Goal: Task Accomplishment & Management: Manage account settings

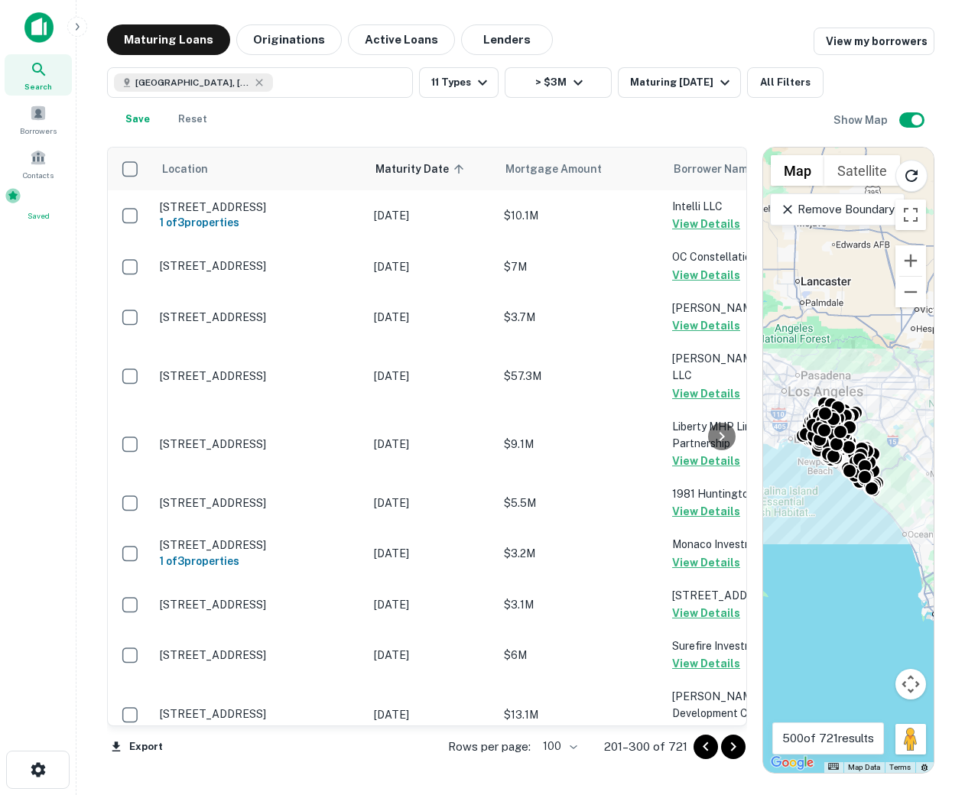
click at [47, 213] on span "Saved" at bounding box center [38, 216] width 67 height 12
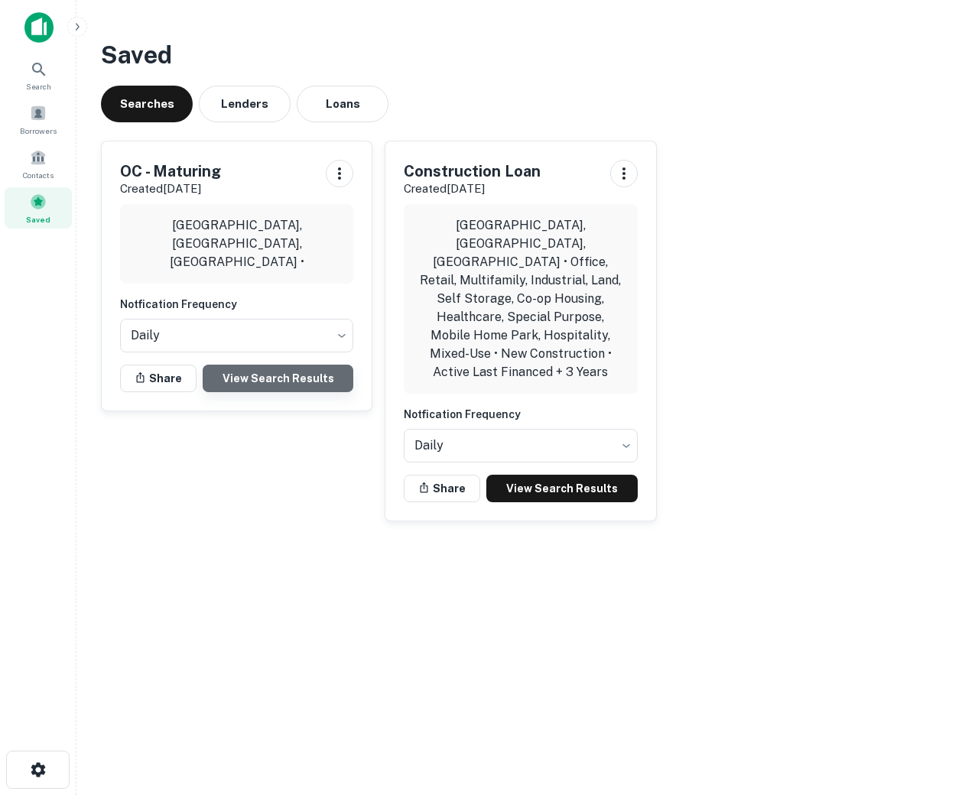
click at [287, 377] on link "View Search Results" at bounding box center [278, 379] width 151 height 28
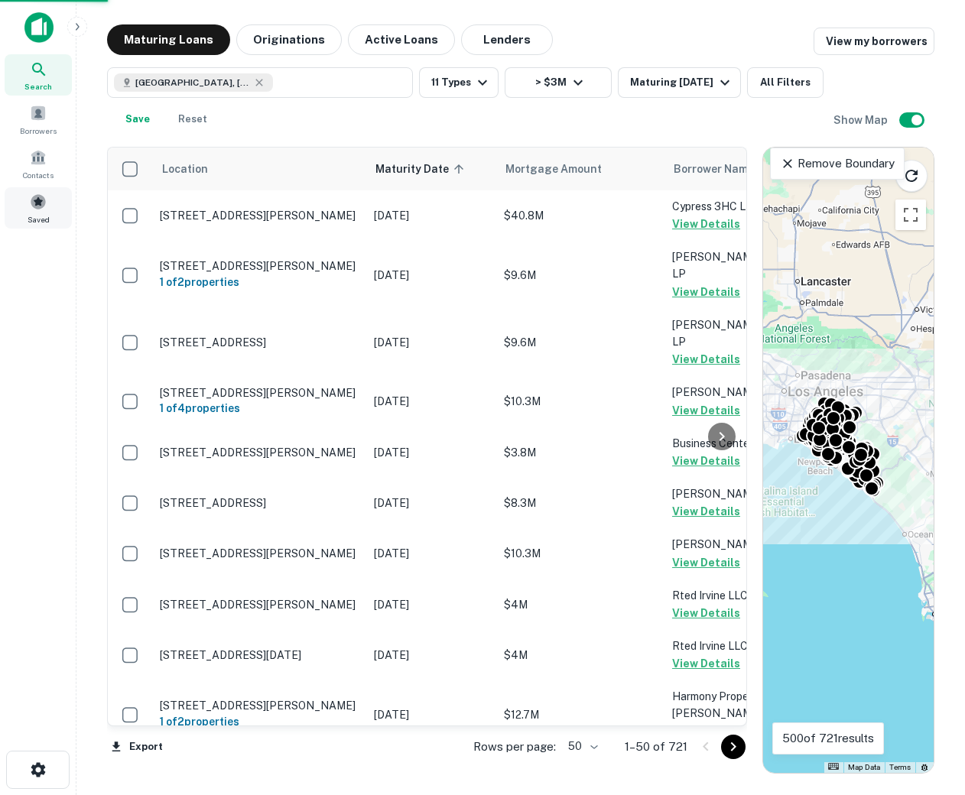
click at [49, 216] on div "Saved" at bounding box center [38, 207] width 67 height 41
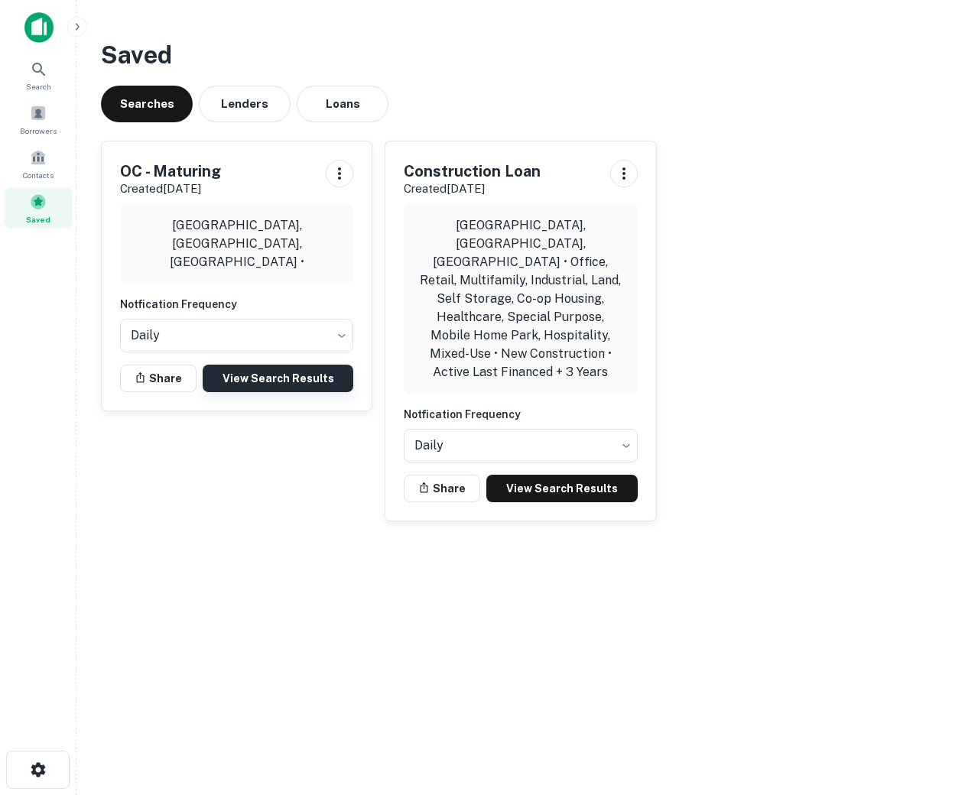
click at [259, 377] on link "View Search Results" at bounding box center [278, 379] width 151 height 28
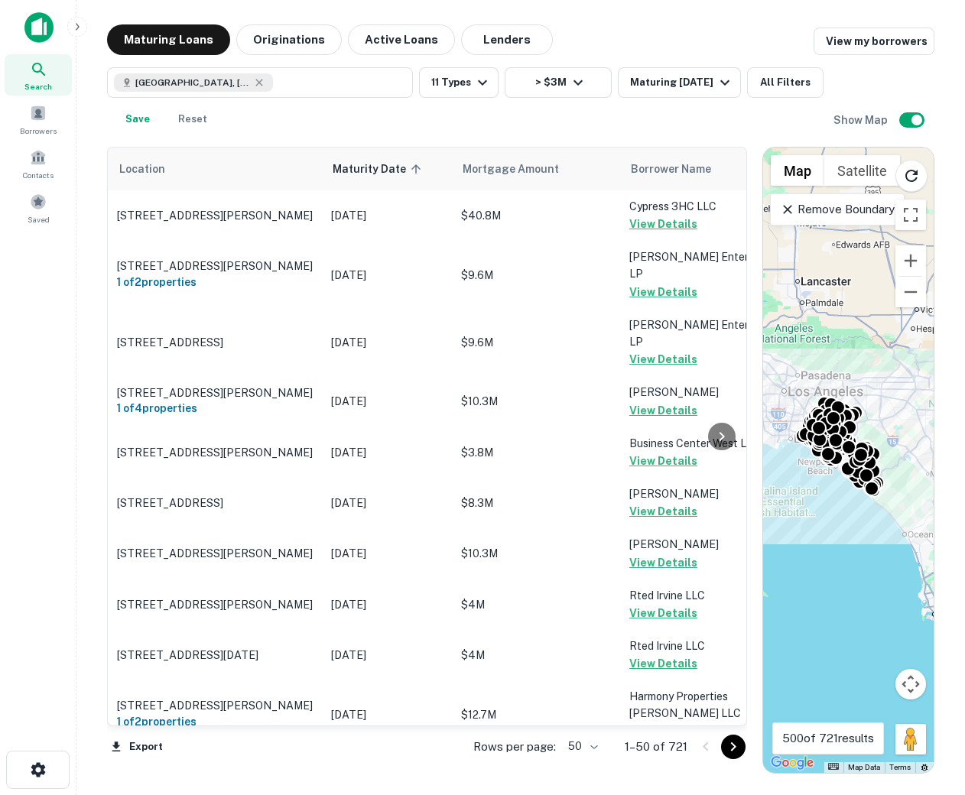
scroll to position [0, 44]
click at [577, 739] on body "Search Borrowers Contacts Saved Maturing Loans Originations Active Loans Lender…" at bounding box center [482, 397] width 965 height 795
click at [580, 768] on li "100" at bounding box center [583, 763] width 44 height 28
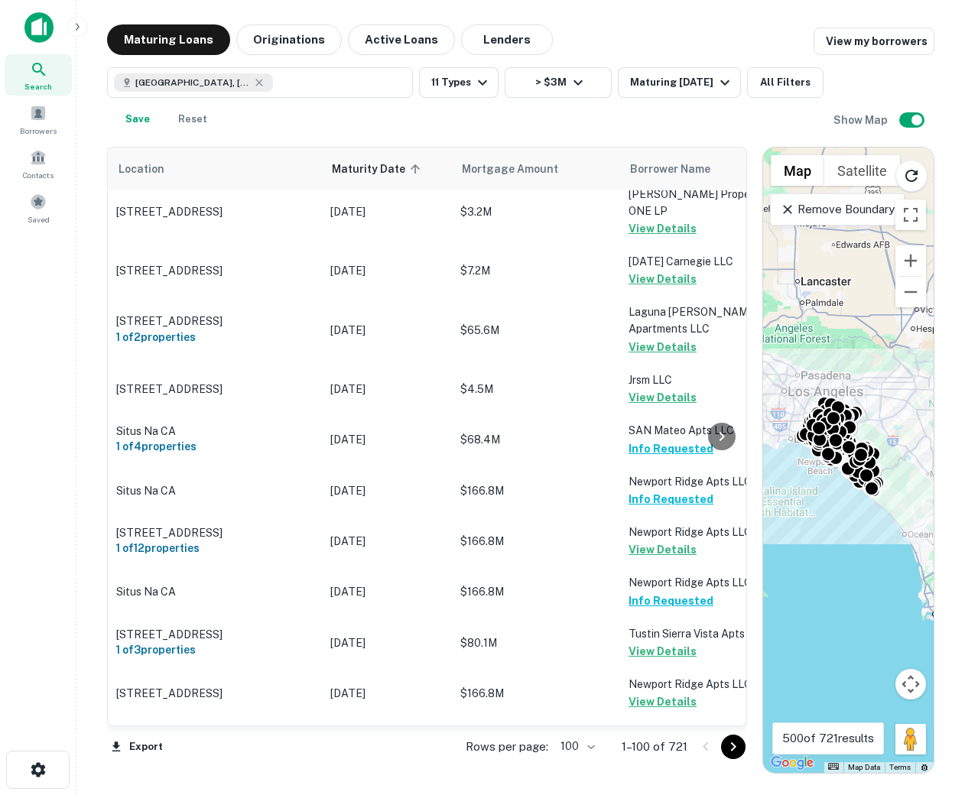
scroll to position [5046, 44]
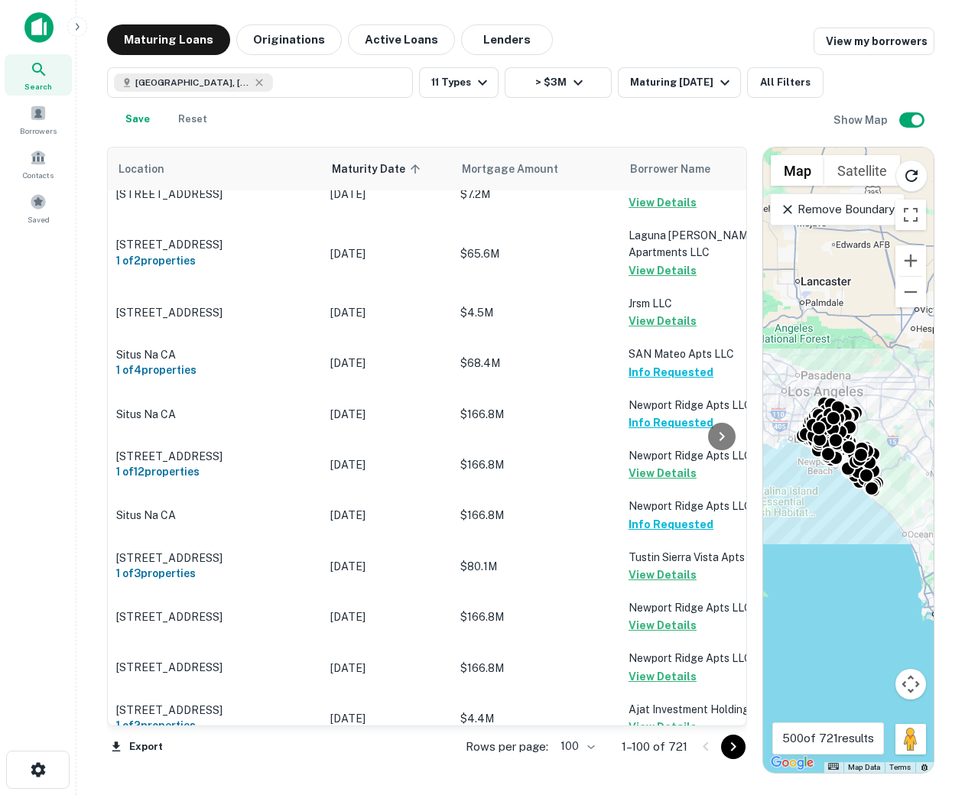
click at [727, 745] on icon "Go to next page" at bounding box center [733, 747] width 18 height 18
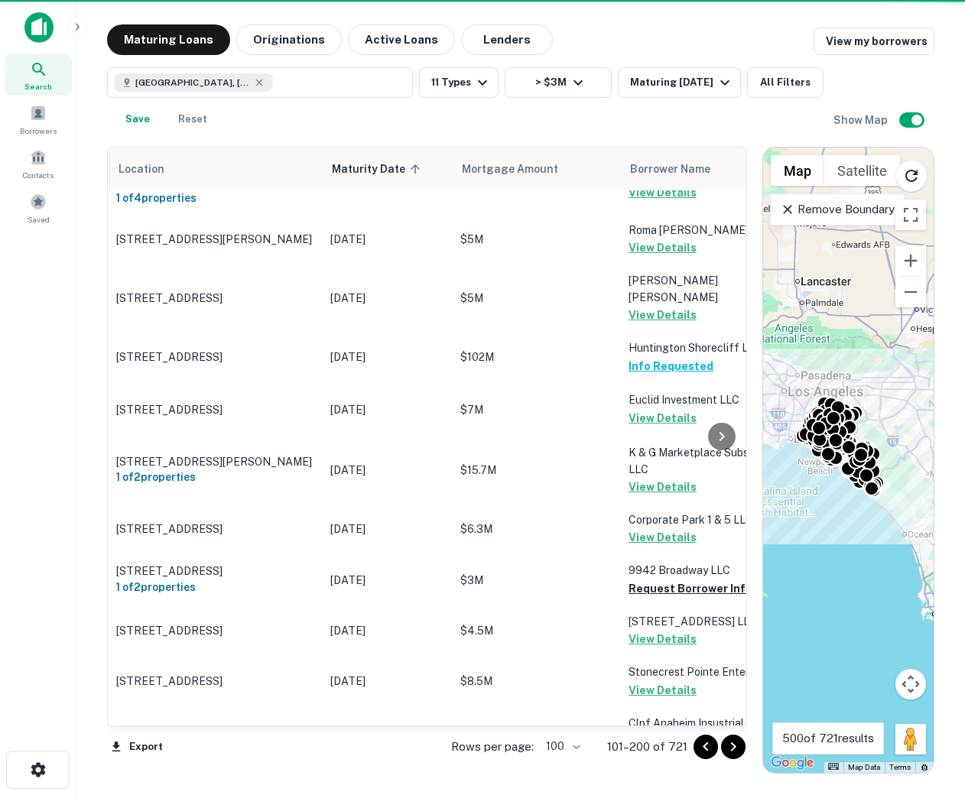
scroll to position [4885, 44]
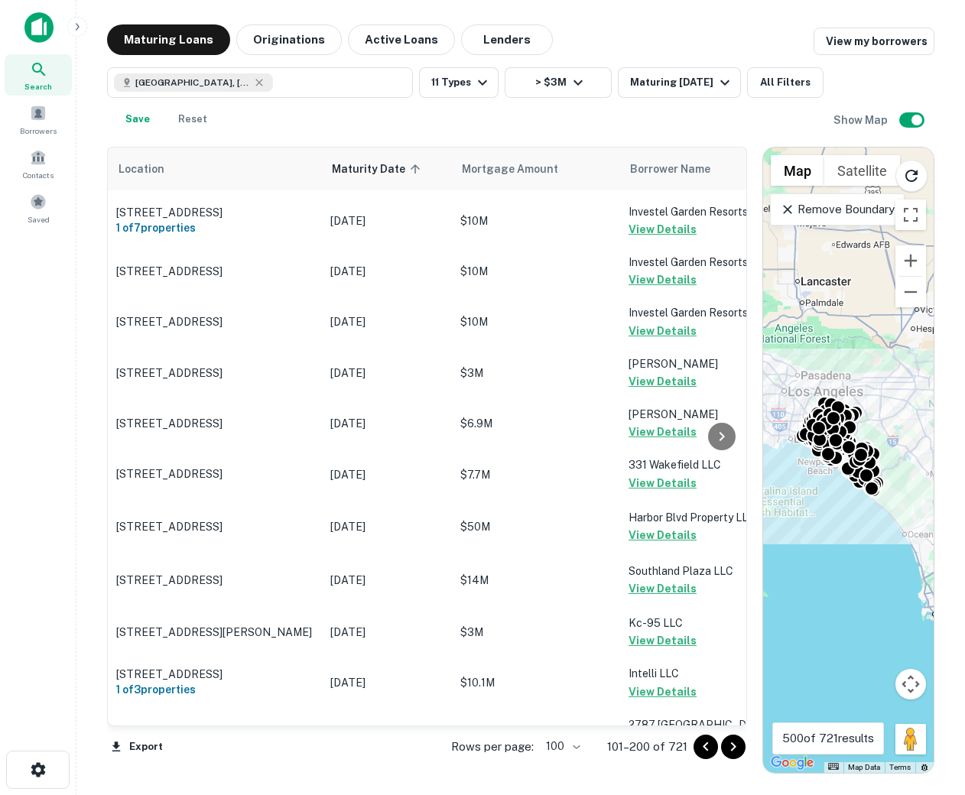
click at [735, 747] on icon "Go to next page" at bounding box center [733, 747] width 18 height 18
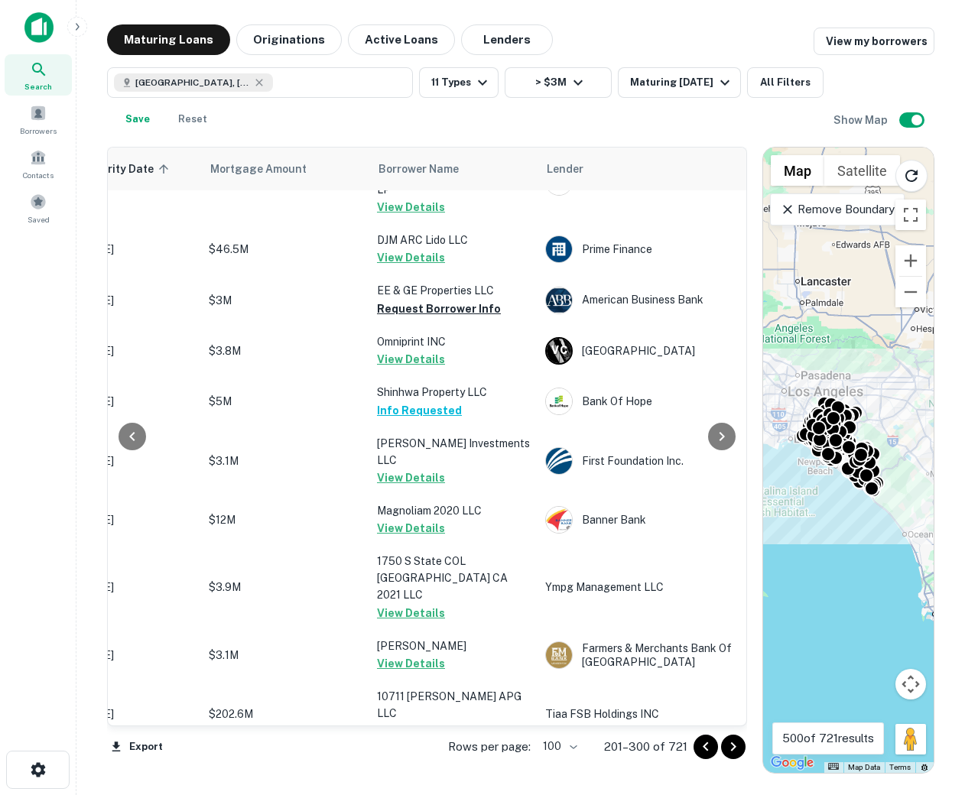
scroll to position [3684, 295]
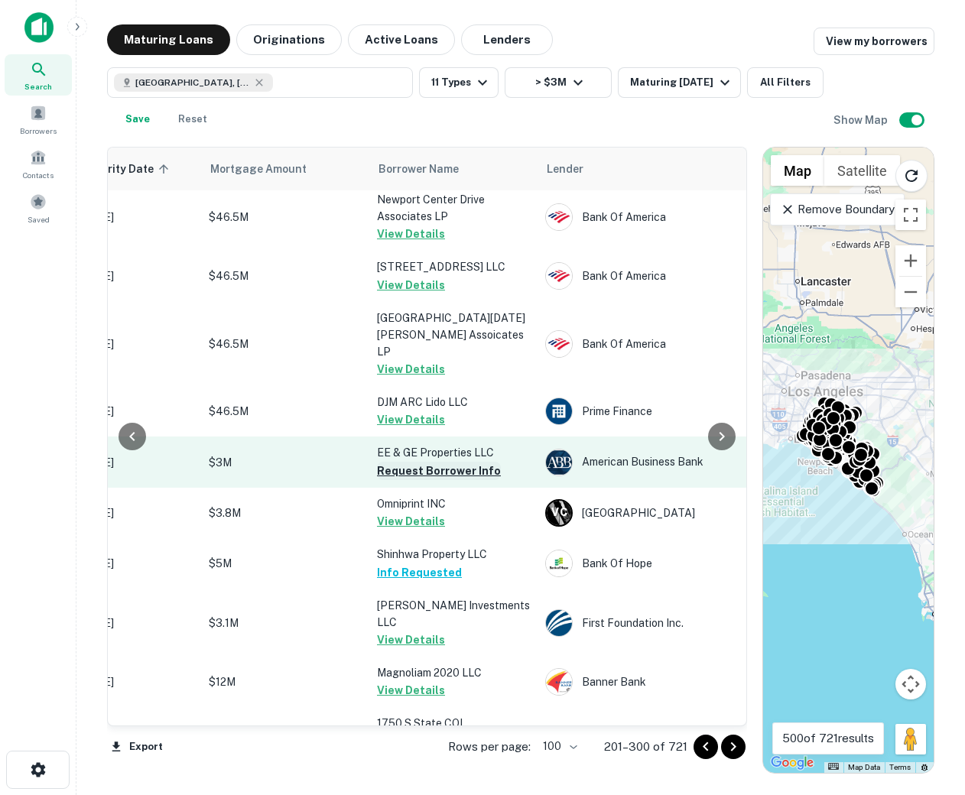
click at [431, 462] on button "Request Borrower Info" at bounding box center [439, 471] width 124 height 18
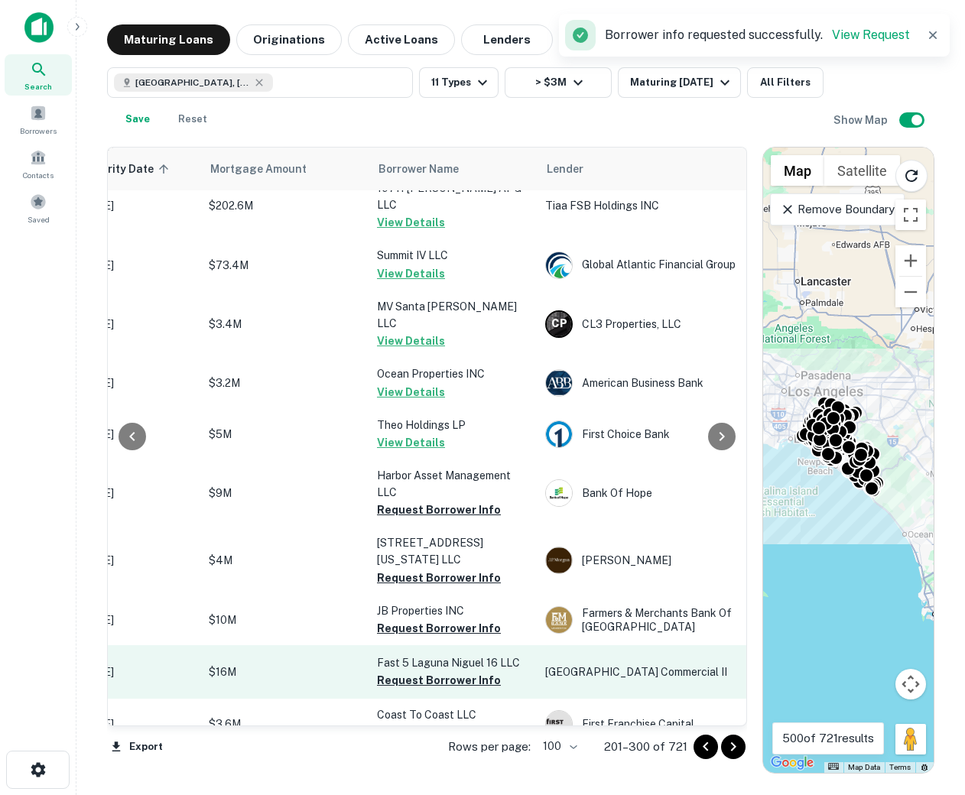
scroll to position [4353, 295]
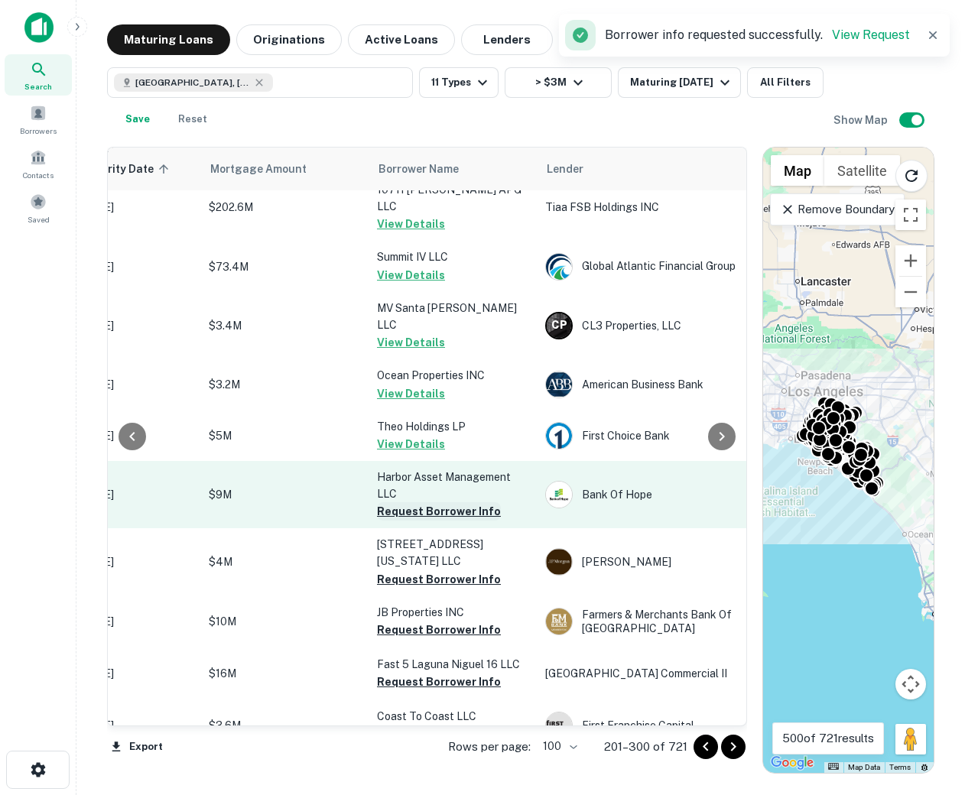
click at [420, 502] on button "Request Borrower Info" at bounding box center [439, 511] width 124 height 18
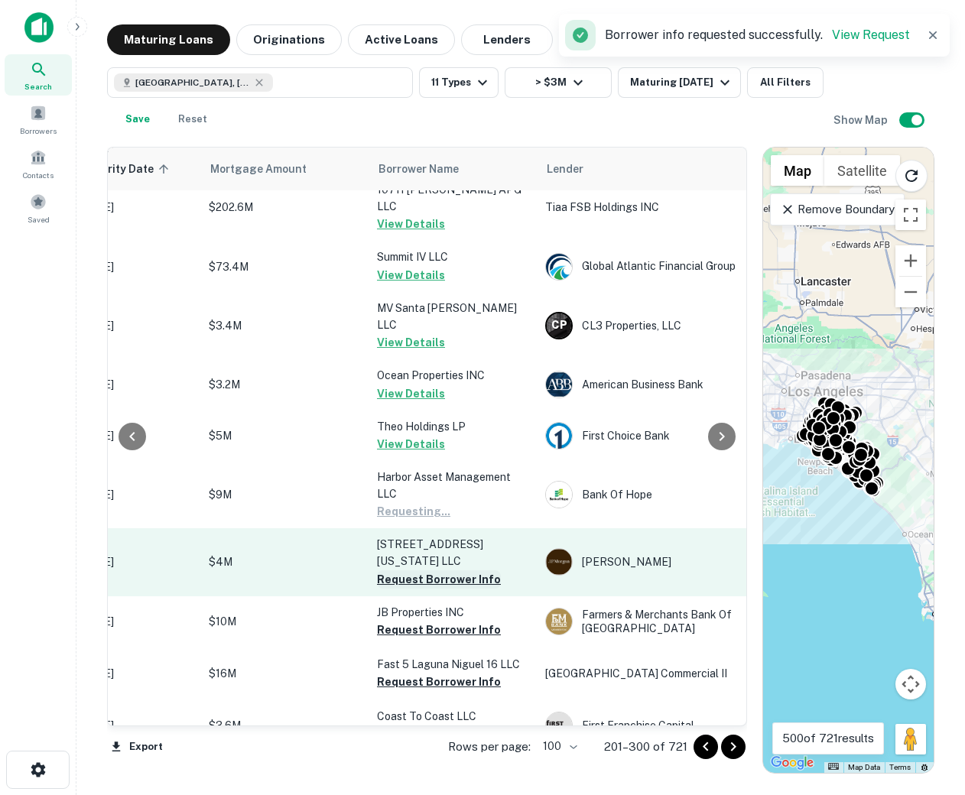
click at [414, 570] on button "Request Borrower Info" at bounding box center [439, 579] width 124 height 18
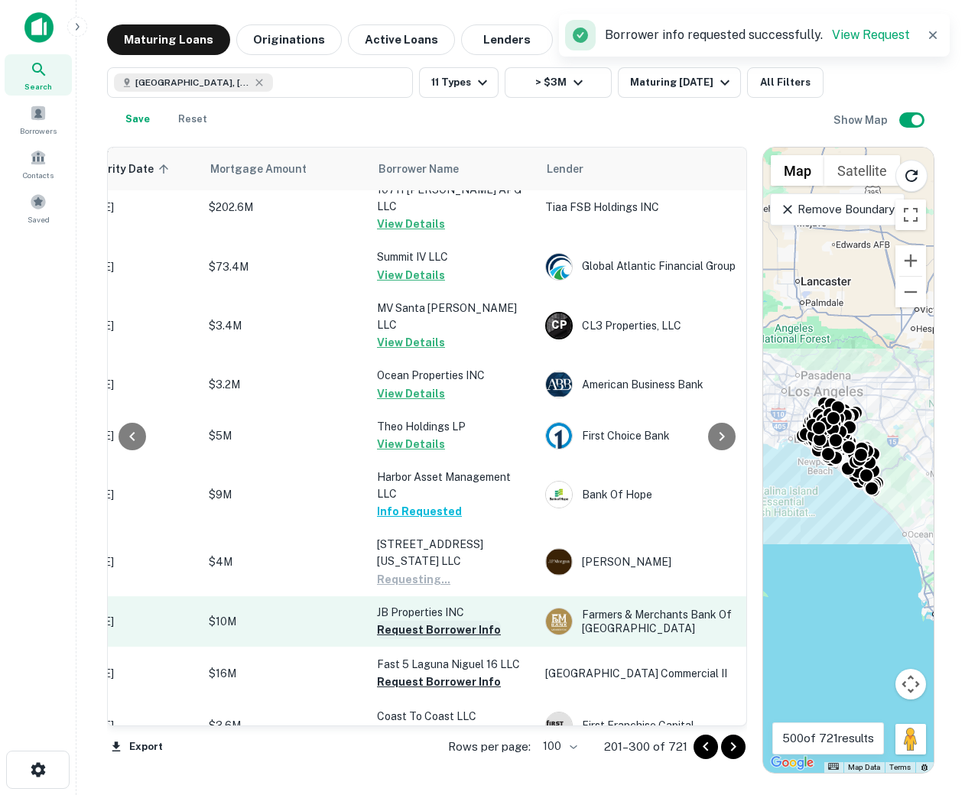
click at [419, 621] on button "Request Borrower Info" at bounding box center [439, 630] width 124 height 18
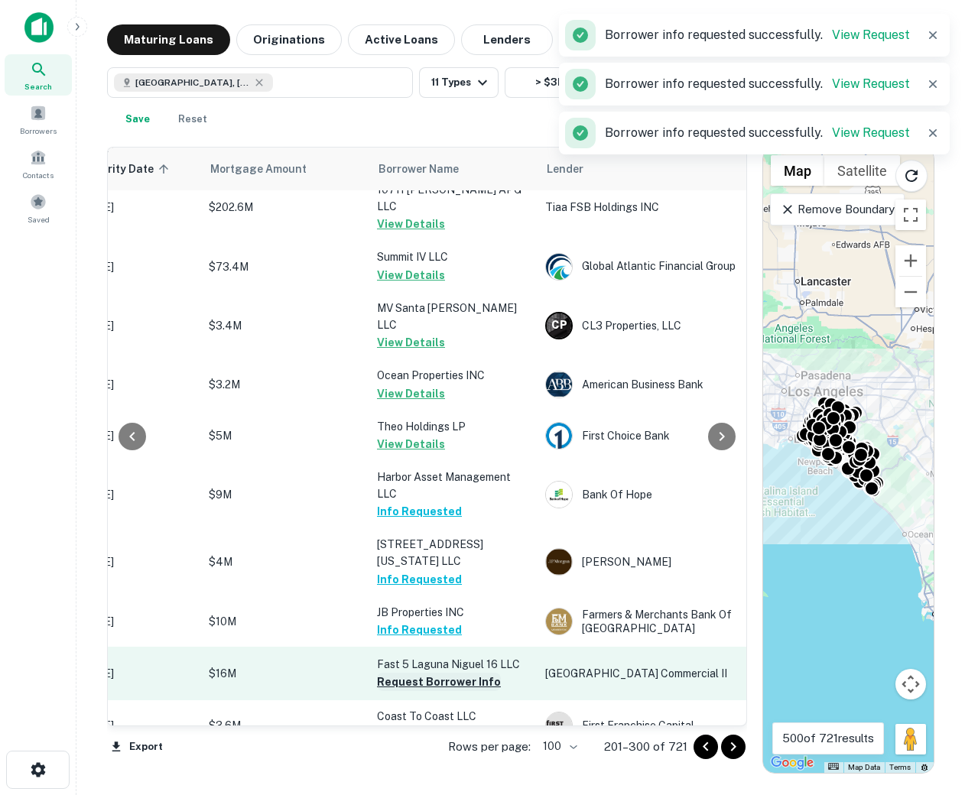
click at [424, 673] on button "Request Borrower Info" at bounding box center [439, 682] width 124 height 18
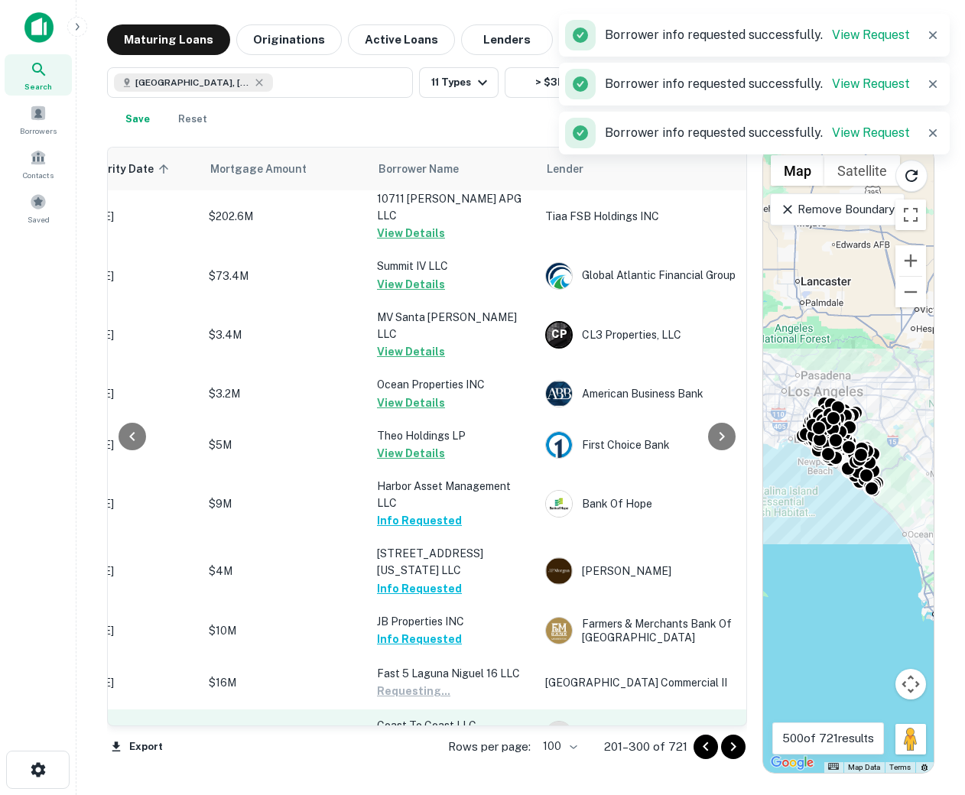
click at [416, 734] on button "Request Borrower Info" at bounding box center [439, 743] width 124 height 18
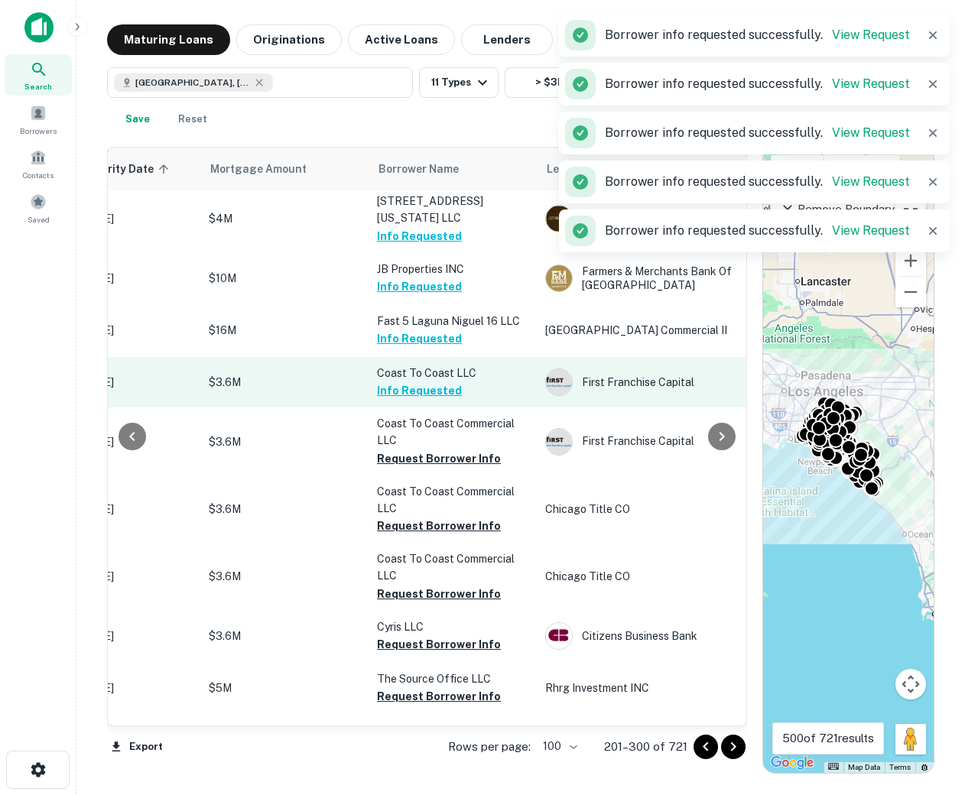
scroll to position [4711, 295]
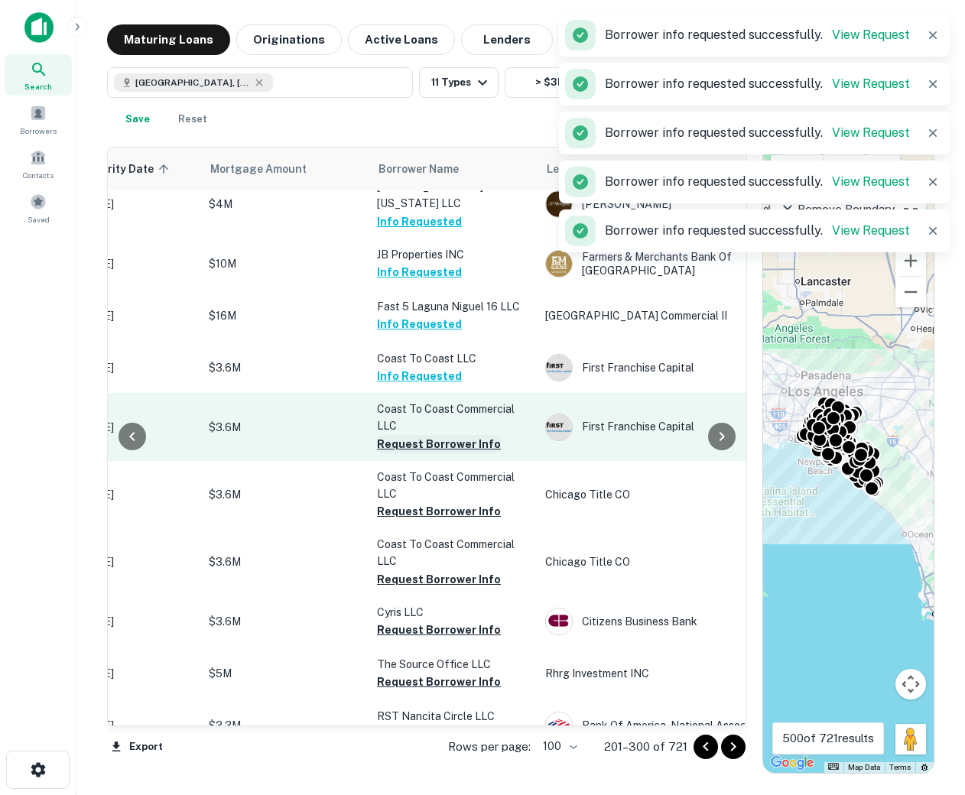
click at [410, 435] on button "Request Borrower Info" at bounding box center [439, 444] width 124 height 18
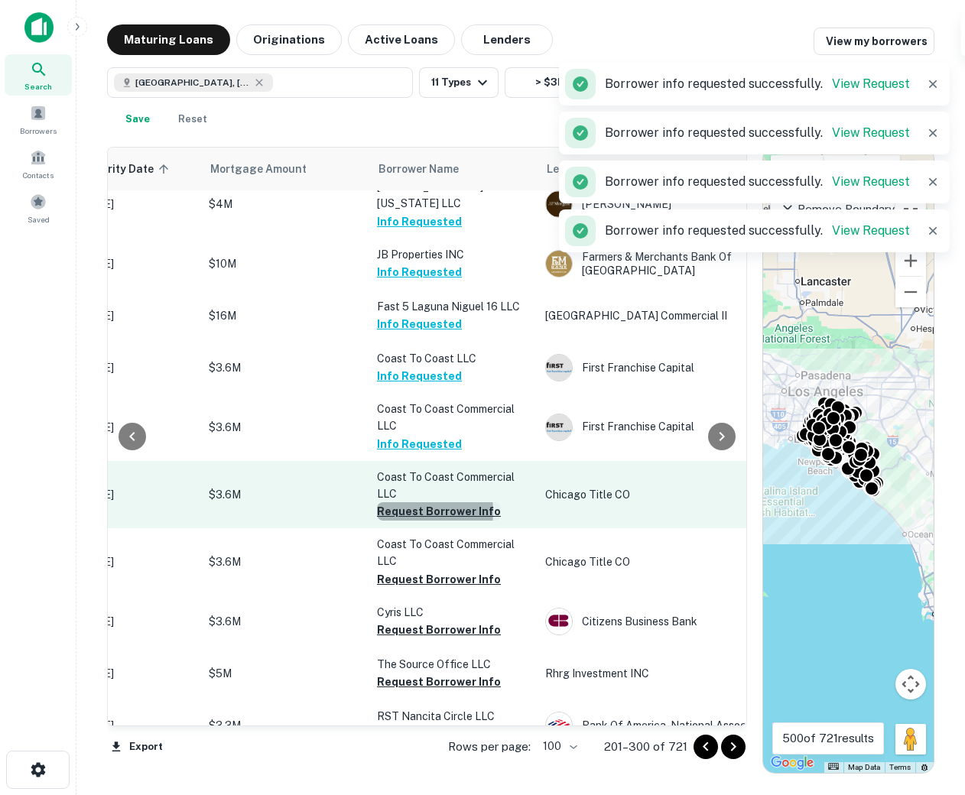
click at [409, 502] on button "Request Borrower Info" at bounding box center [439, 511] width 124 height 18
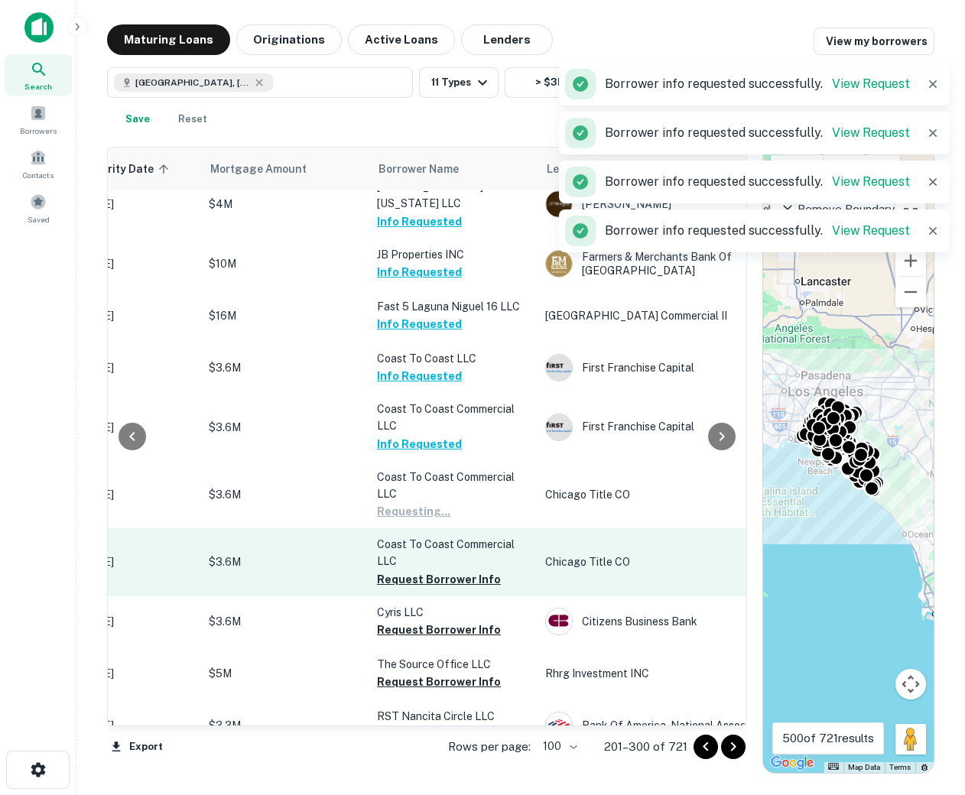
scroll to position [4720, 295]
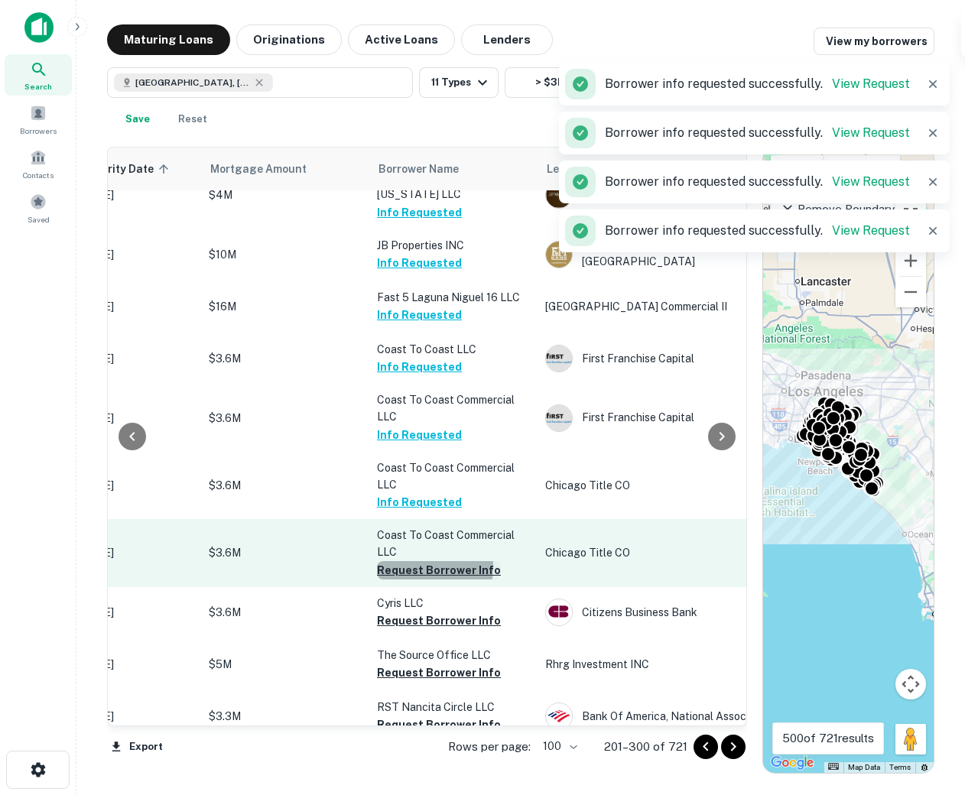
click at [412, 561] on button "Request Borrower Info" at bounding box center [439, 570] width 124 height 18
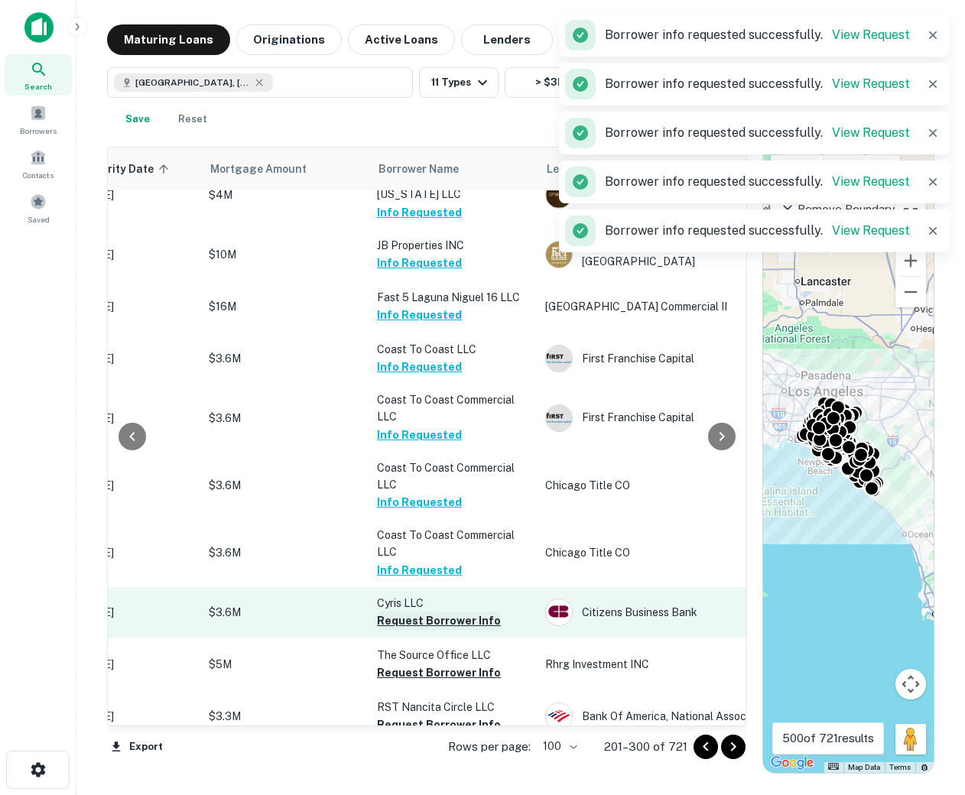
click at [414, 612] on button "Request Borrower Info" at bounding box center [439, 621] width 124 height 18
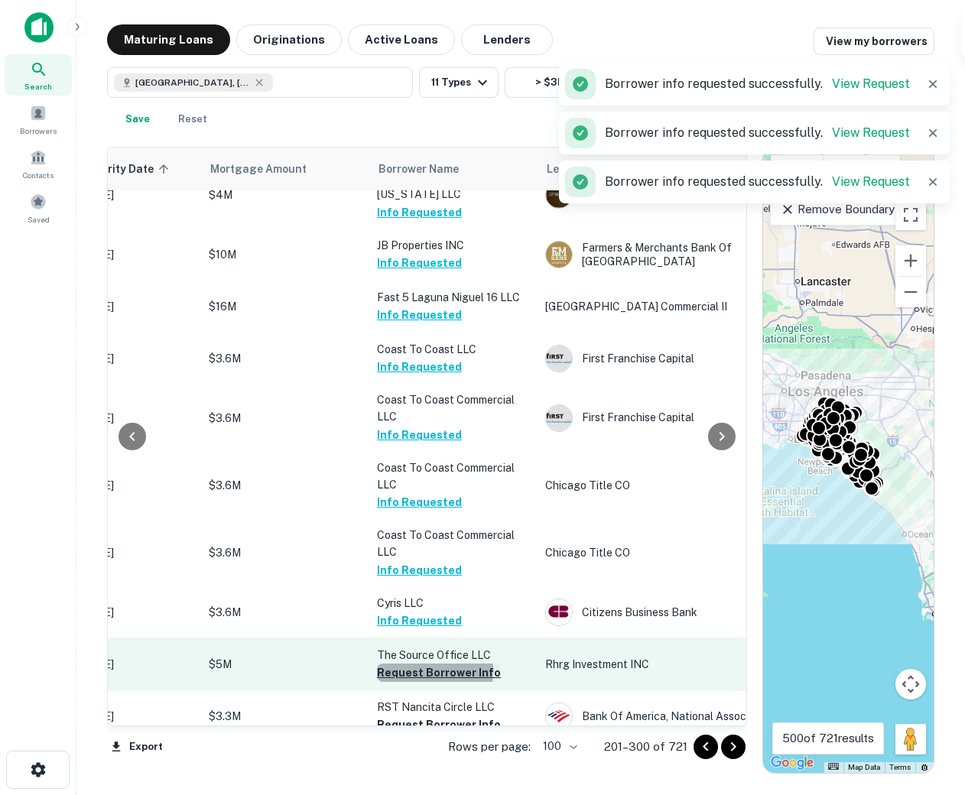
click at [417, 664] on button "Request Borrower Info" at bounding box center [439, 673] width 124 height 18
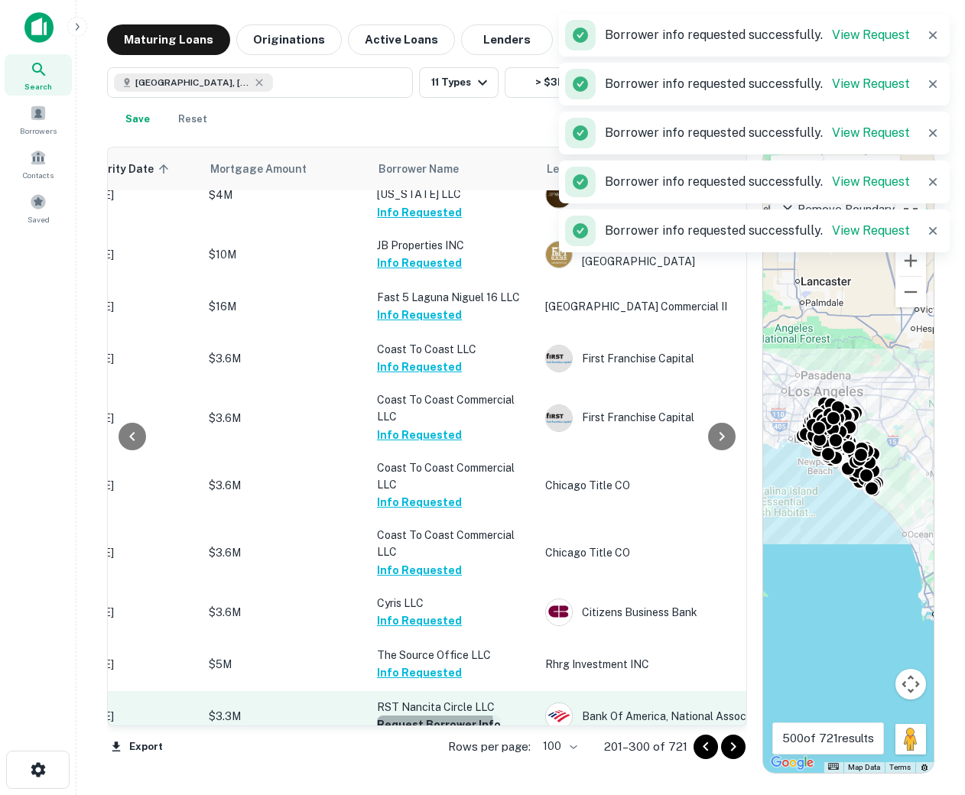
click at [418, 716] on button "Request Borrower Info" at bounding box center [439, 725] width 124 height 18
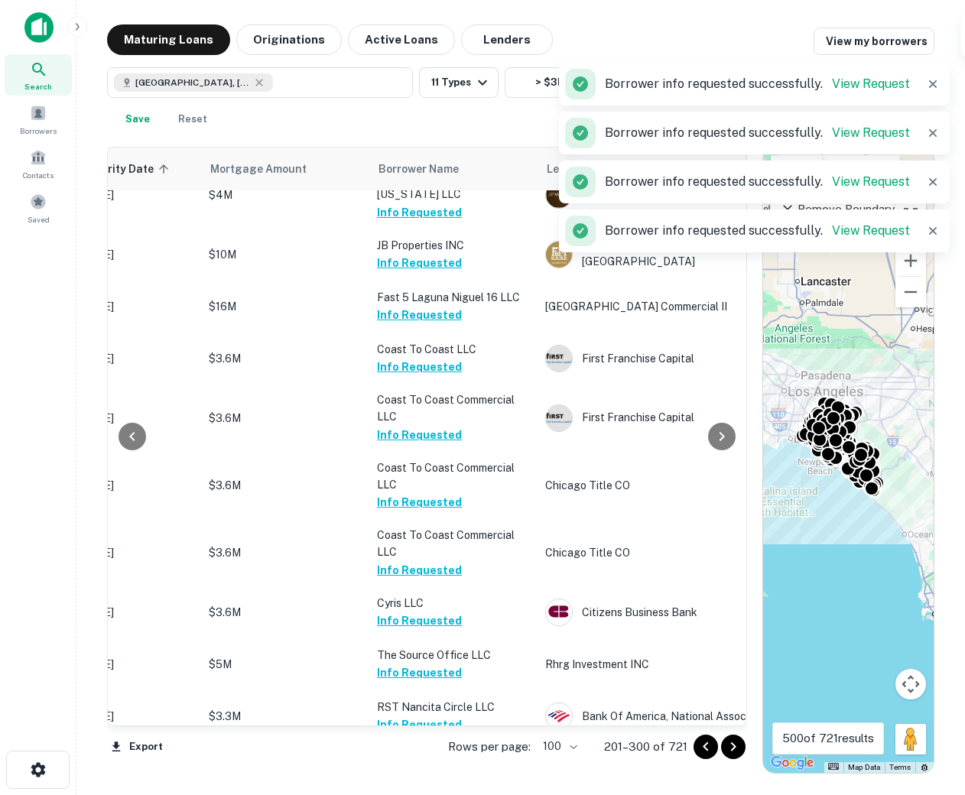
click at [416, 767] on button "Request Borrower Info" at bounding box center [439, 776] width 124 height 18
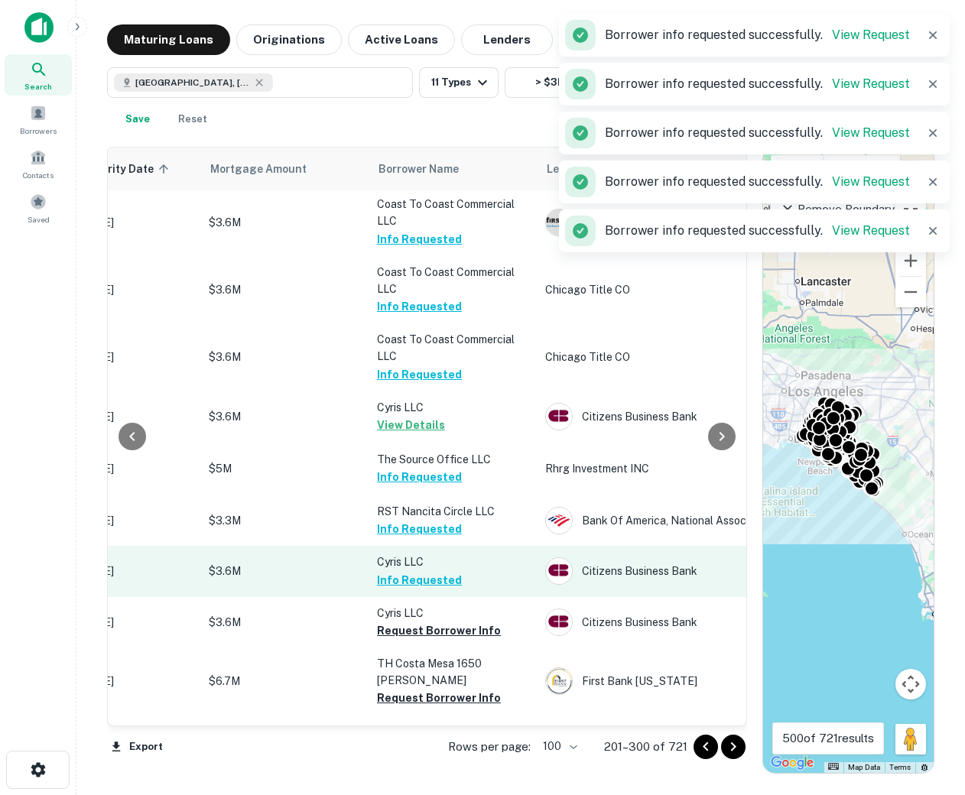
scroll to position [5044, 295]
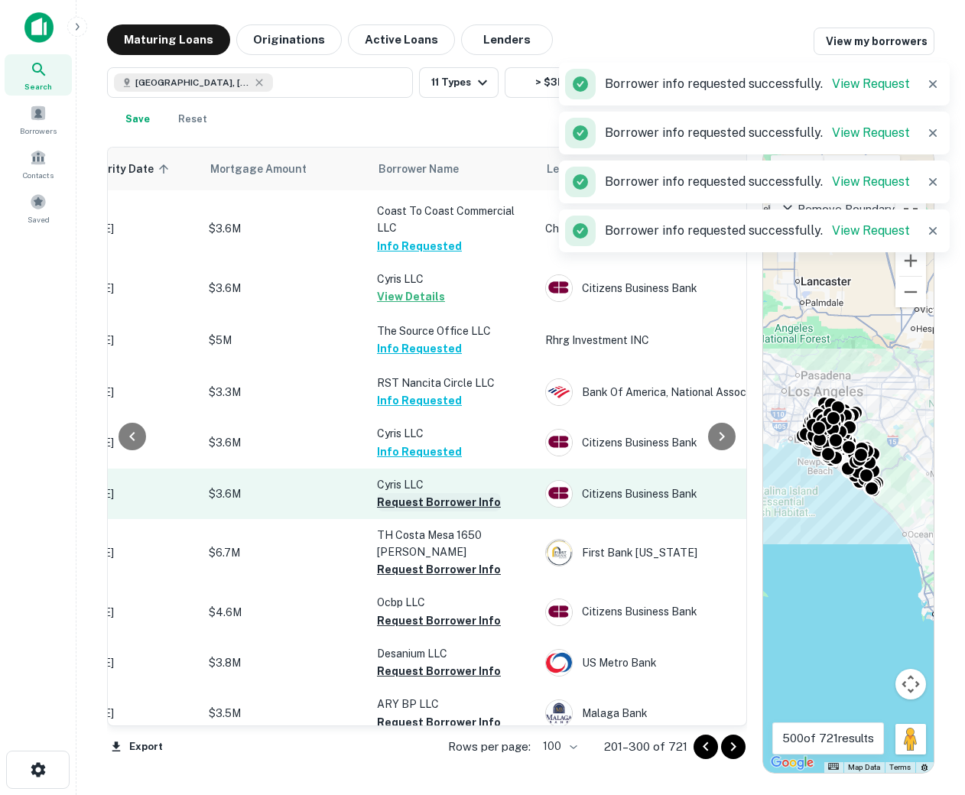
click at [401, 493] on button "Request Borrower Info" at bounding box center [439, 502] width 124 height 18
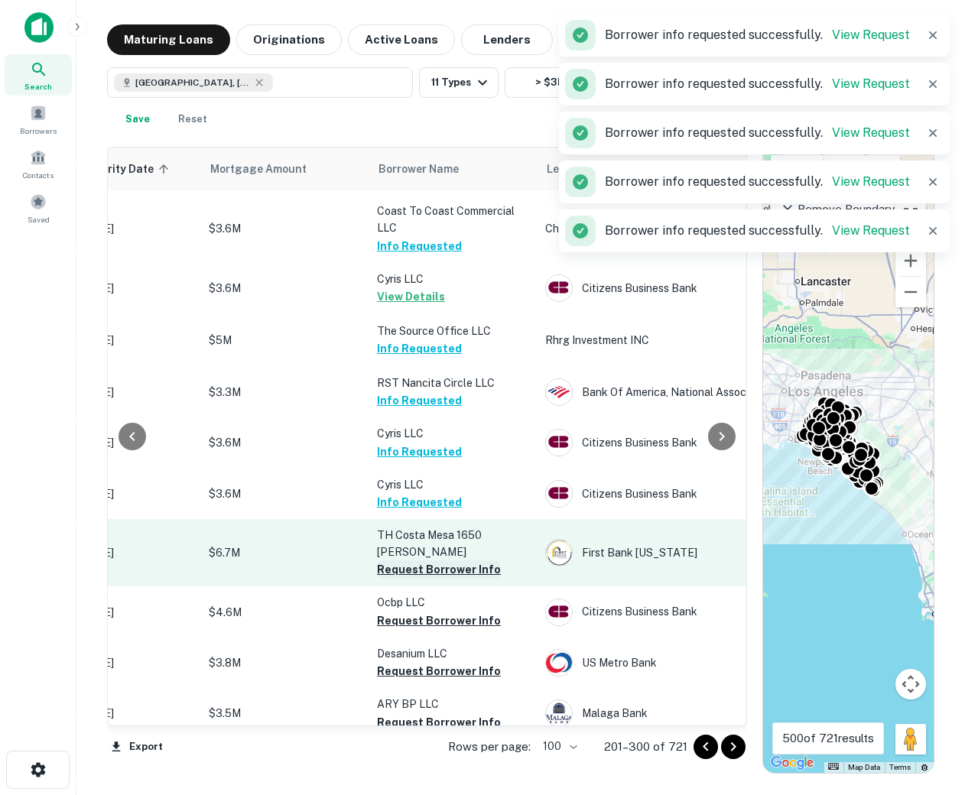
click at [407, 560] on button "Request Borrower Info" at bounding box center [439, 569] width 124 height 18
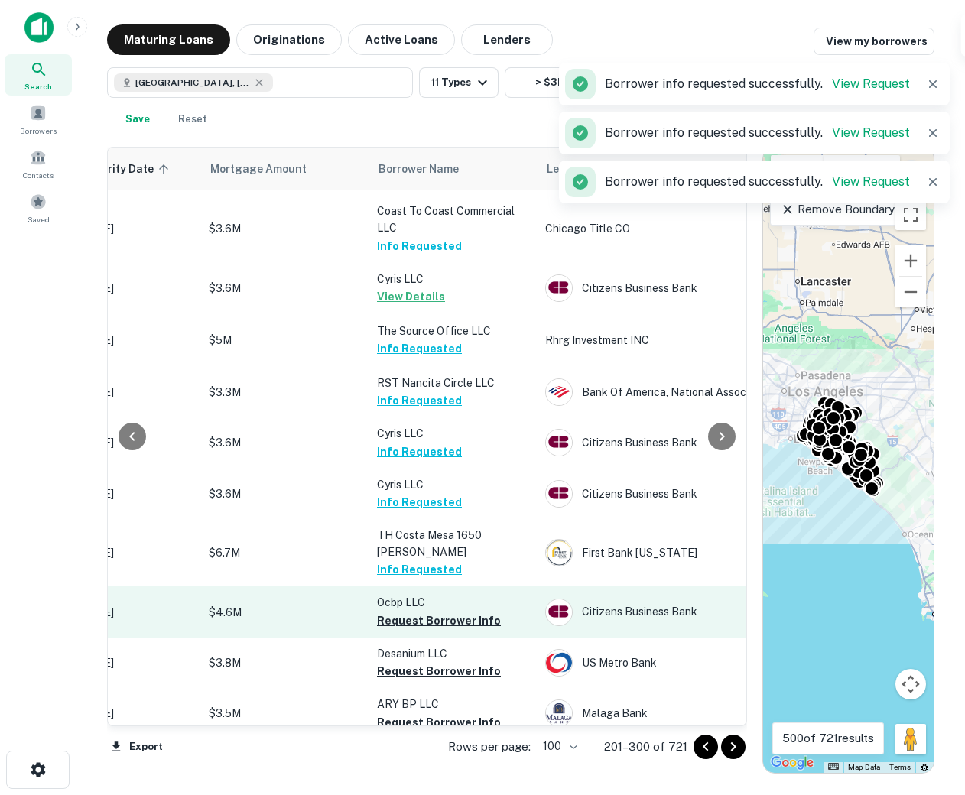
click at [415, 586] on td "Ocbp LLC Request Borrower Info" at bounding box center [453, 611] width 168 height 50
click at [417, 612] on button "Request Borrower Info" at bounding box center [439, 621] width 124 height 18
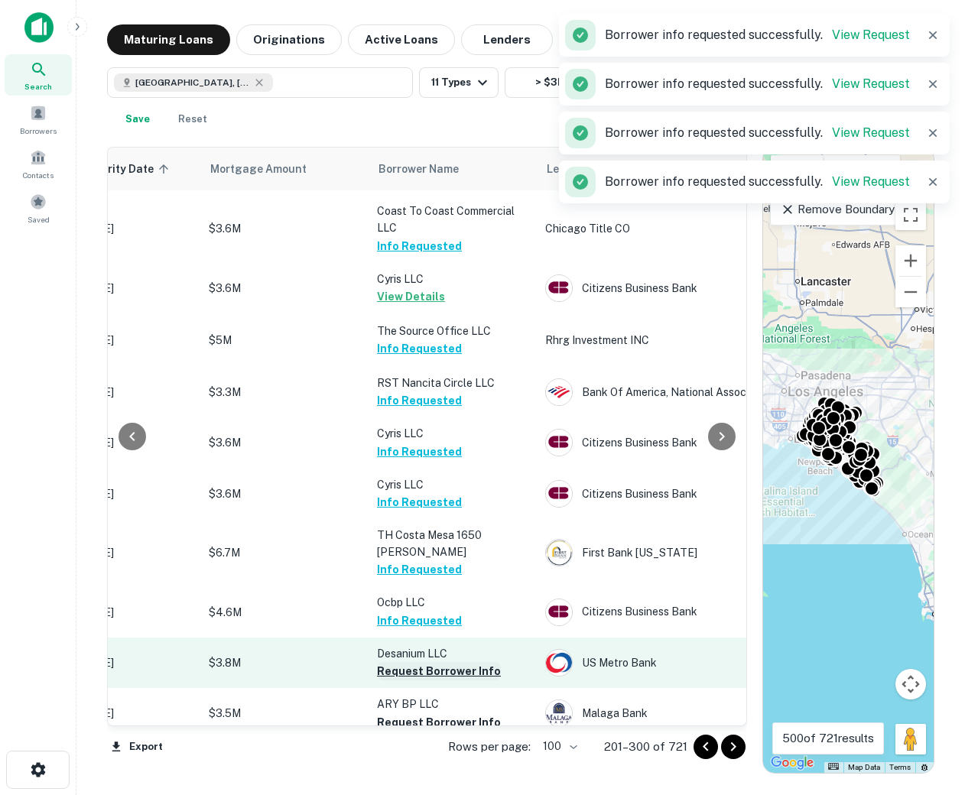
click at [410, 662] on button "Request Borrower Info" at bounding box center [439, 671] width 124 height 18
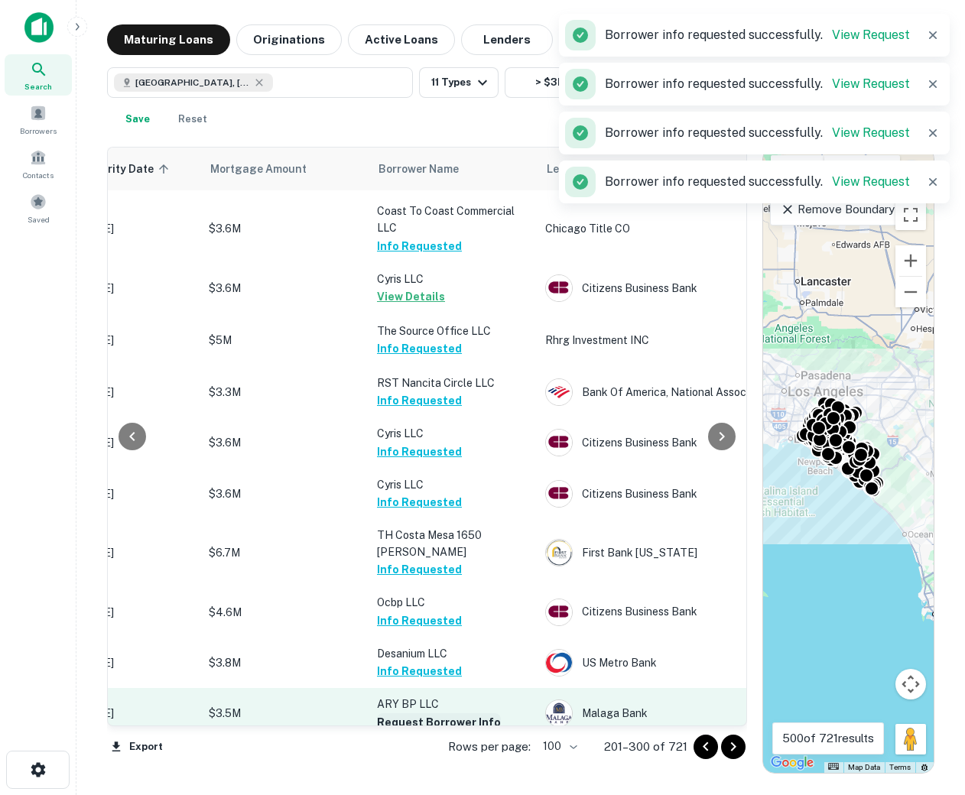
scroll to position [5035, 295]
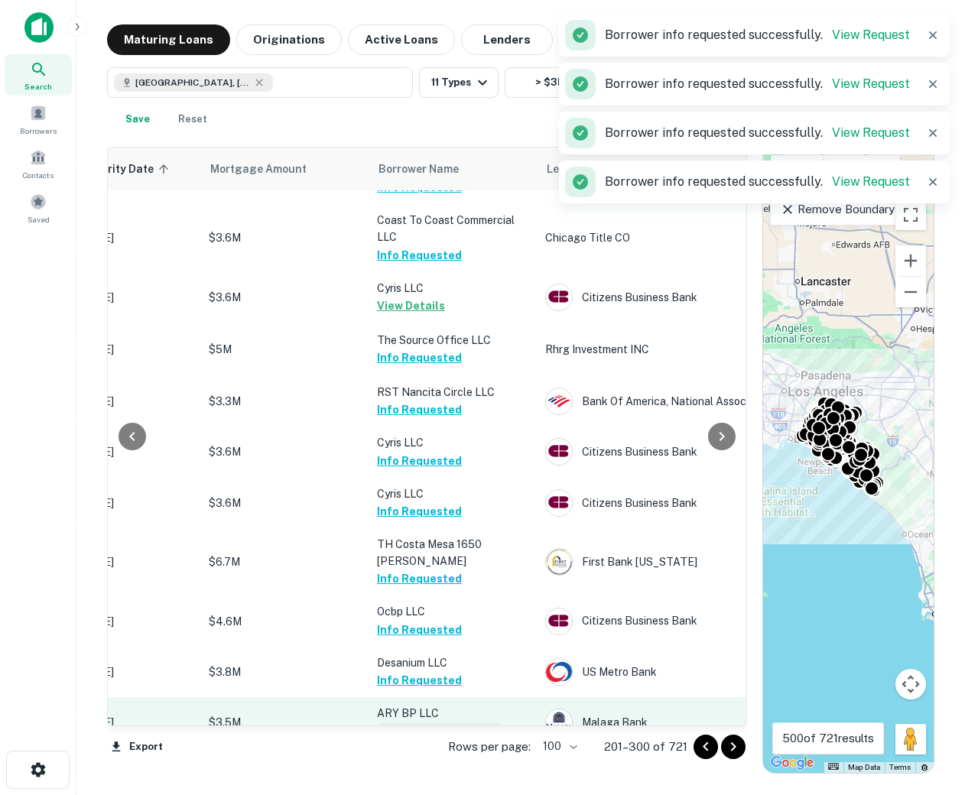
click at [405, 723] on button "Request Borrower Info" at bounding box center [439, 732] width 124 height 18
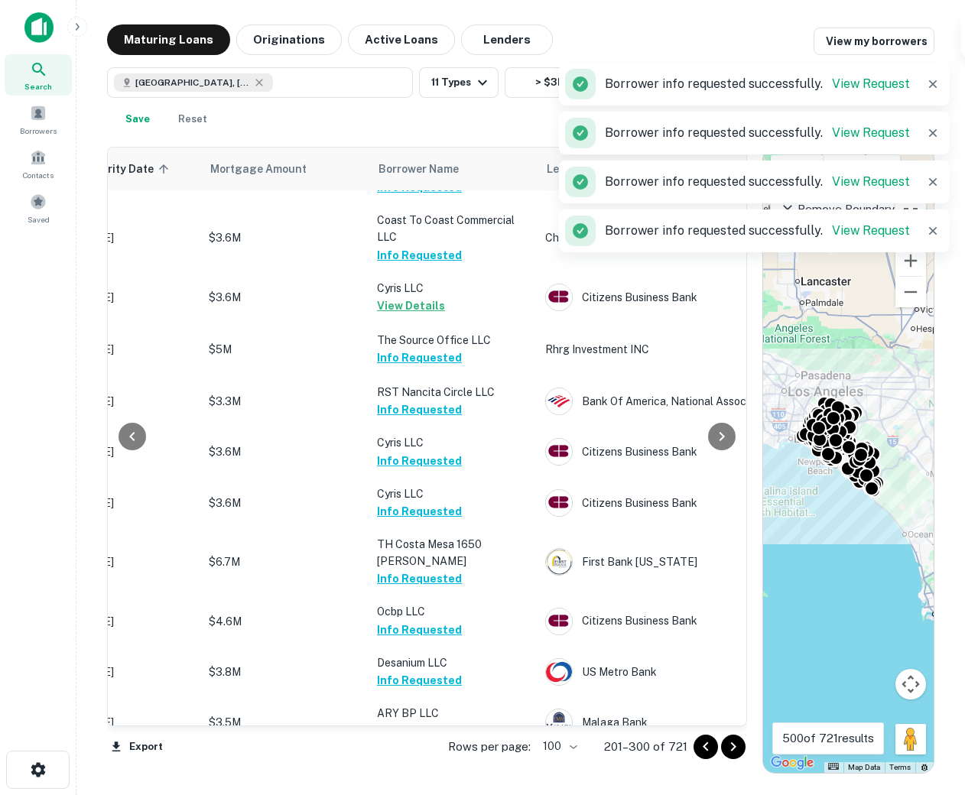
click at [410, 773] on button "Request Borrower Info" at bounding box center [439, 782] width 124 height 18
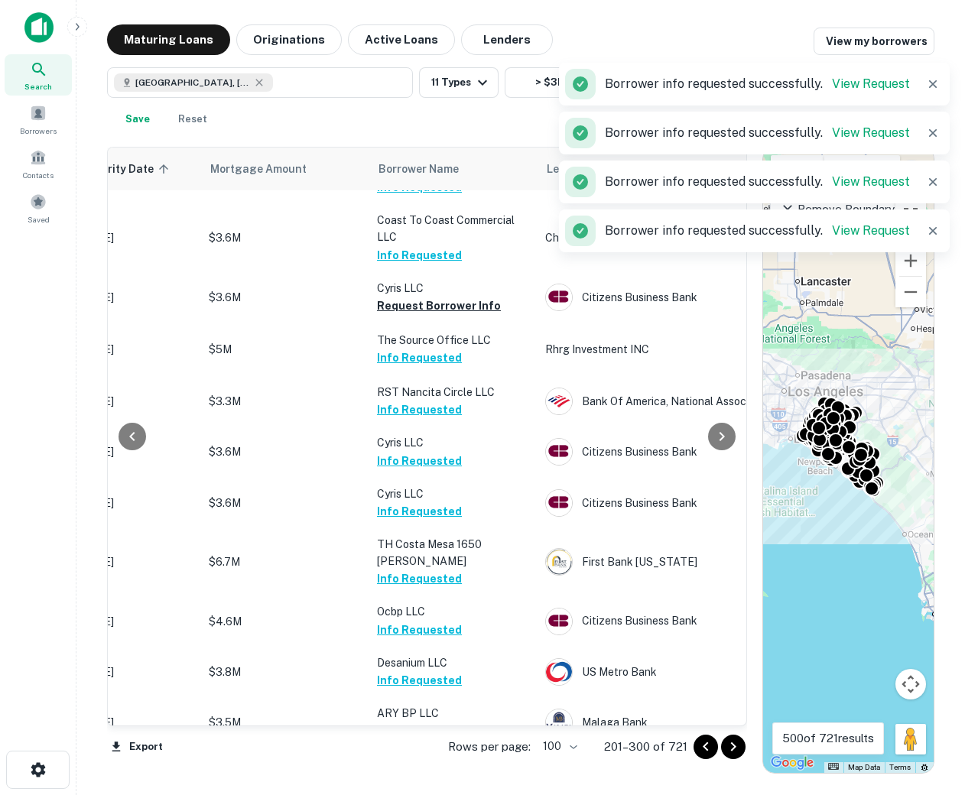
click at [732, 742] on icon "Go to next page" at bounding box center [732, 746] width 5 height 9
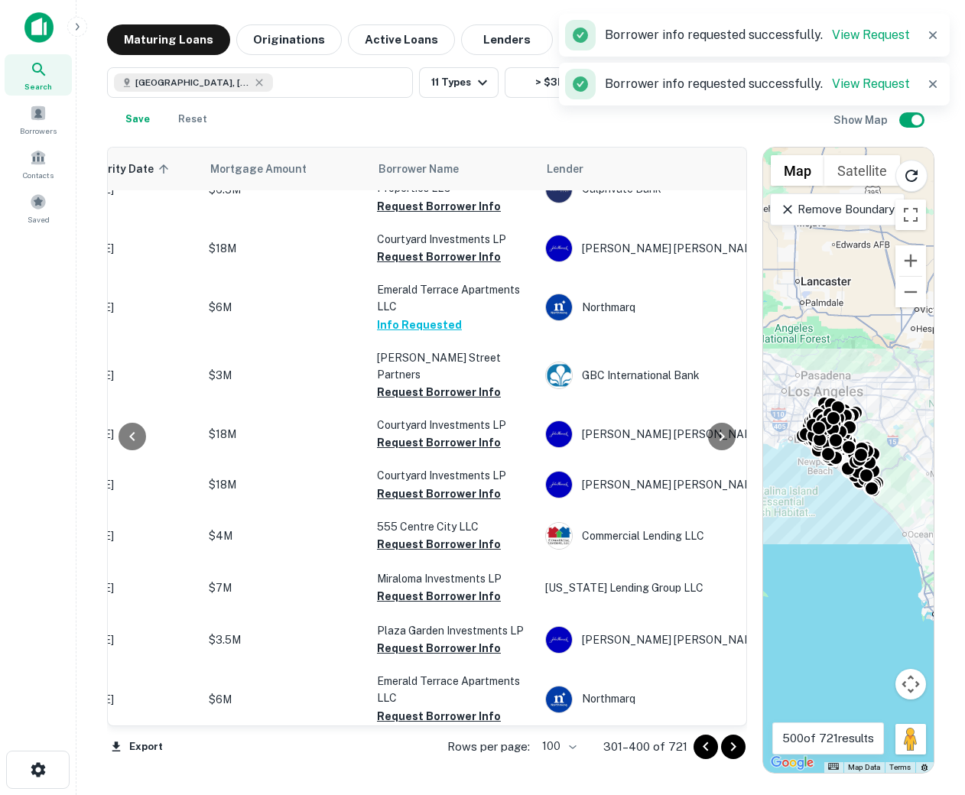
scroll to position [0, 295]
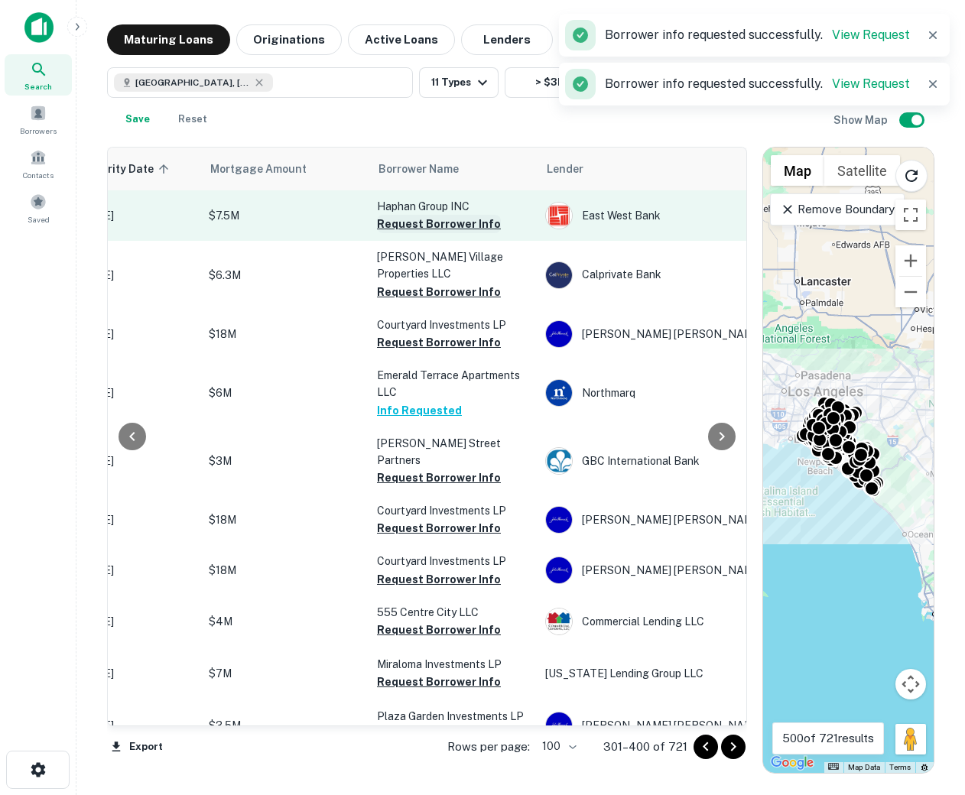
click at [434, 220] on button "Request Borrower Info" at bounding box center [439, 224] width 124 height 18
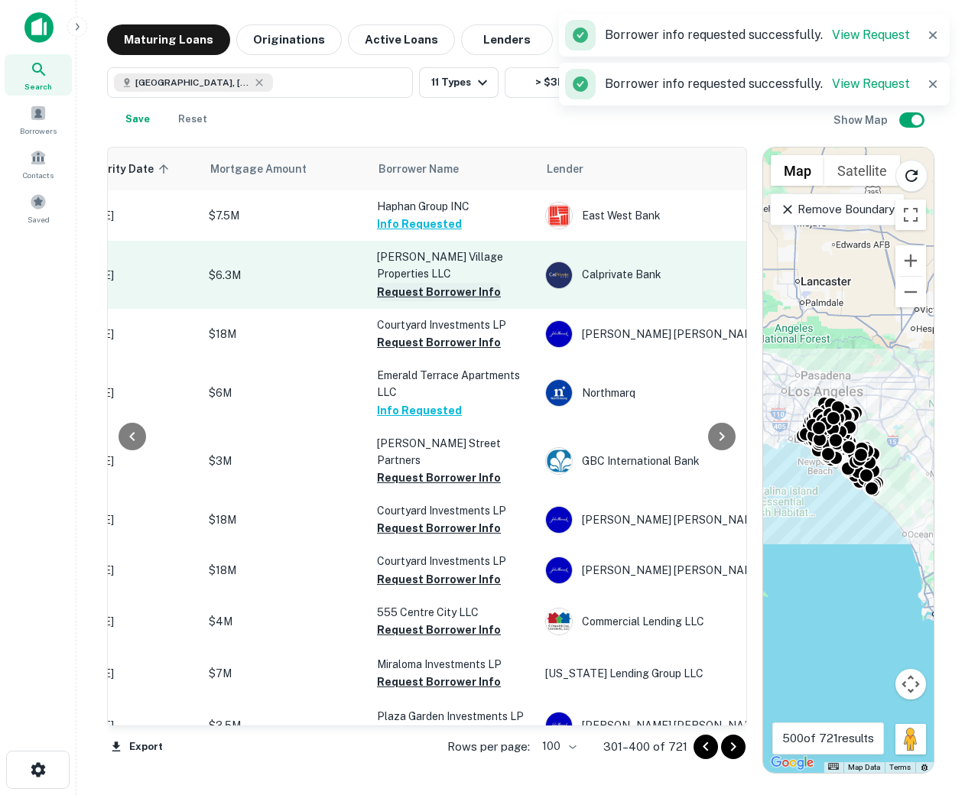
click at [435, 283] on button "Request Borrower Info" at bounding box center [439, 292] width 124 height 18
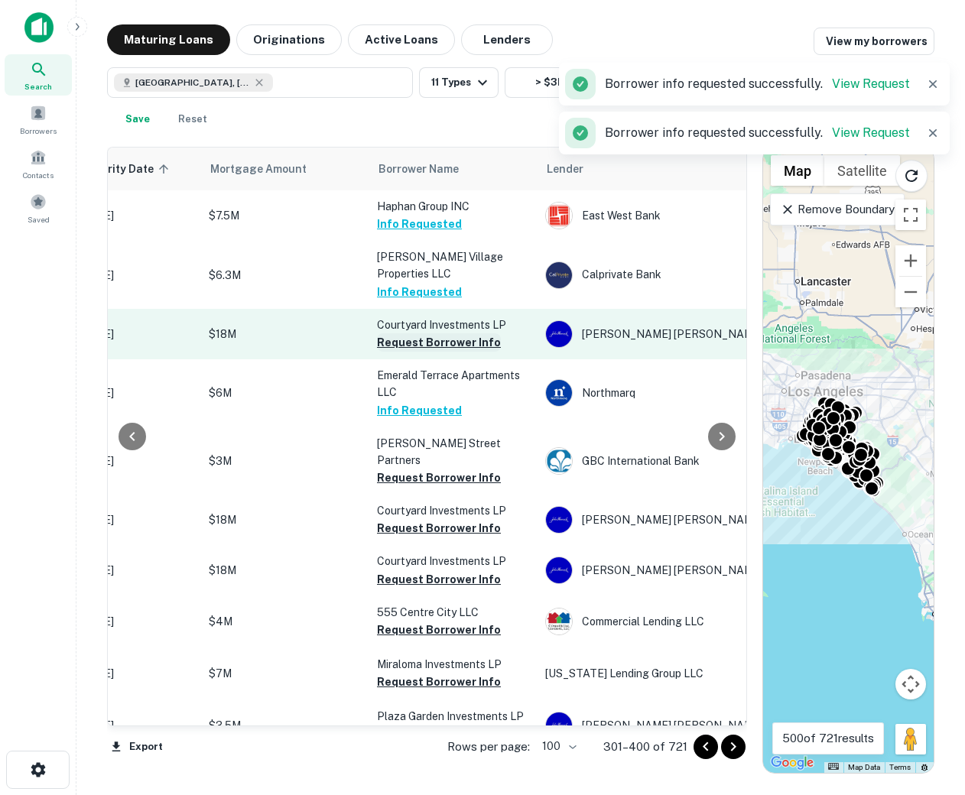
click at [427, 335] on button "Request Borrower Info" at bounding box center [439, 342] width 124 height 18
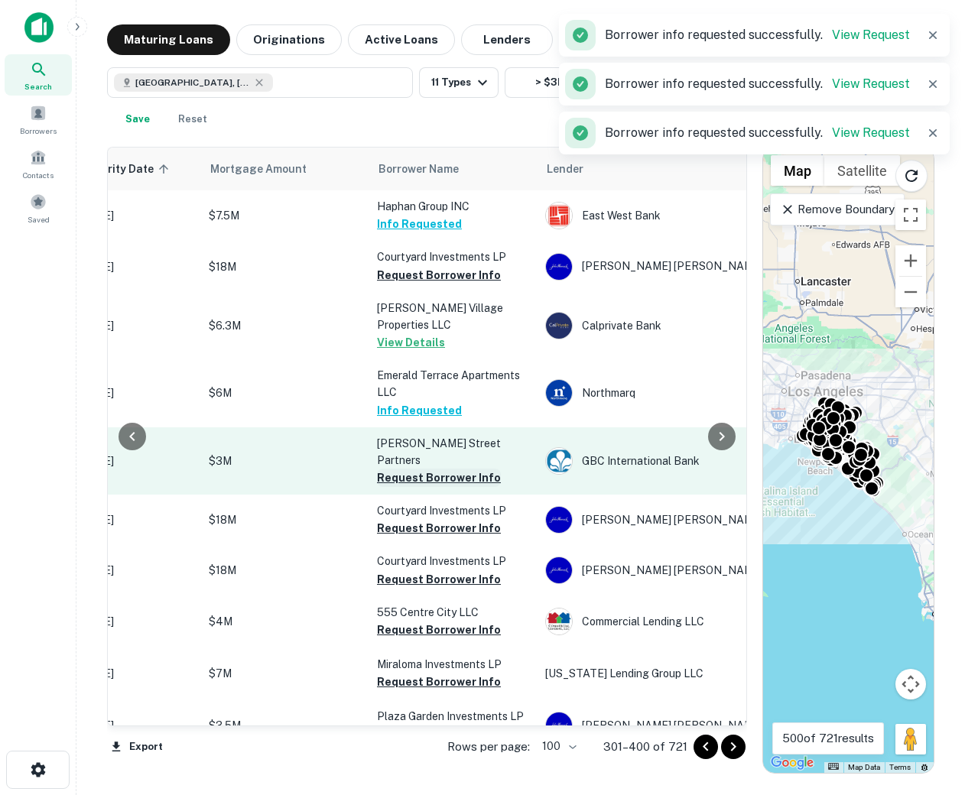
click at [417, 469] on button "Request Borrower Info" at bounding box center [439, 478] width 124 height 18
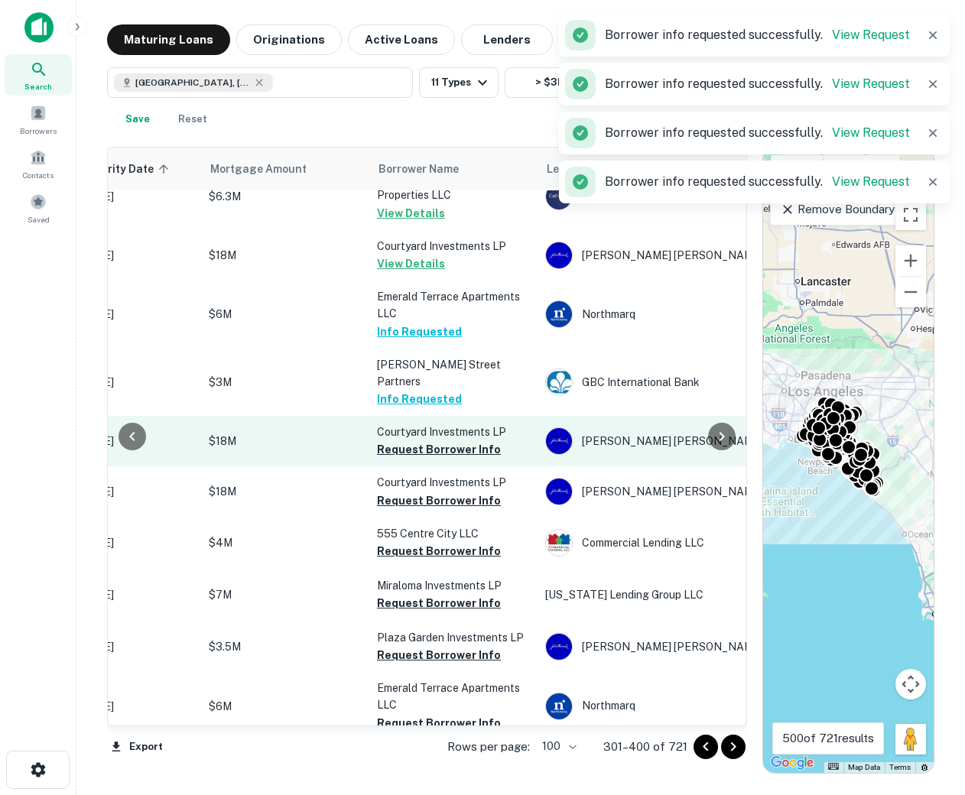
scroll to position [175, 295]
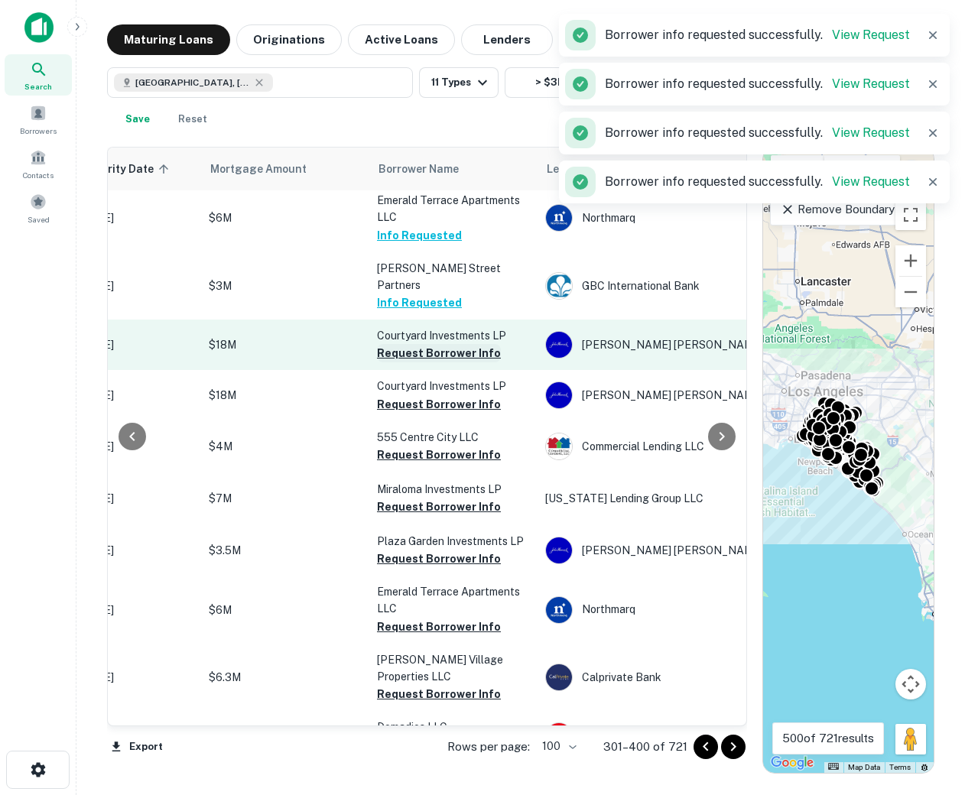
click at [408, 344] on button "Request Borrower Info" at bounding box center [439, 353] width 124 height 18
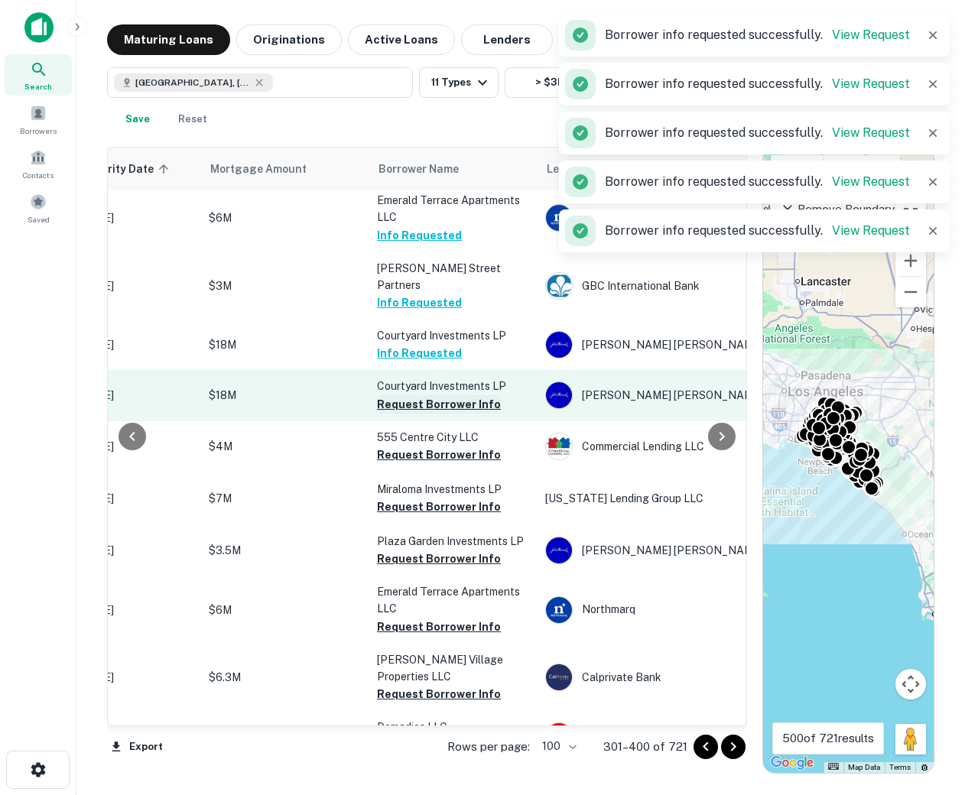
click at [406, 395] on button "Request Borrower Info" at bounding box center [439, 404] width 124 height 18
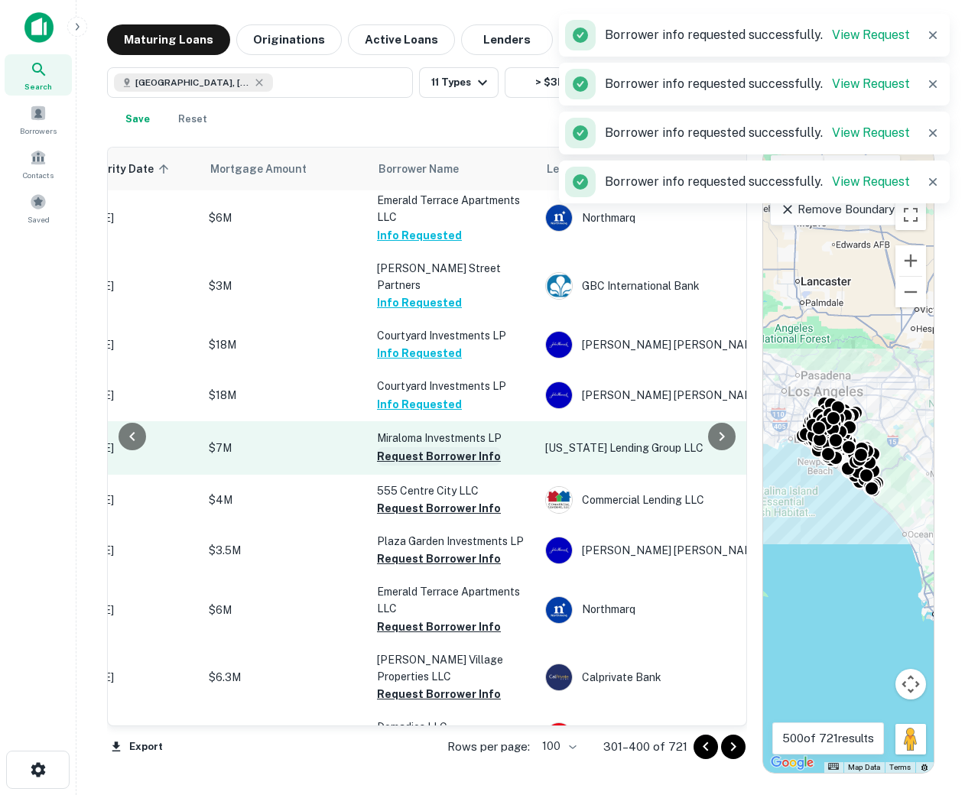
click at [408, 447] on button "Request Borrower Info" at bounding box center [439, 456] width 124 height 18
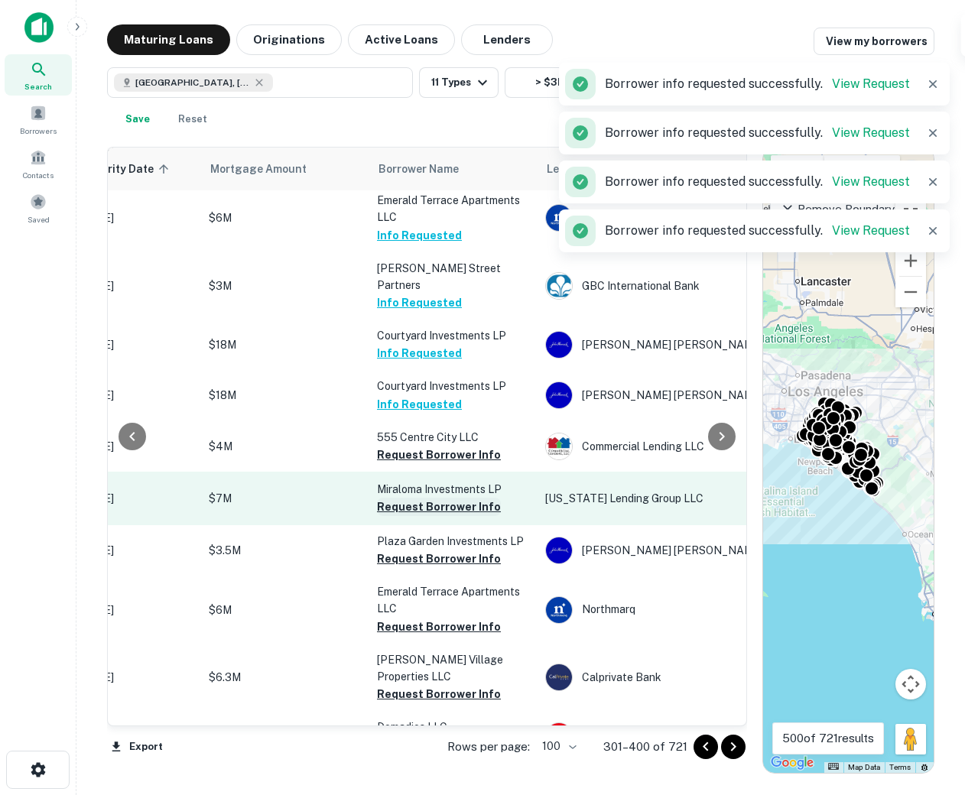
click at [415, 498] on button "Request Borrower Info" at bounding box center [439, 507] width 124 height 18
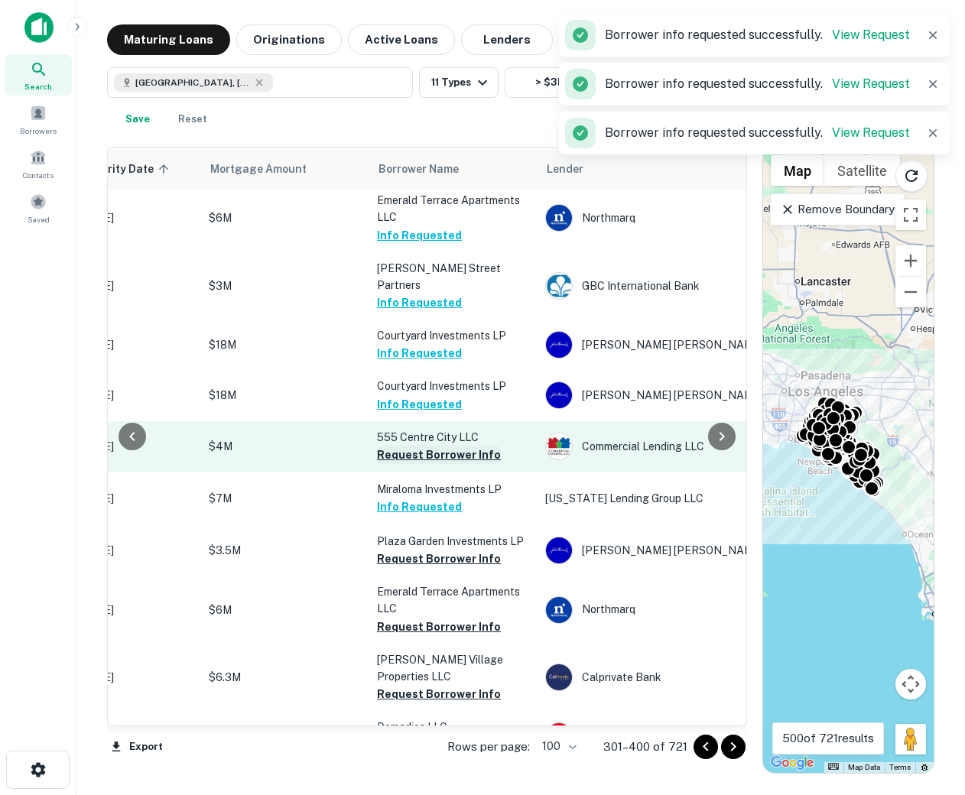
click at [416, 446] on button "Request Borrower Info" at bounding box center [439, 455] width 124 height 18
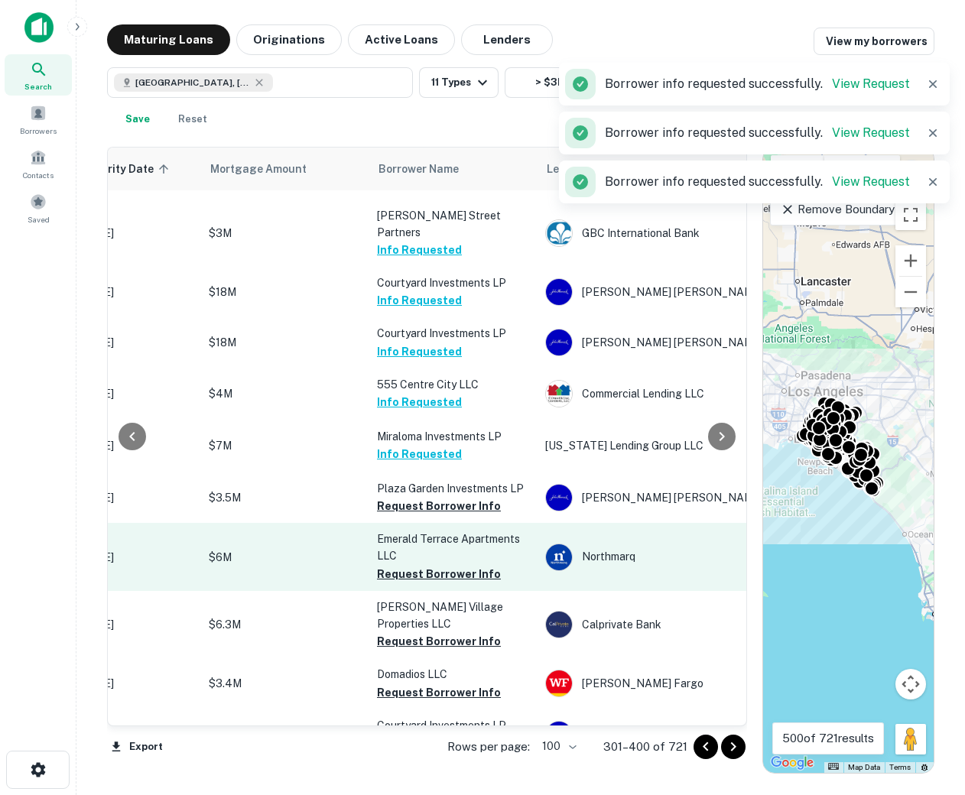
scroll to position [303, 295]
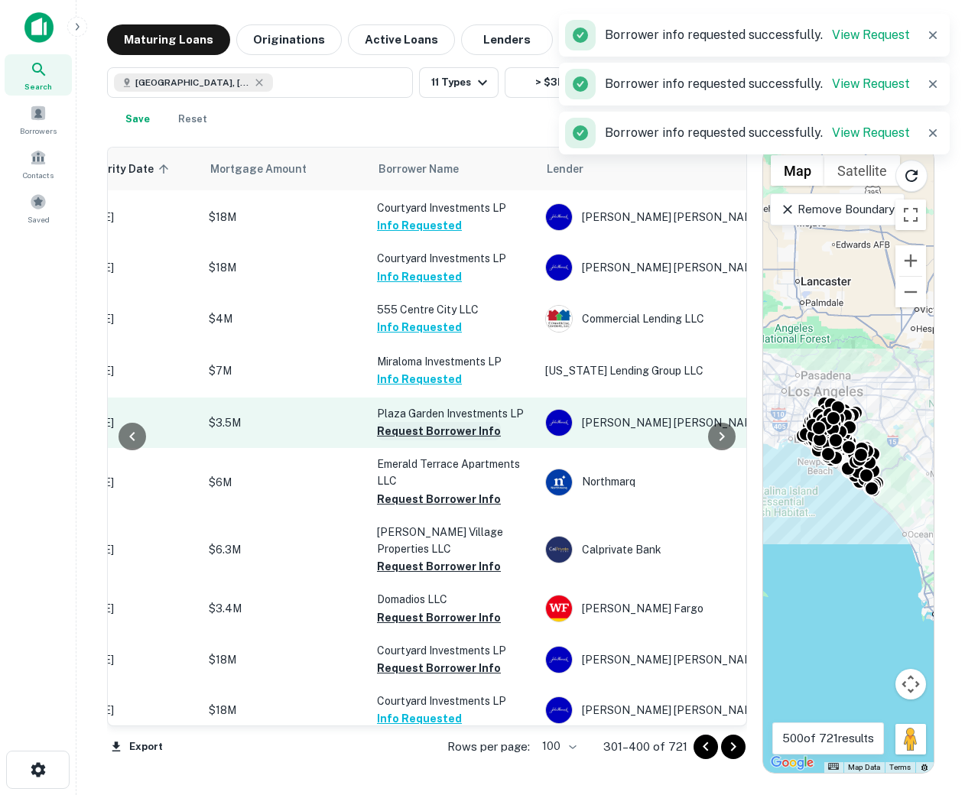
click at [407, 422] on button "Request Borrower Info" at bounding box center [439, 431] width 124 height 18
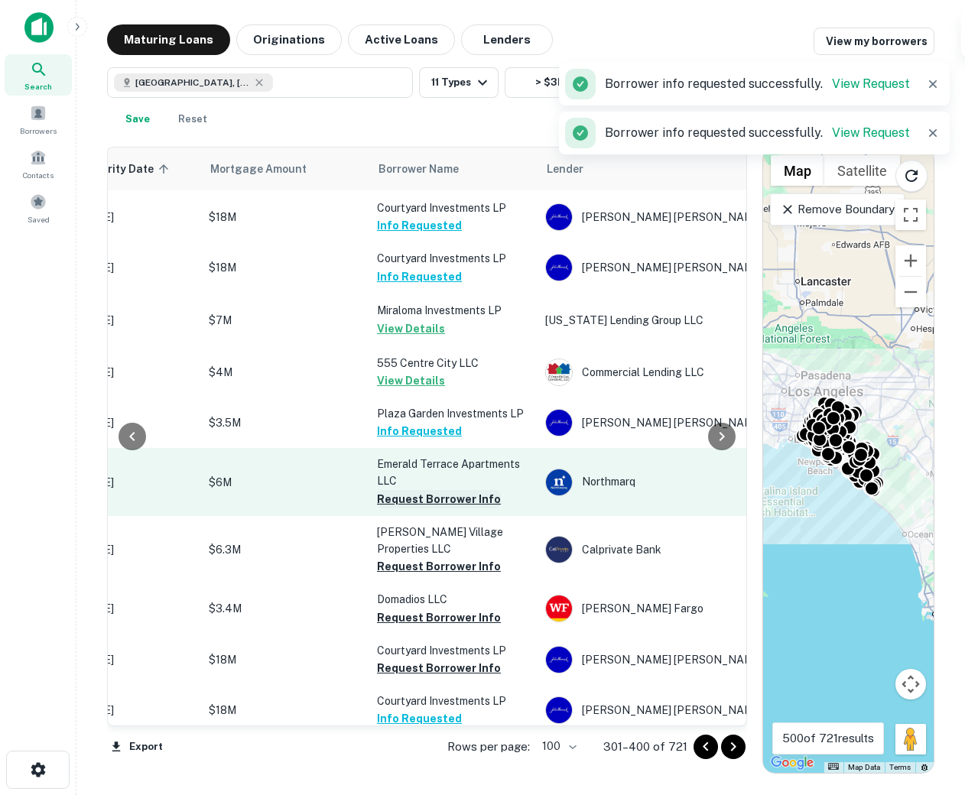
click at [409, 490] on button "Request Borrower Info" at bounding box center [439, 499] width 124 height 18
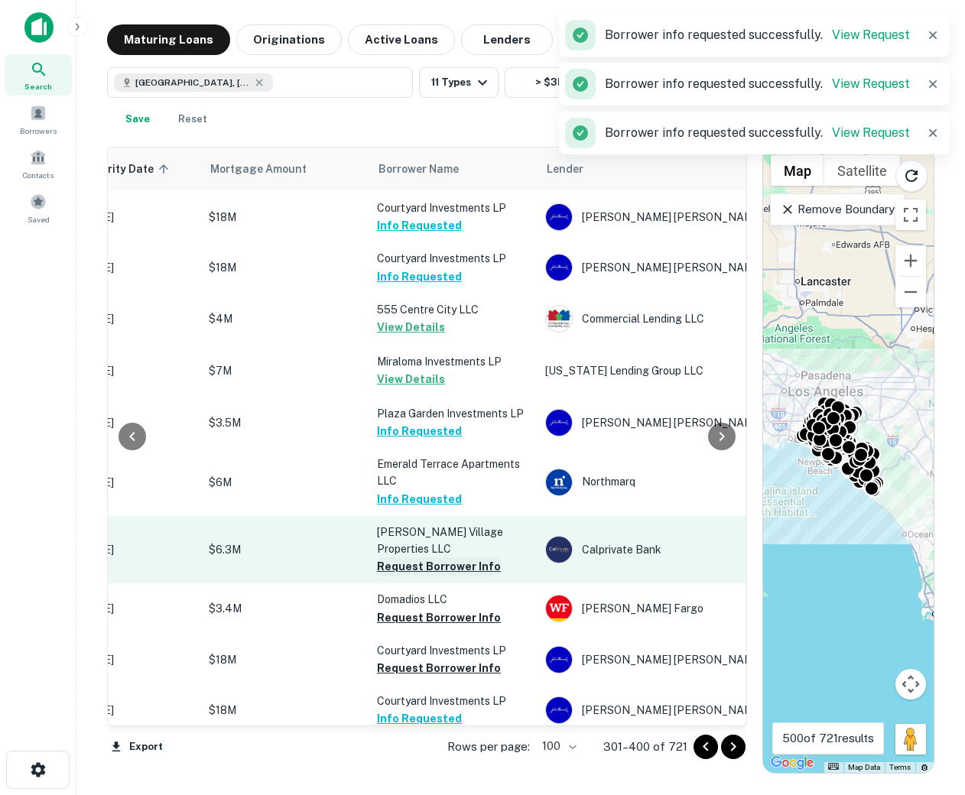
click at [413, 557] on button "Request Borrower Info" at bounding box center [439, 566] width 124 height 18
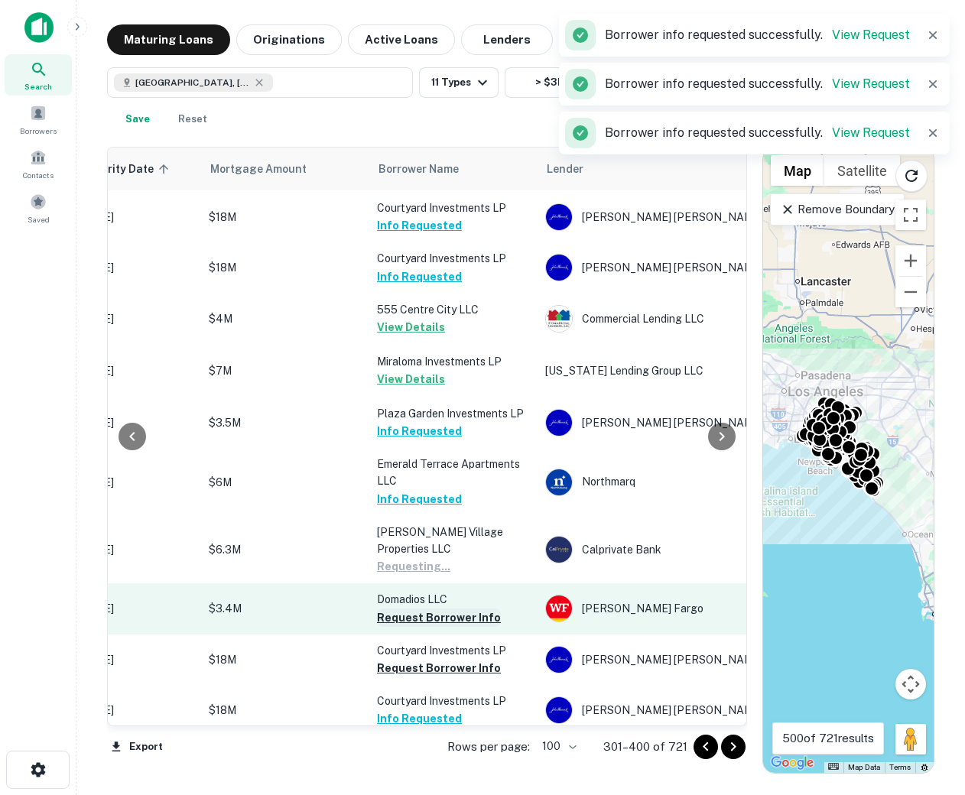
click at [412, 609] on button "Request Borrower Info" at bounding box center [439, 618] width 124 height 18
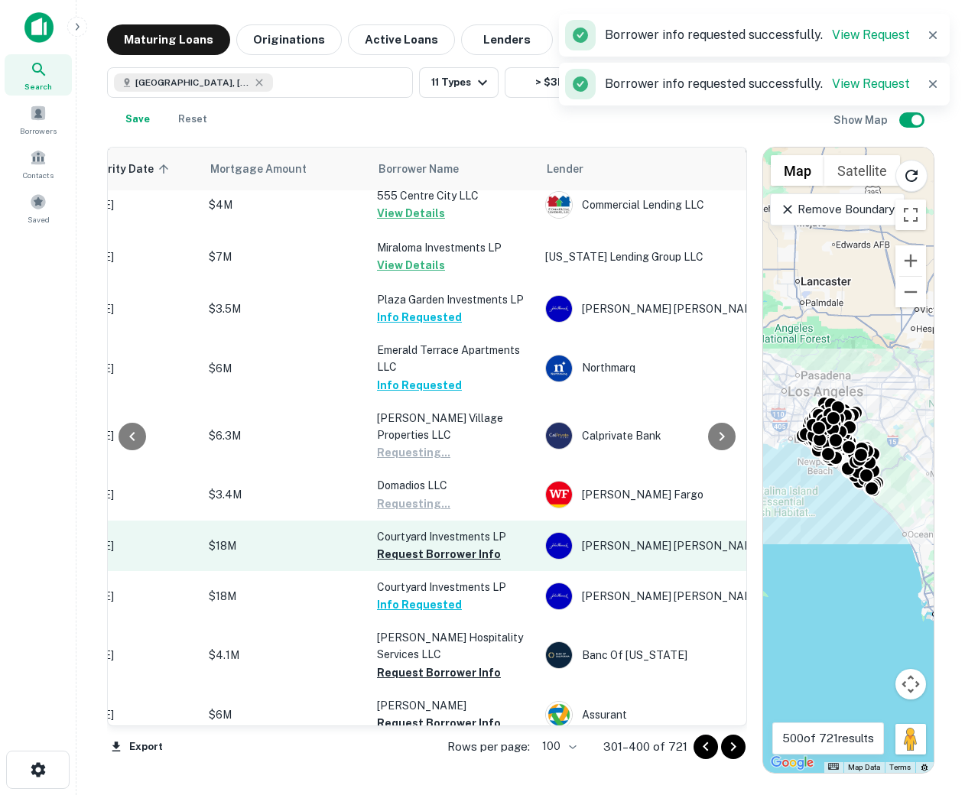
scroll to position [417, 295]
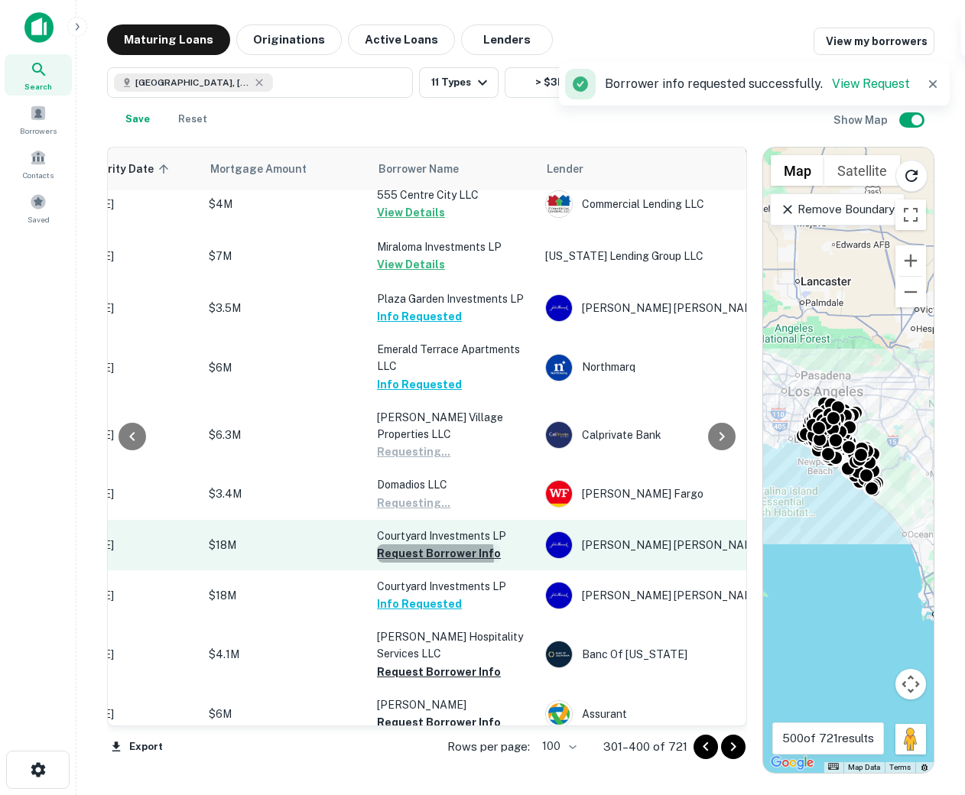
click at [411, 544] on button "Request Borrower Info" at bounding box center [439, 553] width 124 height 18
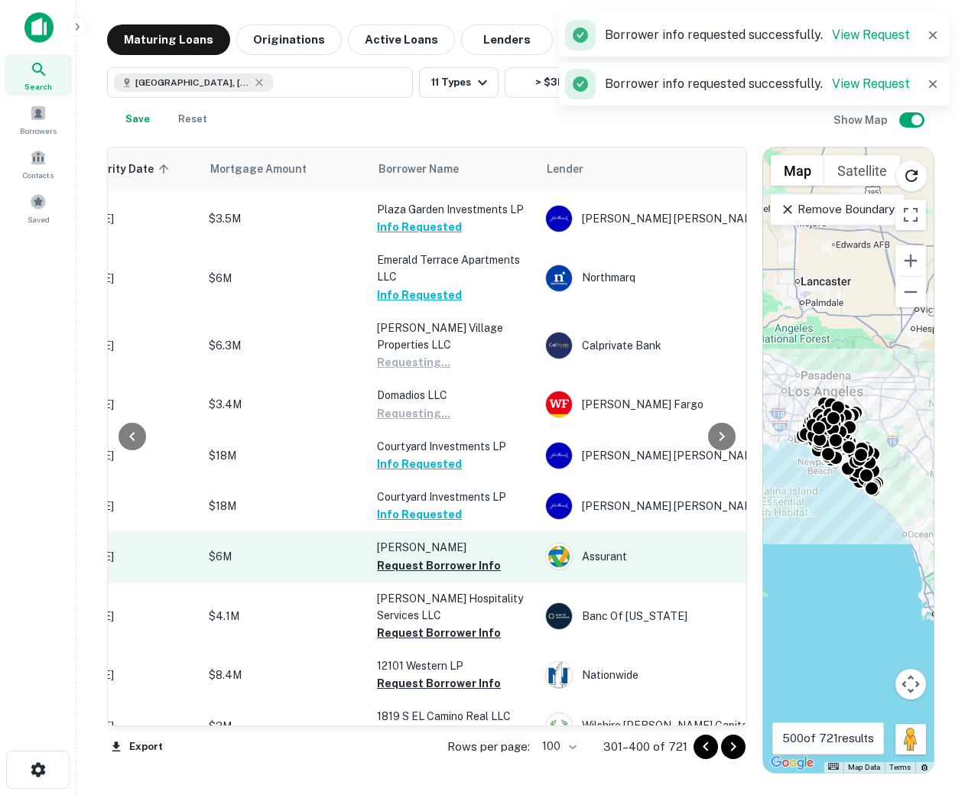
scroll to position [515, 295]
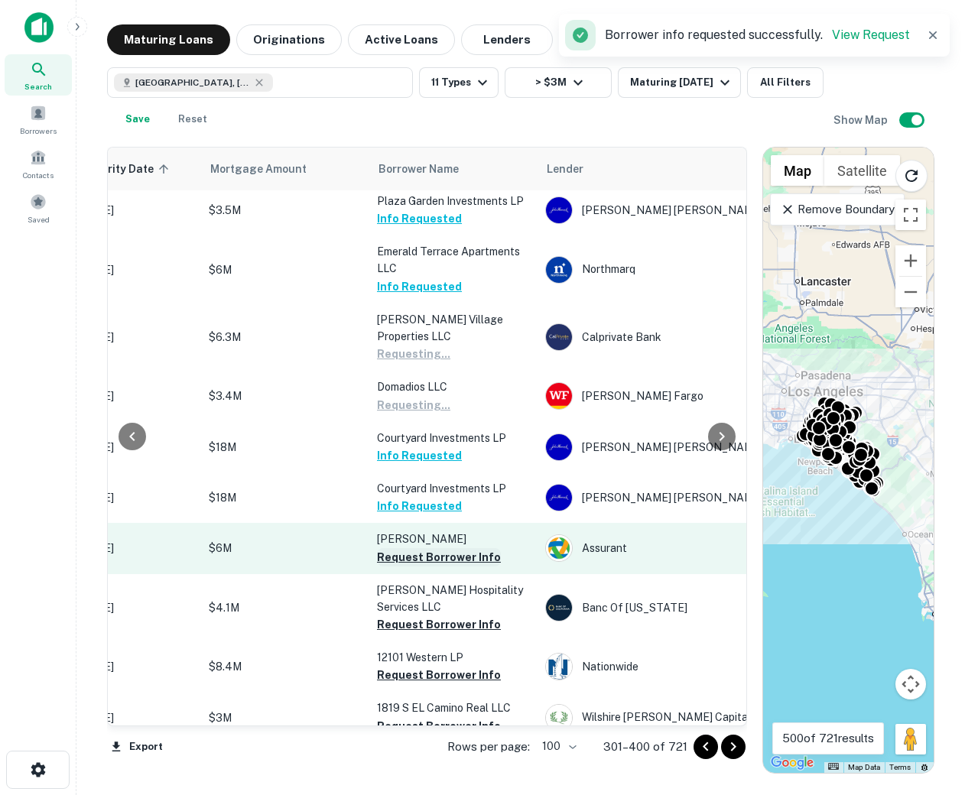
click at [411, 548] on button "Request Borrower Info" at bounding box center [439, 557] width 124 height 18
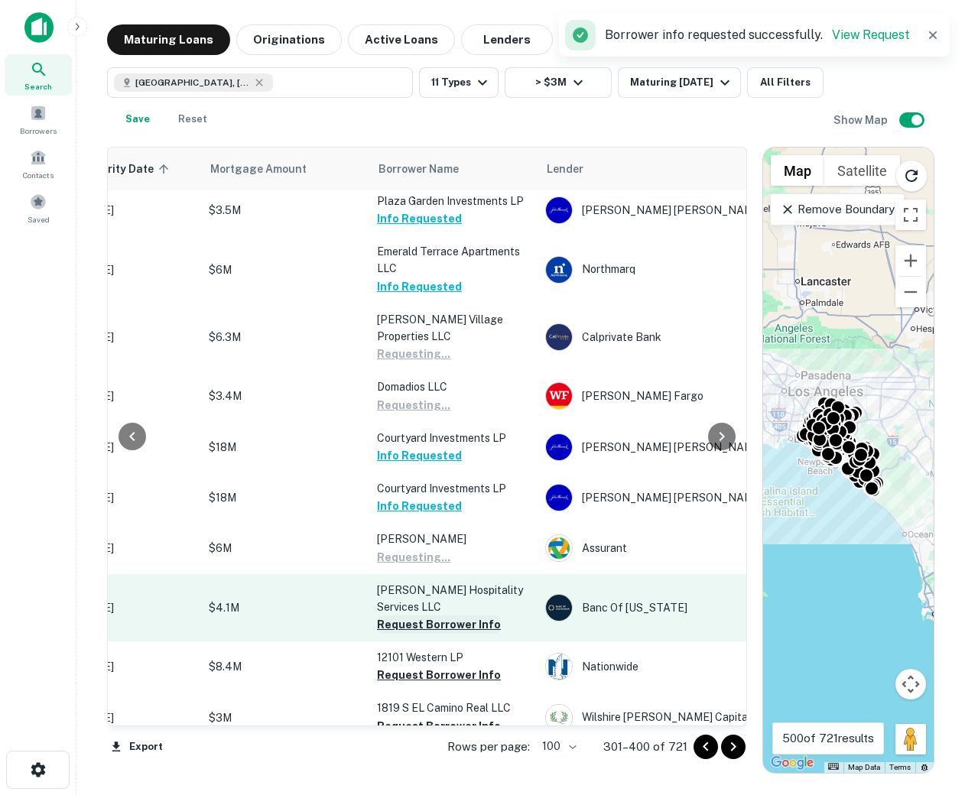
click at [411, 616] on button "Request Borrower Info" at bounding box center [439, 625] width 124 height 18
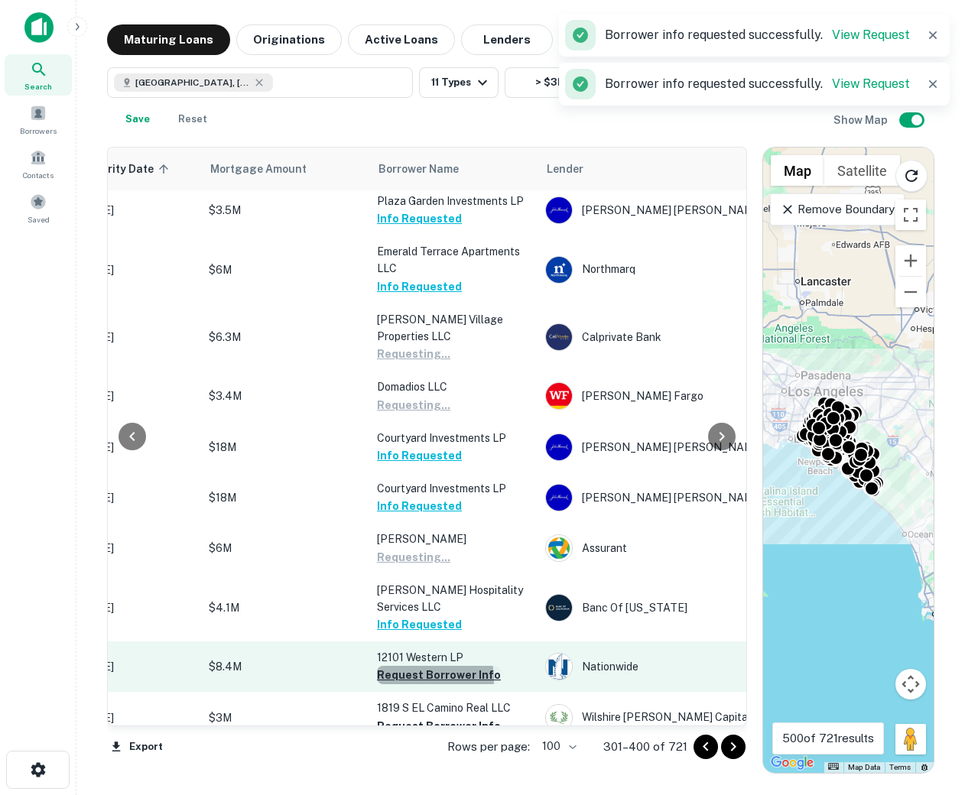
click at [414, 666] on button "Request Borrower Info" at bounding box center [439, 675] width 124 height 18
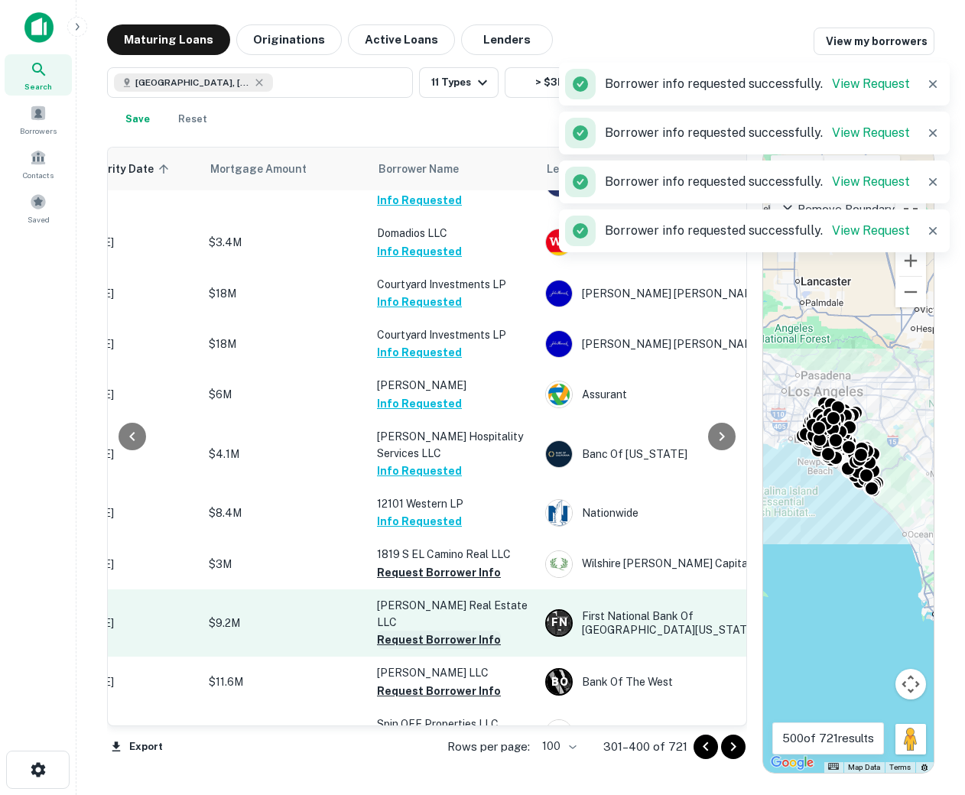
scroll to position [723, 295]
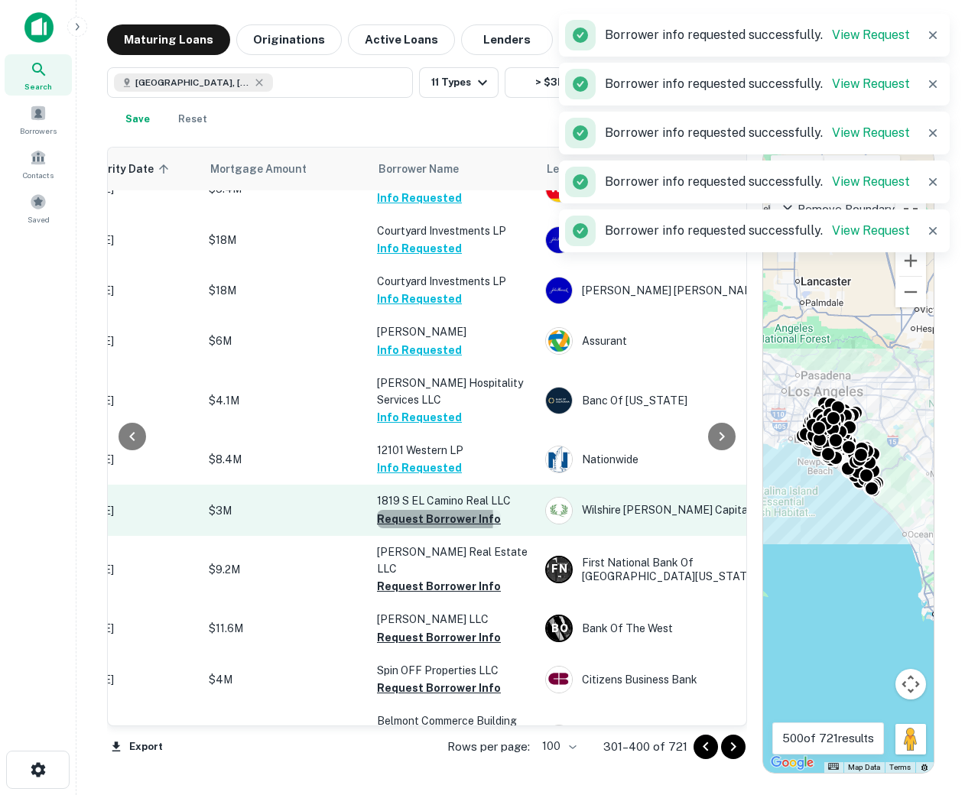
click at [403, 510] on button "Request Borrower Info" at bounding box center [439, 519] width 124 height 18
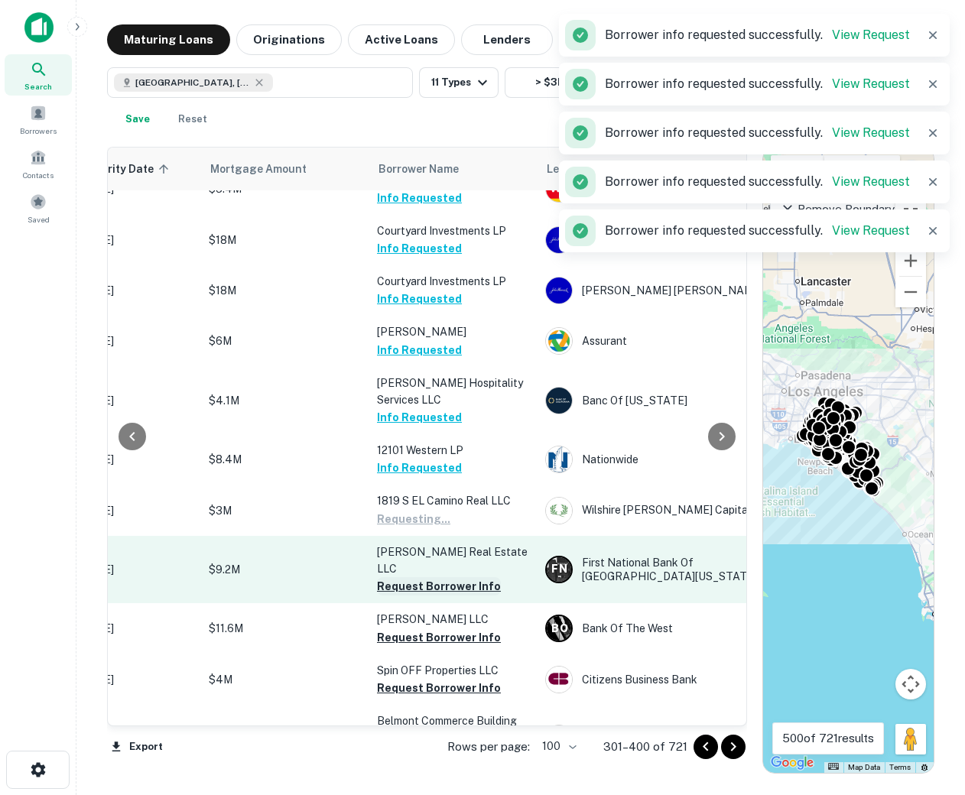
click at [404, 577] on button "Request Borrower Info" at bounding box center [439, 586] width 124 height 18
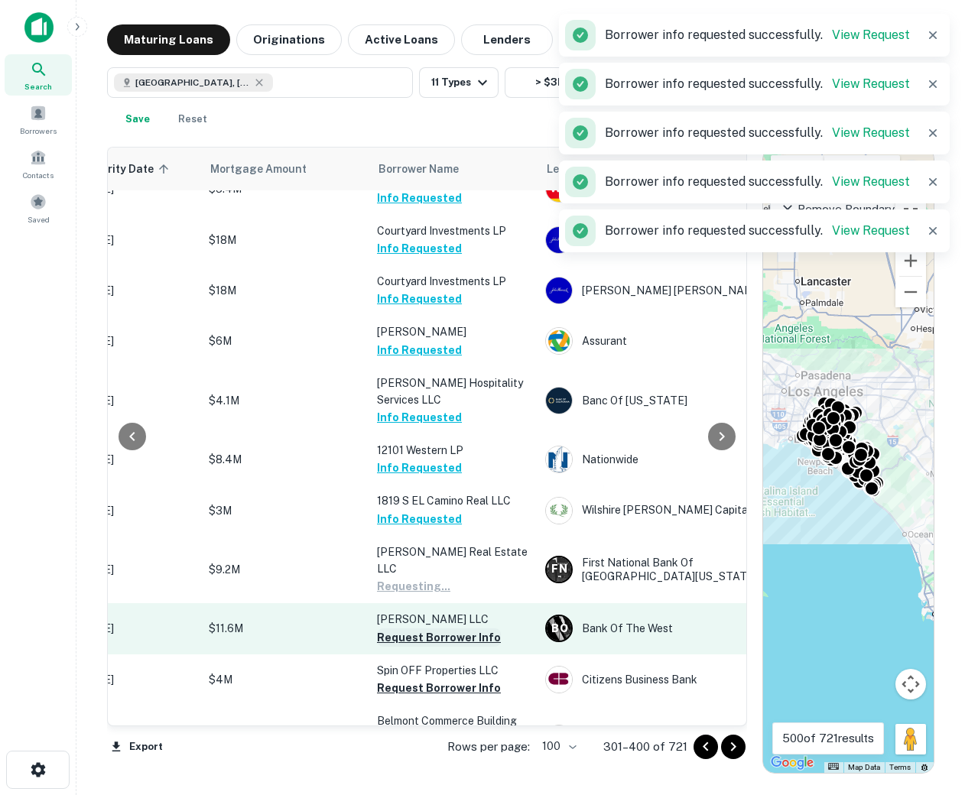
click at [407, 629] on button "Request Borrower Info" at bounding box center [439, 638] width 124 height 18
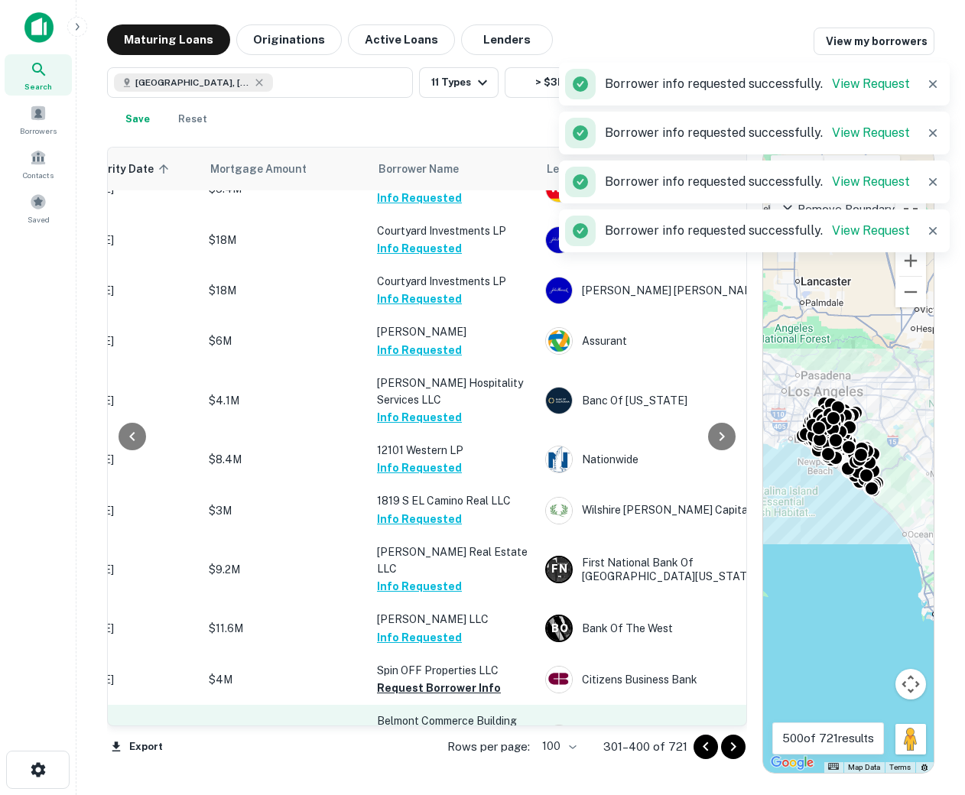
click at [410, 679] on button "Request Borrower Info" at bounding box center [439, 688] width 124 height 18
click at [411, 746] on button "Request Borrower Info" at bounding box center [439, 755] width 124 height 18
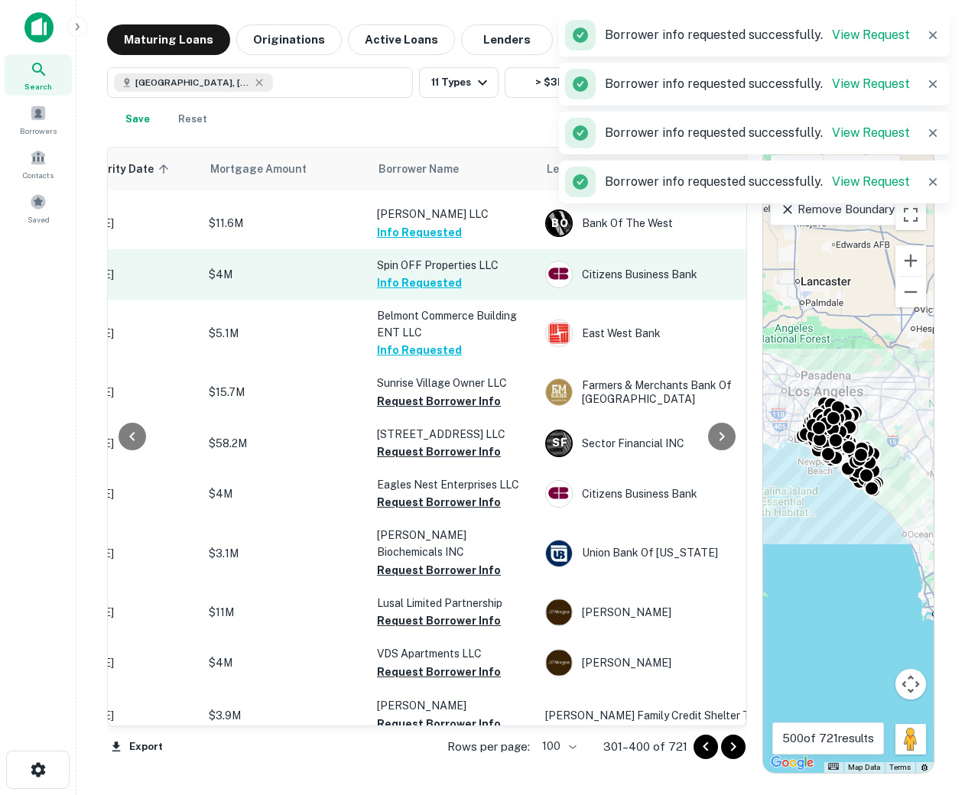
scroll to position [1135, 295]
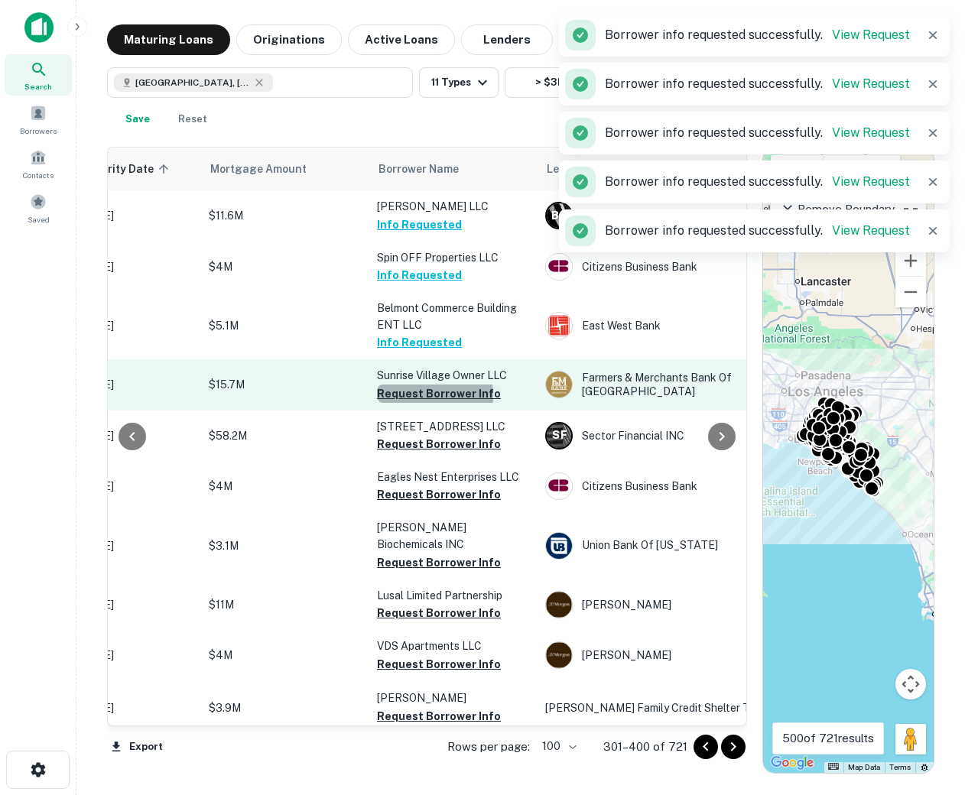
click at [419, 385] on button "Request Borrower Info" at bounding box center [439, 394] width 124 height 18
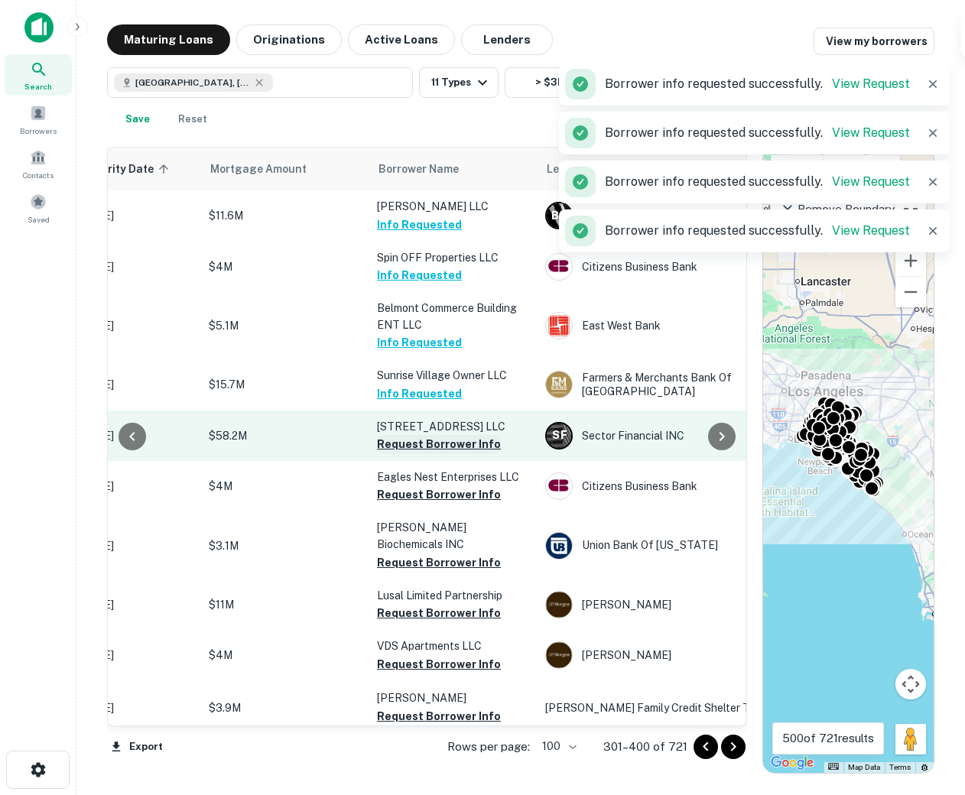
click at [417, 435] on button "Request Borrower Info" at bounding box center [439, 444] width 124 height 18
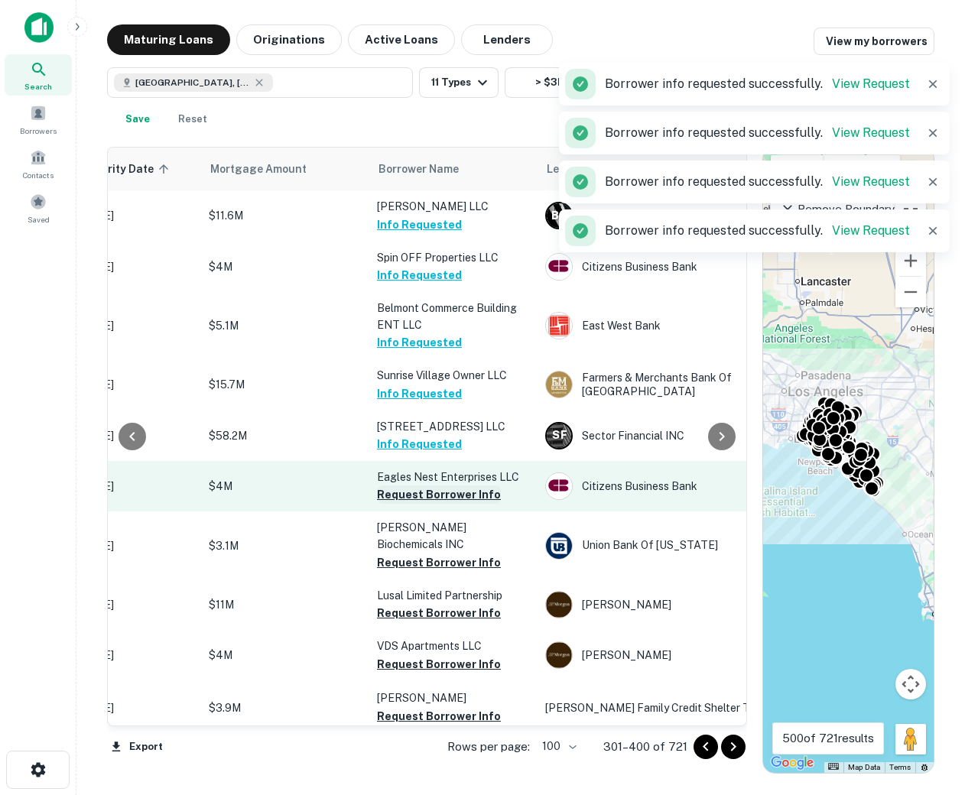
click at [420, 486] on button "Request Borrower Info" at bounding box center [439, 495] width 124 height 18
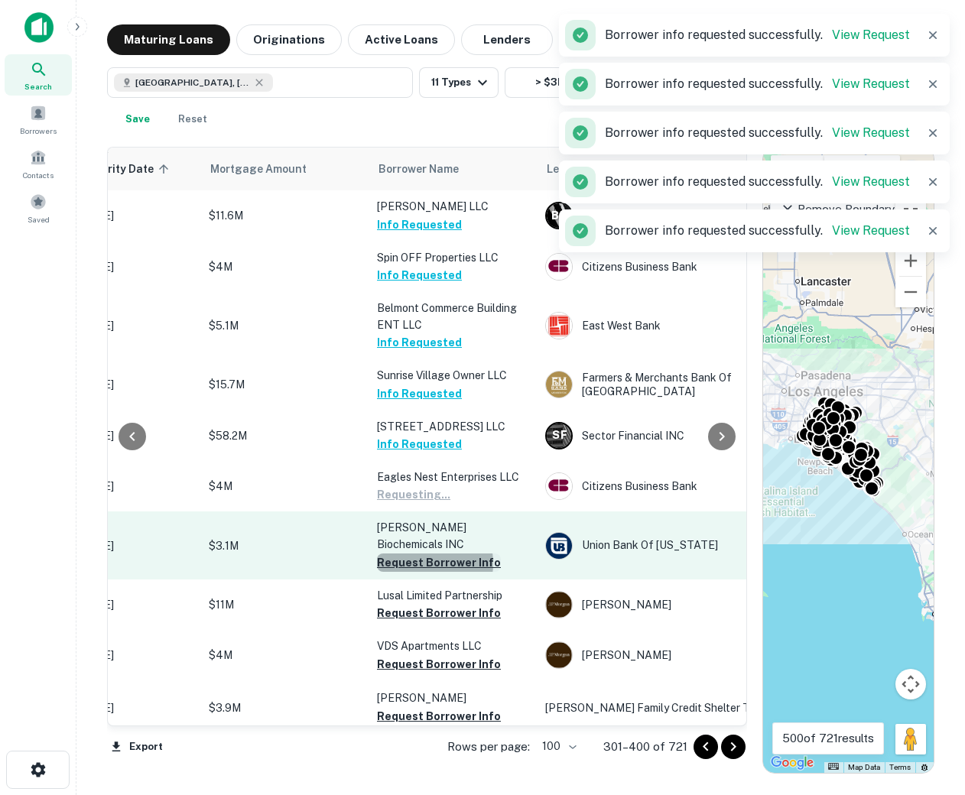
click at [418, 554] on button "Request Borrower Info" at bounding box center [439, 563] width 124 height 18
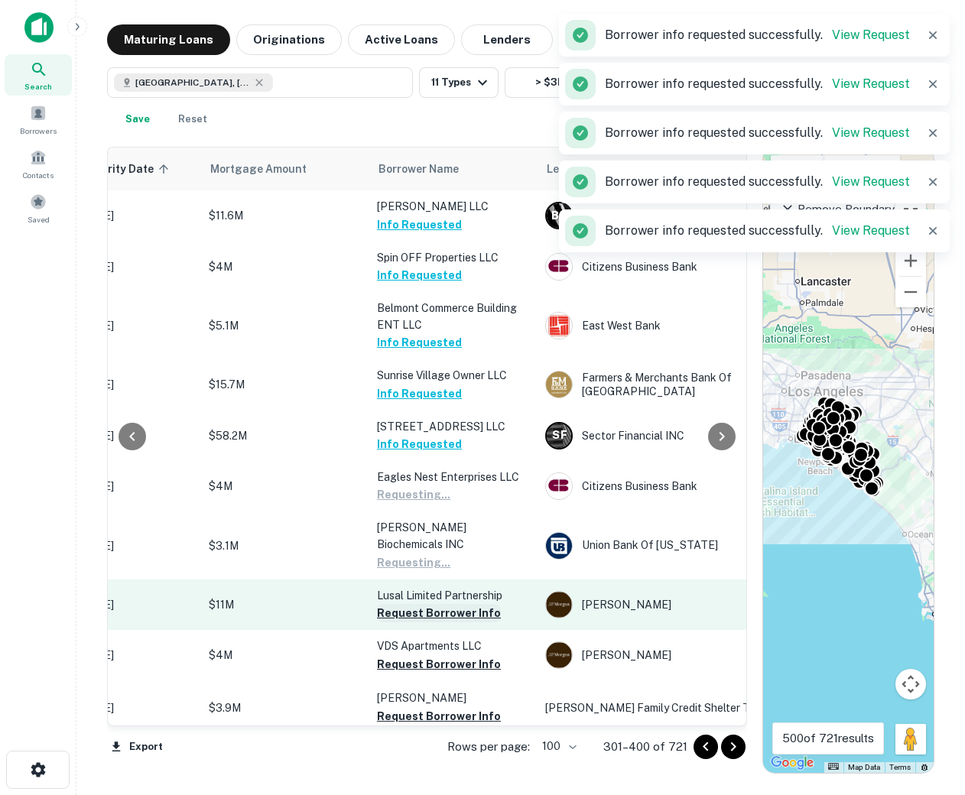
click at [415, 604] on button "Request Borrower Info" at bounding box center [439, 613] width 124 height 18
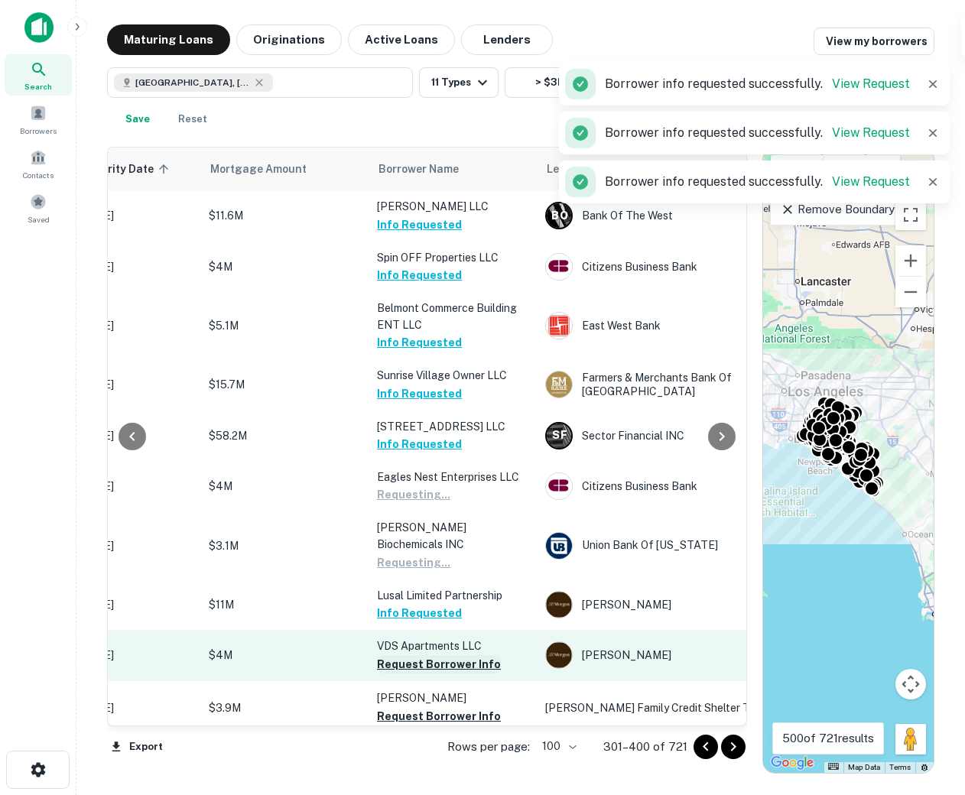
click at [415, 655] on button "Request Borrower Info" at bounding box center [439, 664] width 124 height 18
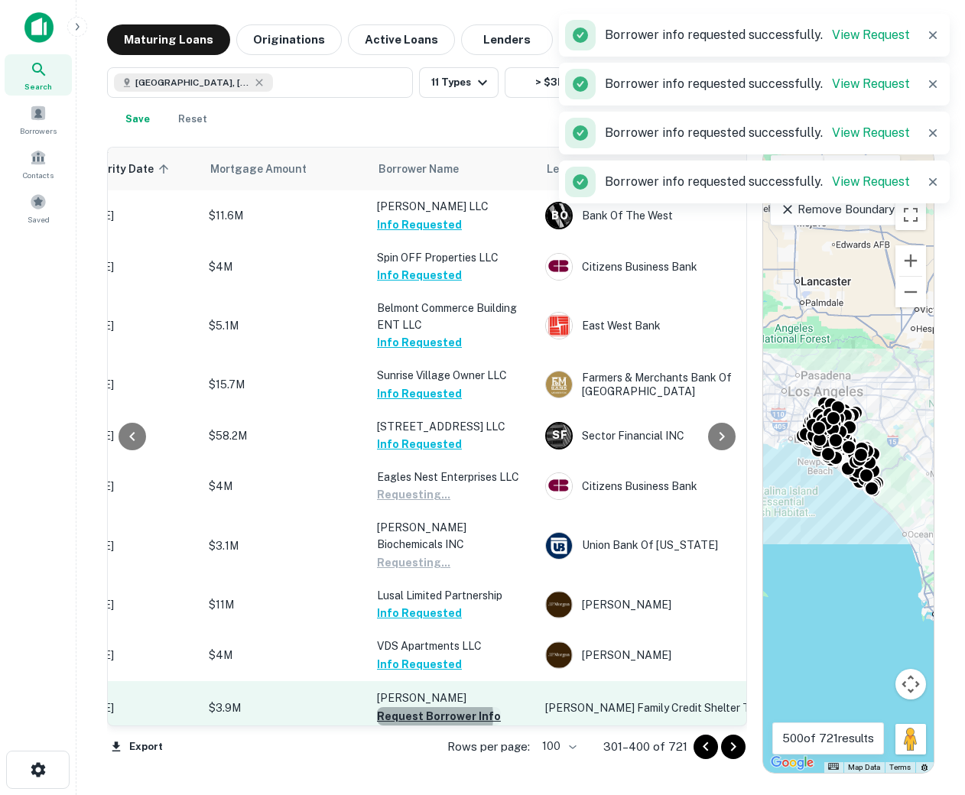
click at [424, 707] on button "Request Borrower Info" at bounding box center [439, 716] width 124 height 18
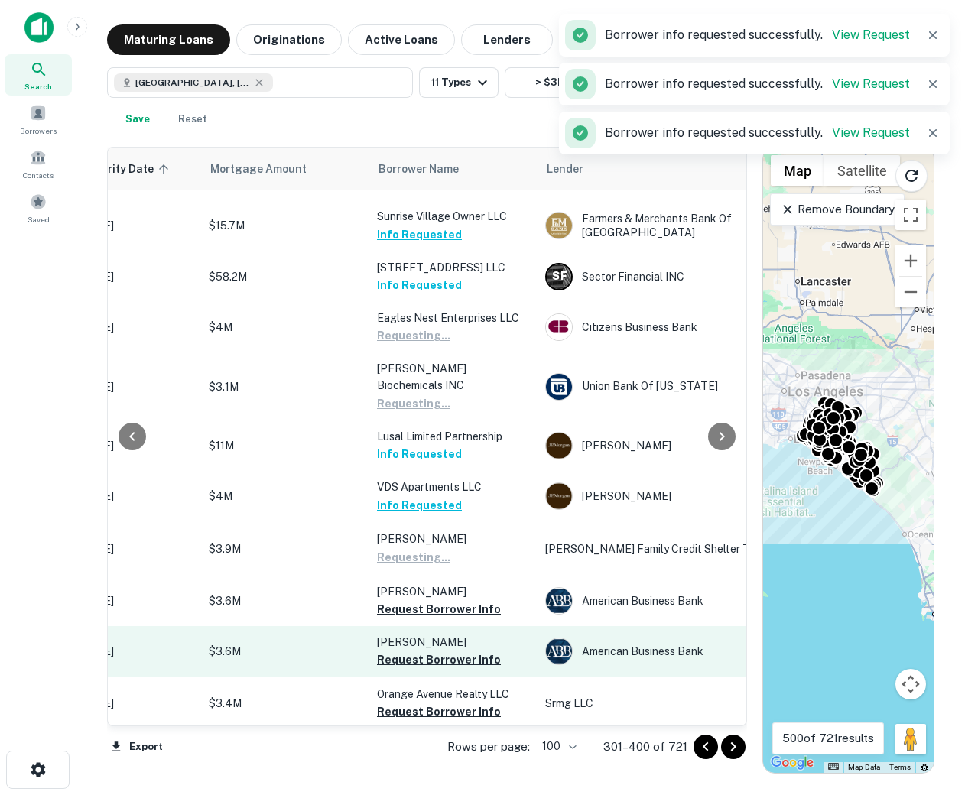
scroll to position [1298, 295]
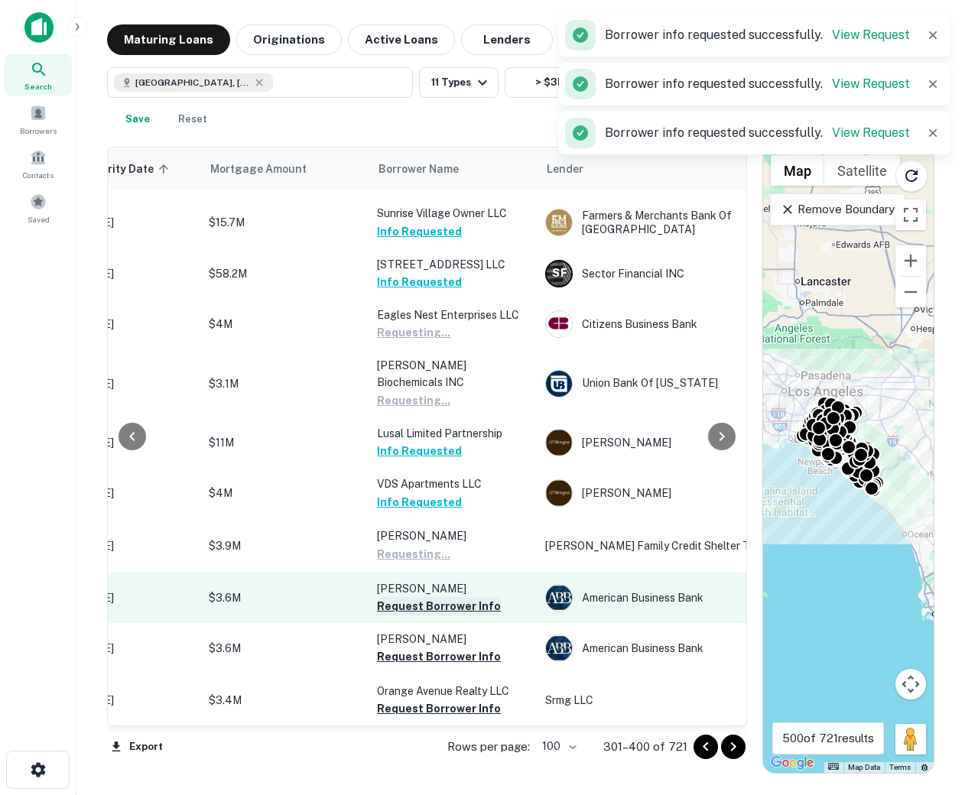
click at [409, 597] on button "Request Borrower Info" at bounding box center [439, 606] width 124 height 18
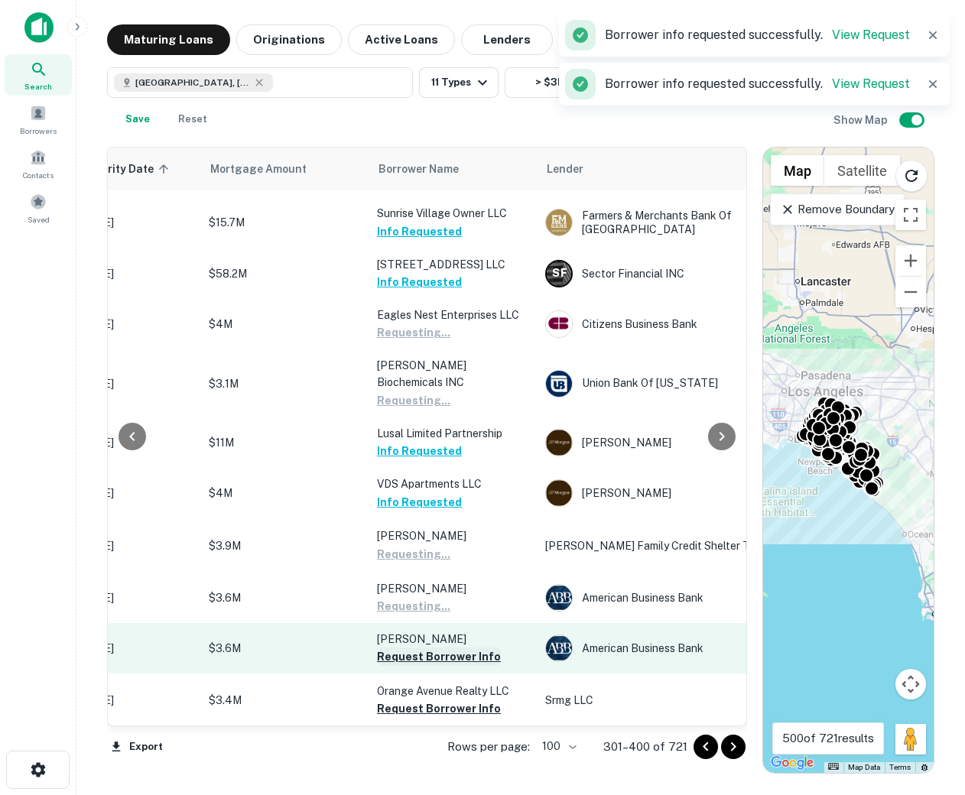
click at [405, 648] on button "Request Borrower Info" at bounding box center [439, 657] width 124 height 18
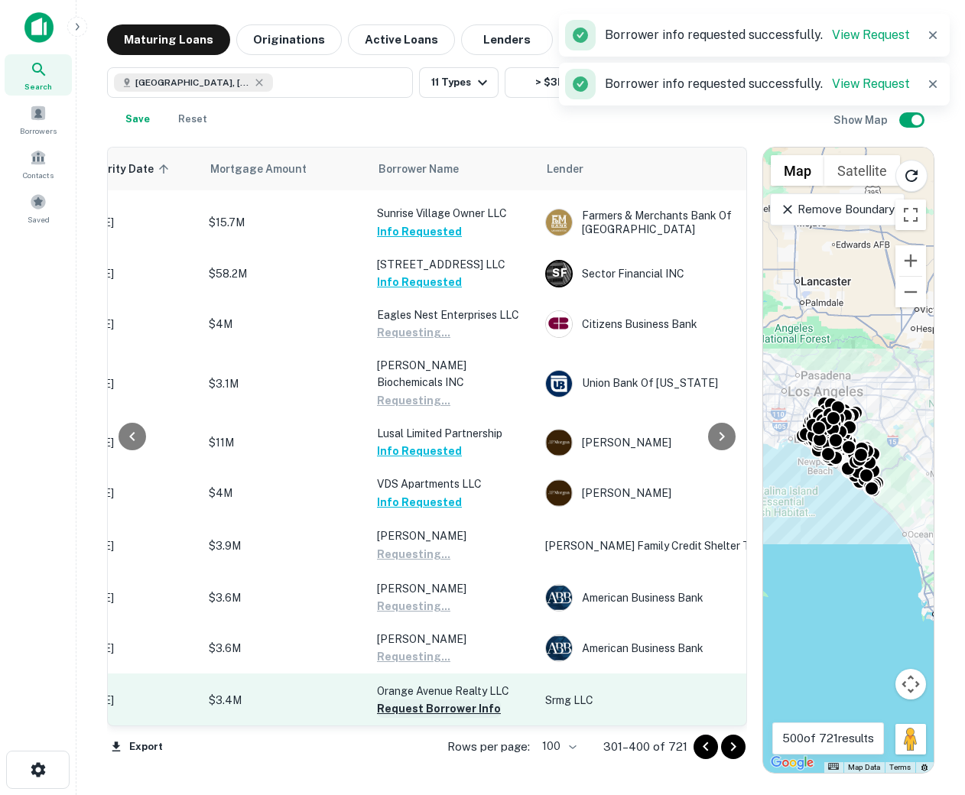
click at [409, 700] on button "Request Borrower Info" at bounding box center [439, 709] width 124 height 18
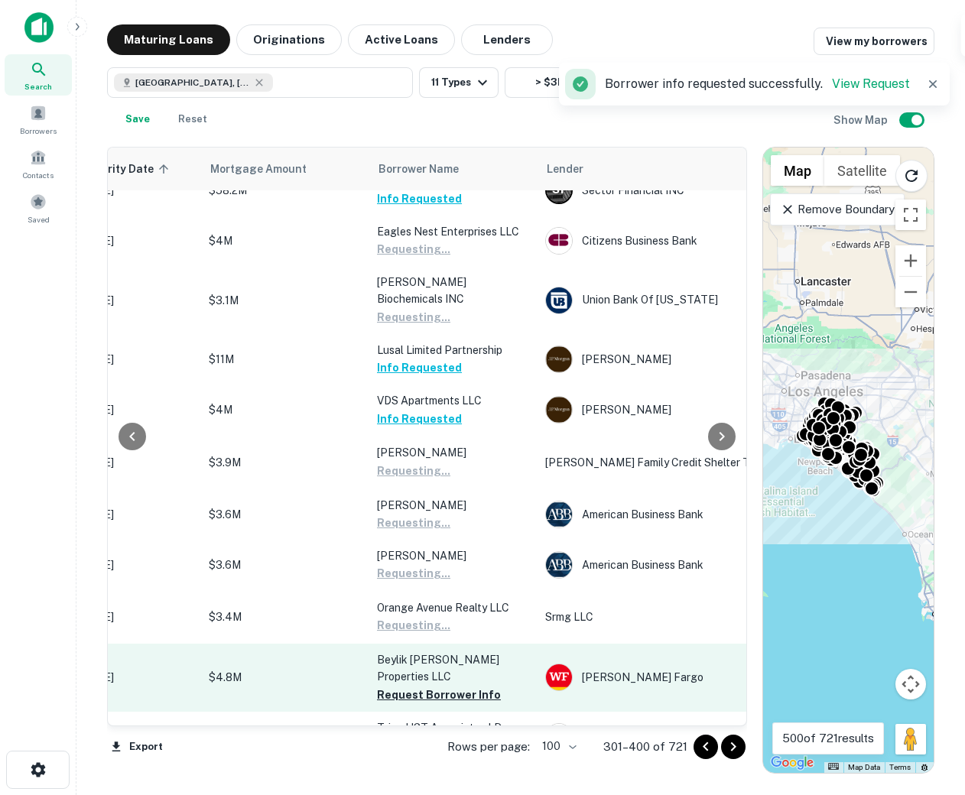
scroll to position [1429, 295]
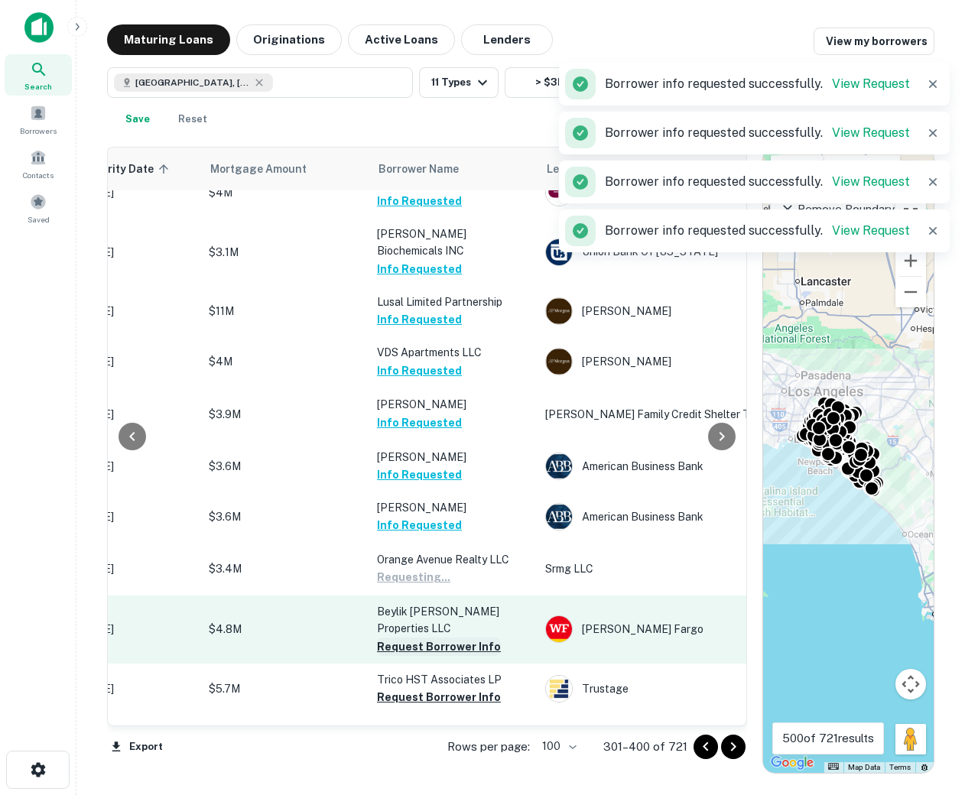
click at [409, 638] on button "Request Borrower Info" at bounding box center [439, 647] width 124 height 18
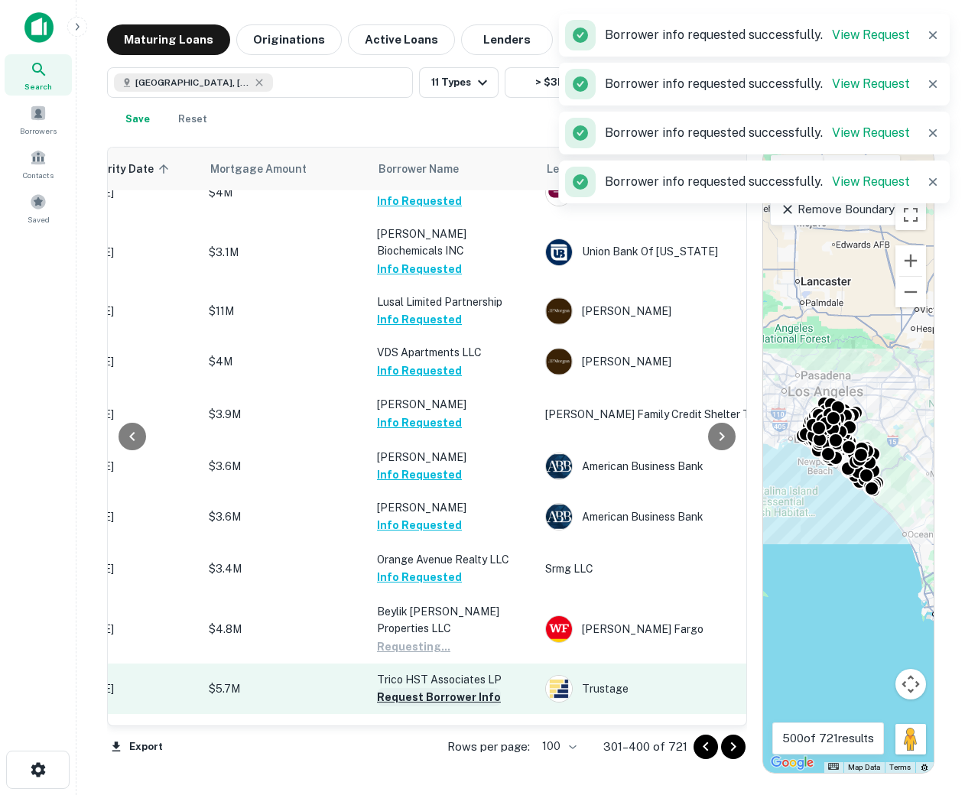
click at [413, 688] on button "Request Borrower Info" at bounding box center [439, 697] width 124 height 18
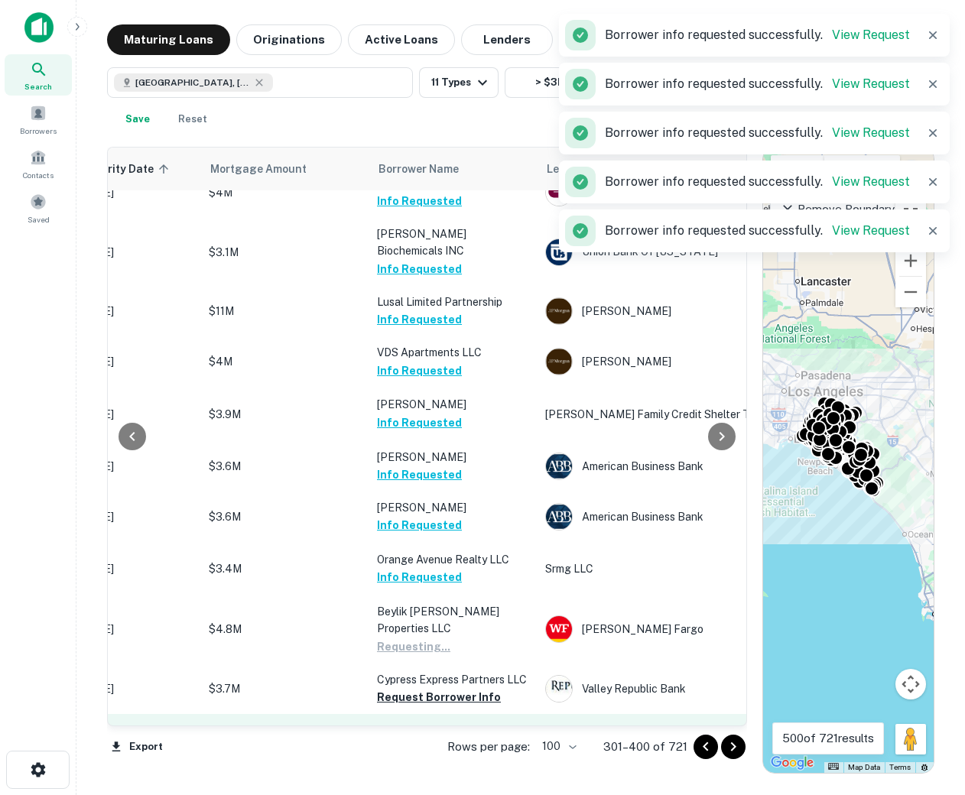
click at [414, 739] on button "Request Borrower Info" at bounding box center [439, 748] width 124 height 18
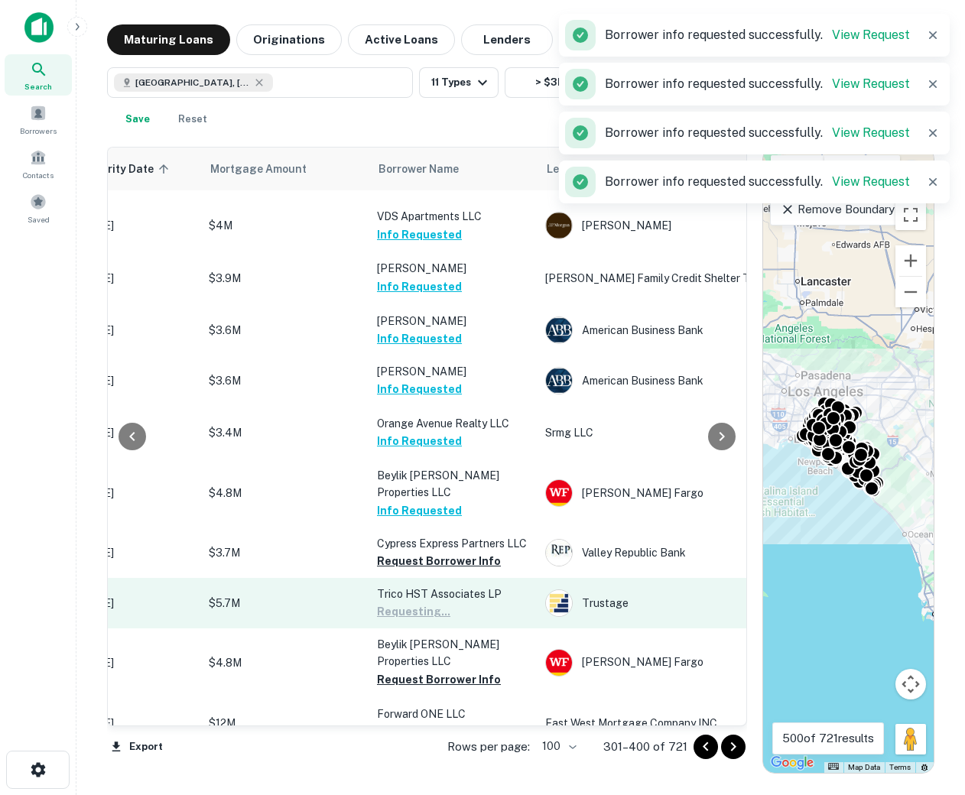
scroll to position [1587, 295]
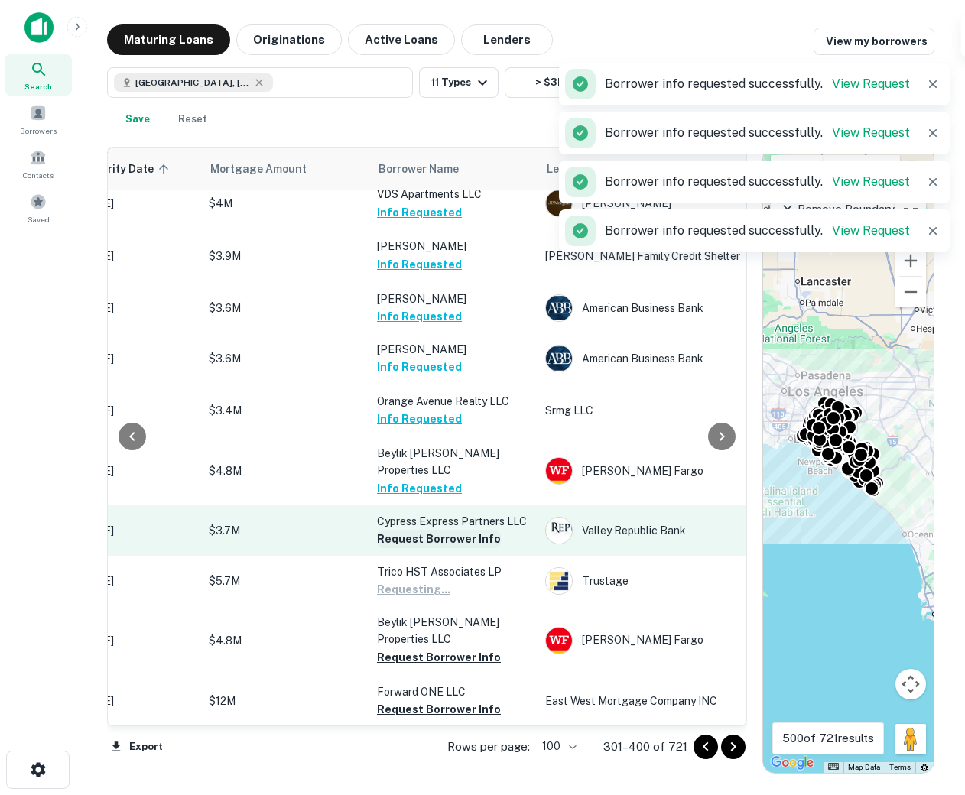
click at [408, 530] on button "Request Borrower Info" at bounding box center [439, 539] width 124 height 18
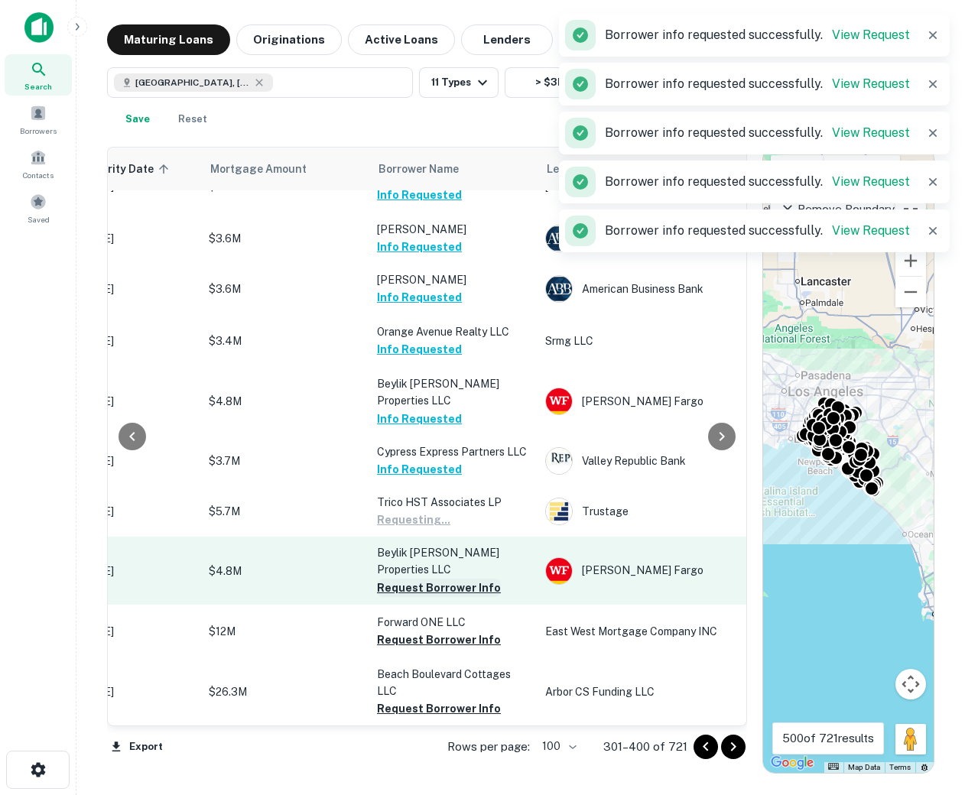
scroll to position [1682, 295]
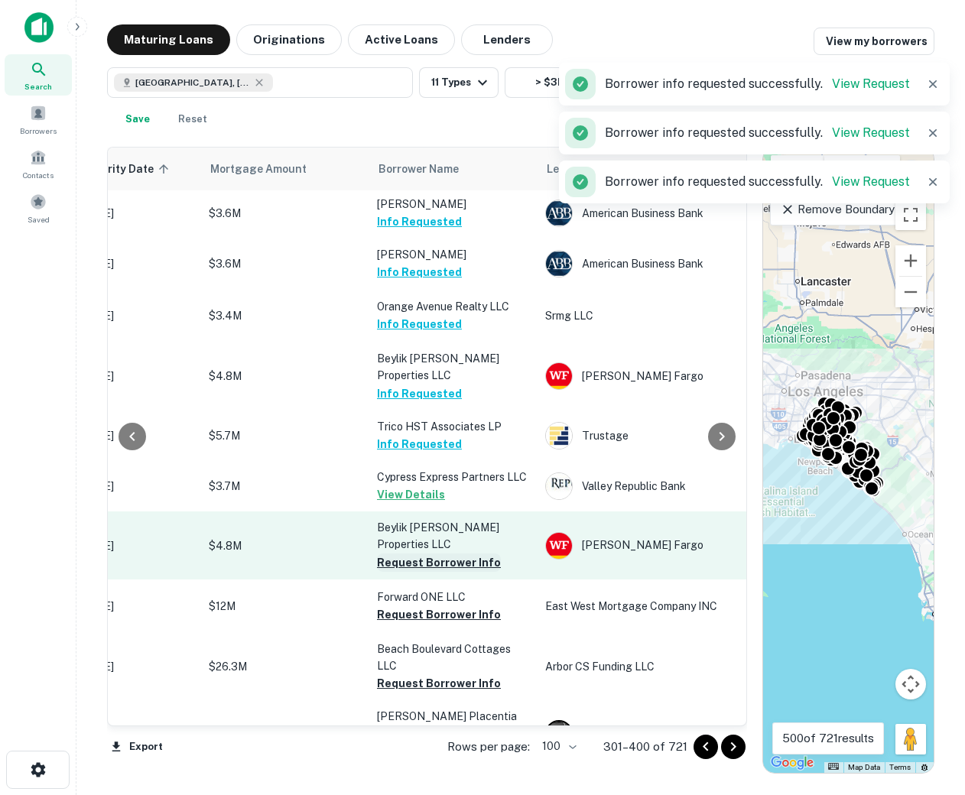
click at [413, 554] on button "Request Borrower Info" at bounding box center [439, 563] width 124 height 18
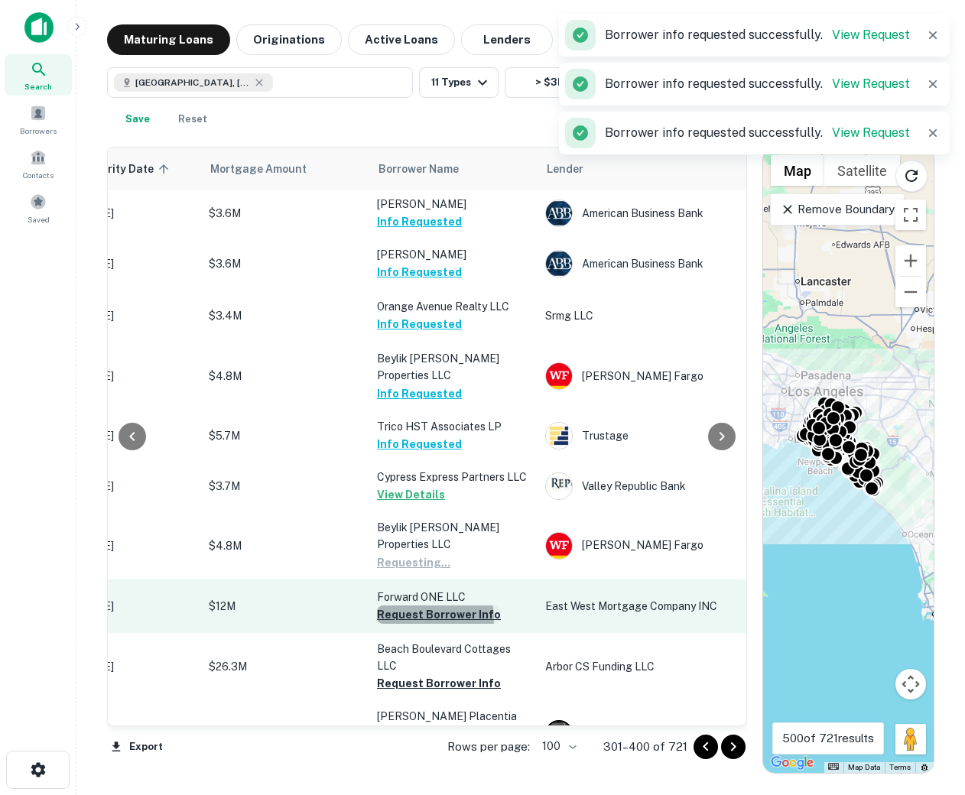
click at [415, 606] on button "Request Borrower Info" at bounding box center [439, 615] width 124 height 18
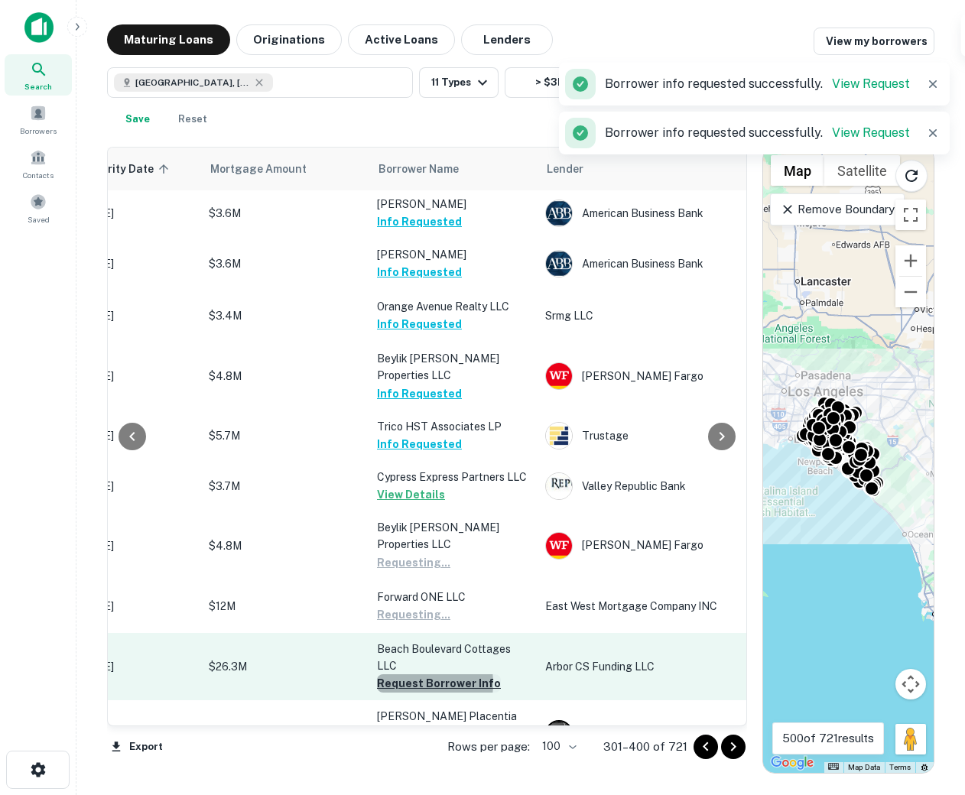
click at [411, 674] on button "Request Borrower Info" at bounding box center [439, 683] width 124 height 18
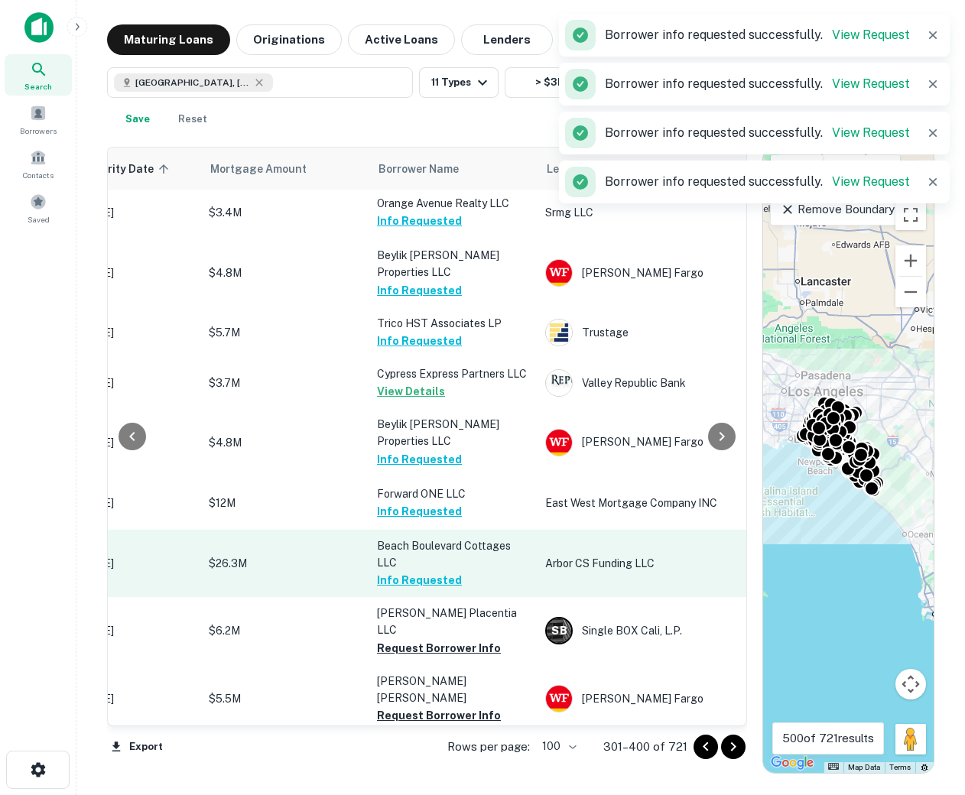
scroll to position [1789, 295]
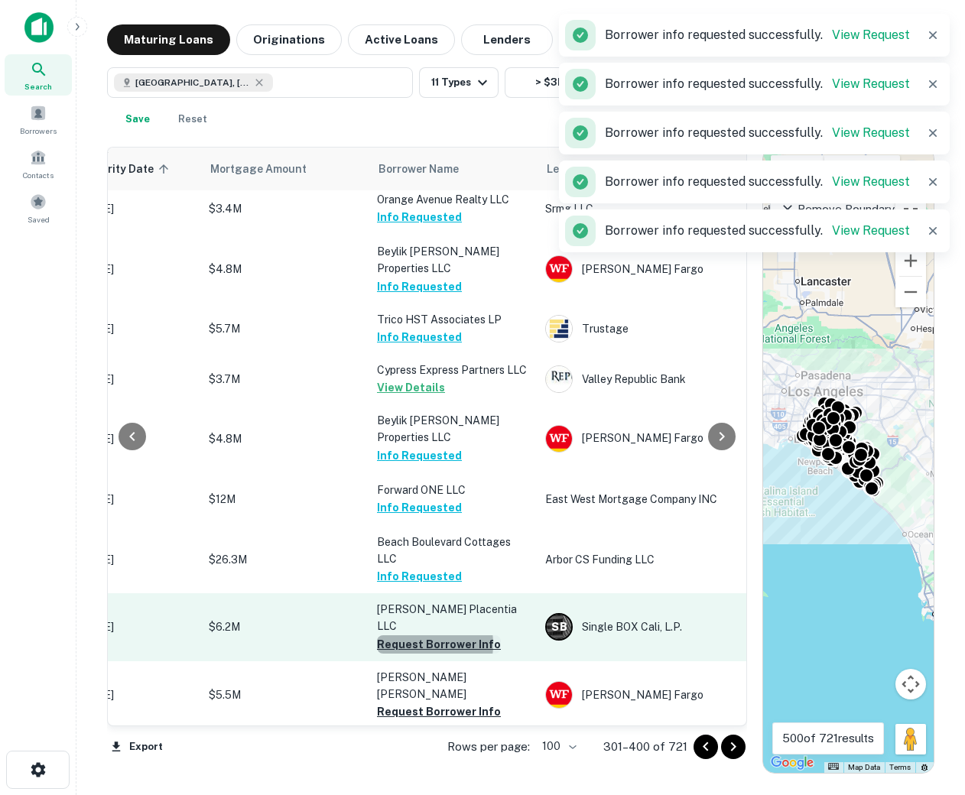
click at [410, 635] on button "Request Borrower Info" at bounding box center [439, 644] width 124 height 18
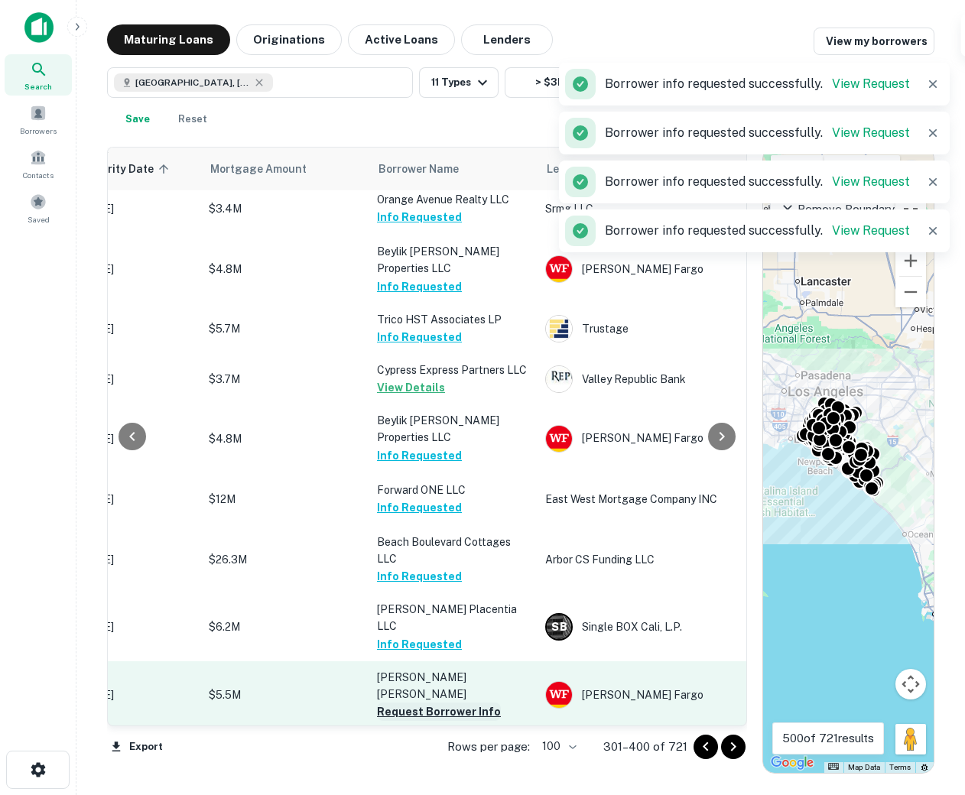
click at [416, 703] on button "Request Borrower Info" at bounding box center [439, 712] width 124 height 18
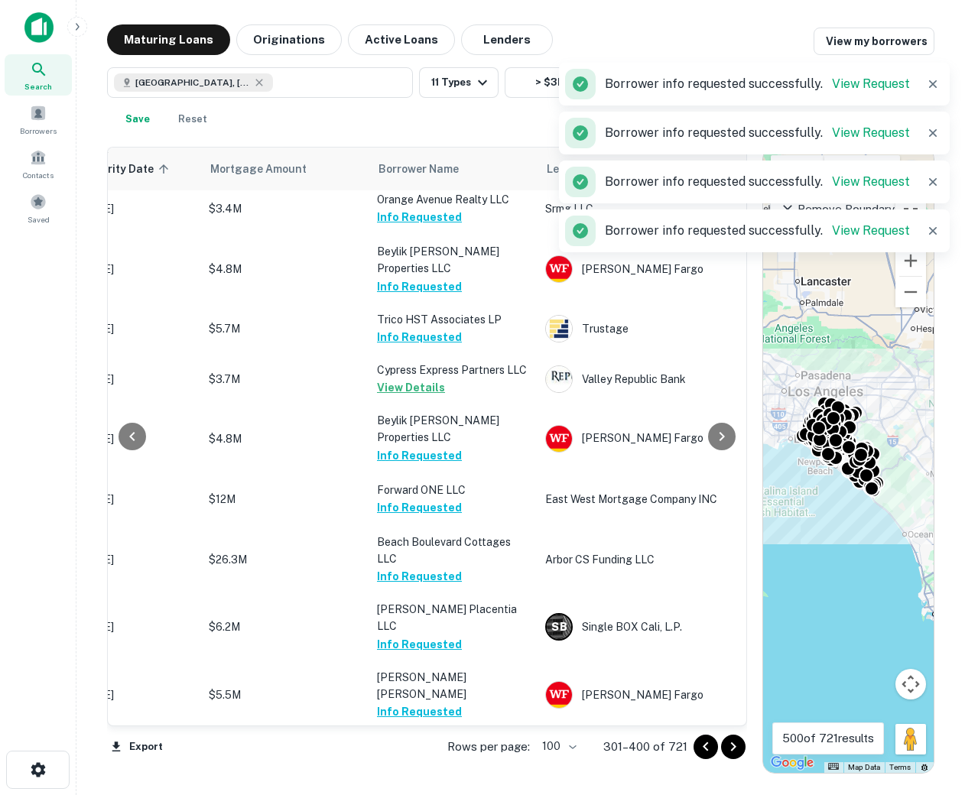
click at [411, 753] on button "Request Borrower Info" at bounding box center [439, 762] width 124 height 18
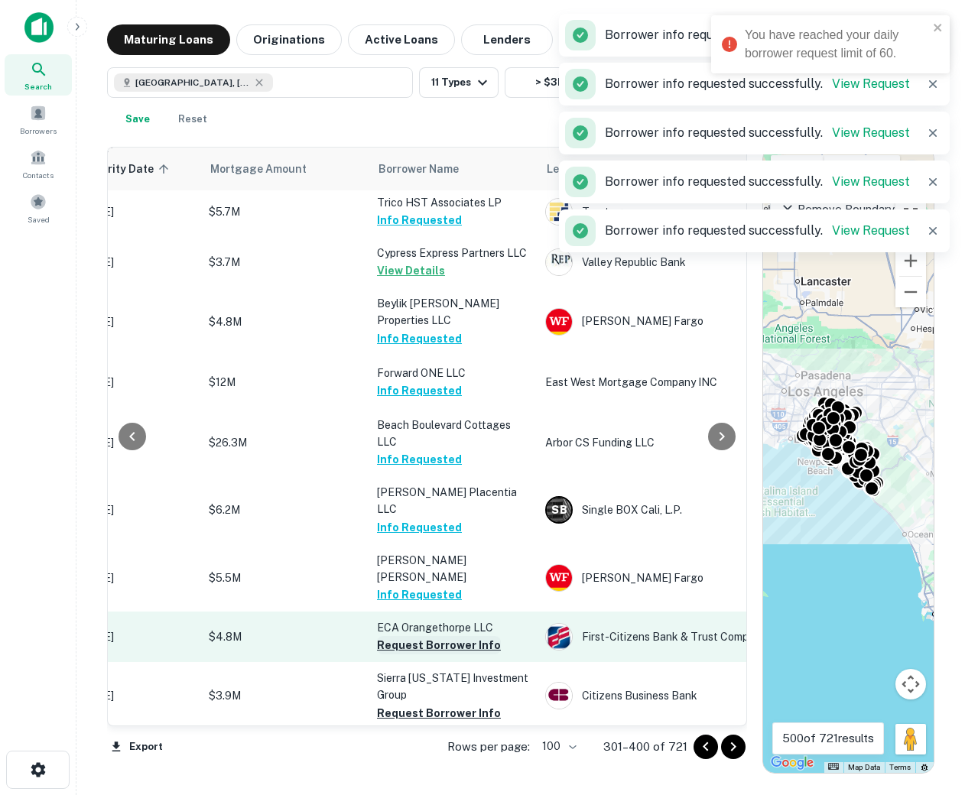
scroll to position [1925, 295]
